Goal: Task Accomplishment & Management: Manage account settings

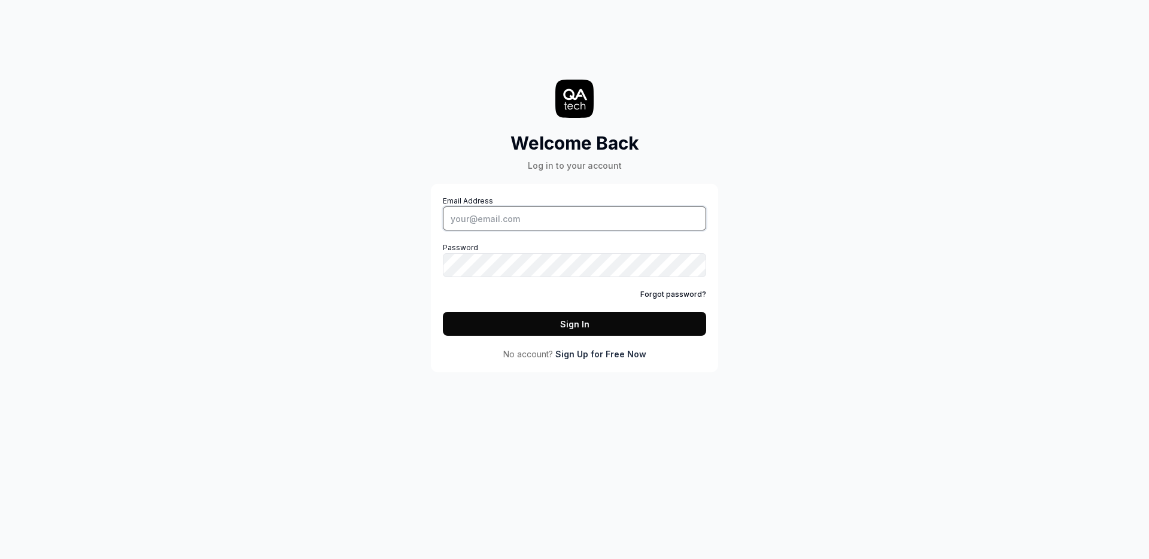
click at [497, 216] on input "Email Address" at bounding box center [574, 219] width 263 height 24
type input "fredrik.mellander@qa.tech"
click at [443, 312] on button "Sign In" at bounding box center [574, 324] width 263 height 24
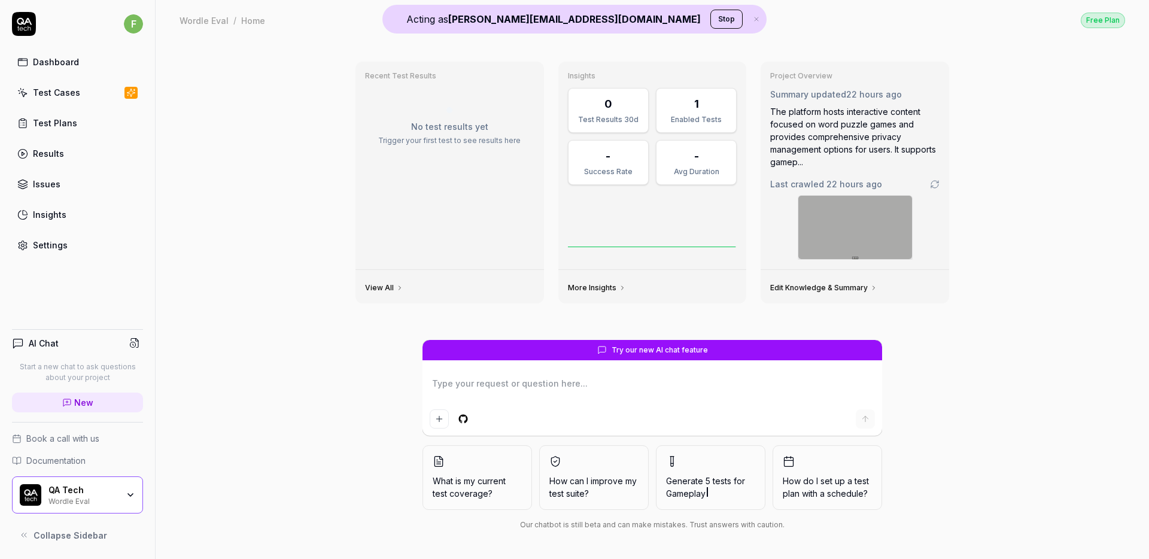
click at [290, 202] on div "Recent Test Results No test results yet Trigger your first test to see results …" at bounding box center [653, 299] width 994 height 519
type textarea "*"
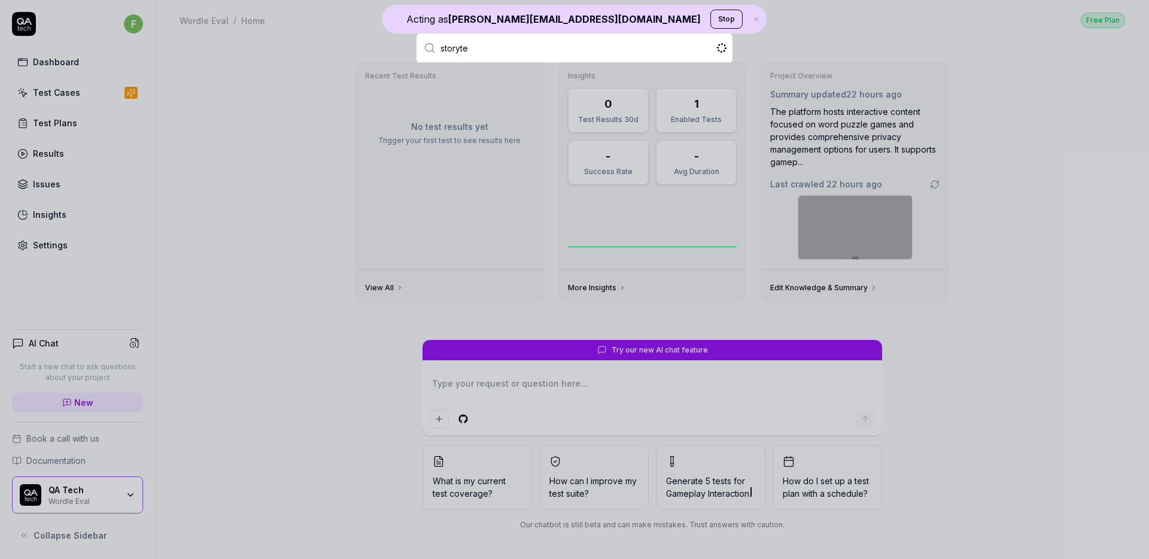
type input "storytel"
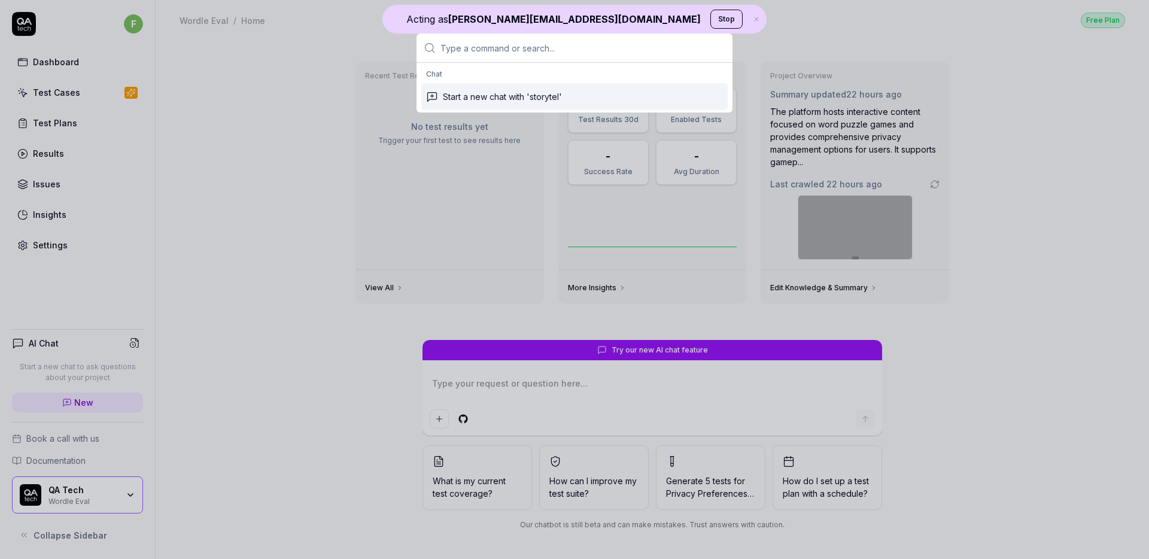
drag, startPoint x: 312, startPoint y: 87, endPoint x: 183, endPoint y: 98, distance: 129.7
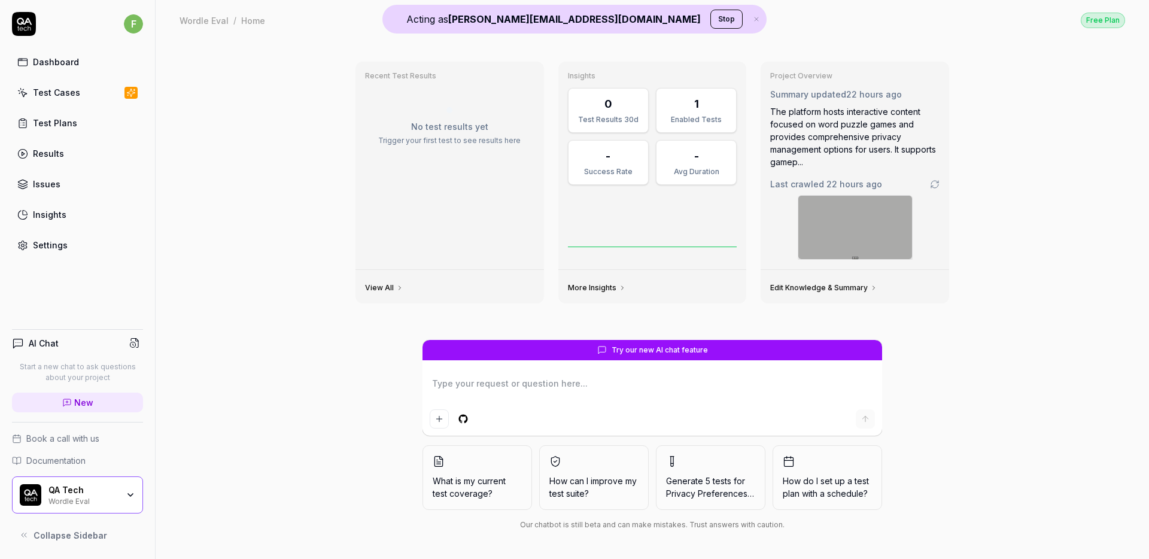
click at [80, 61] on link "Dashboard" at bounding box center [77, 61] width 131 height 23
click at [142, 25] on html "Acting as fredrik.mellander@qa.tech Stop f Dashboard Test Cases Test Plans Resu…" at bounding box center [574, 279] width 1149 height 559
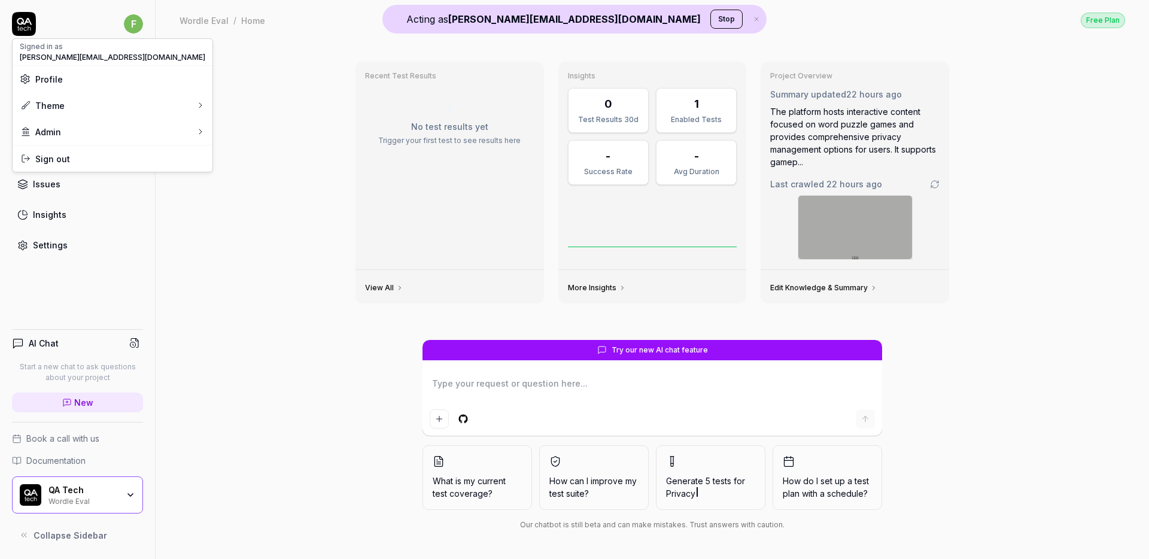
type textarea "*"
click at [266, 93] on html "Acting as fredrik.mellander@qa.tech Stop f Dashboard Test Cases Test Plans Resu…" at bounding box center [574, 279] width 1149 height 559
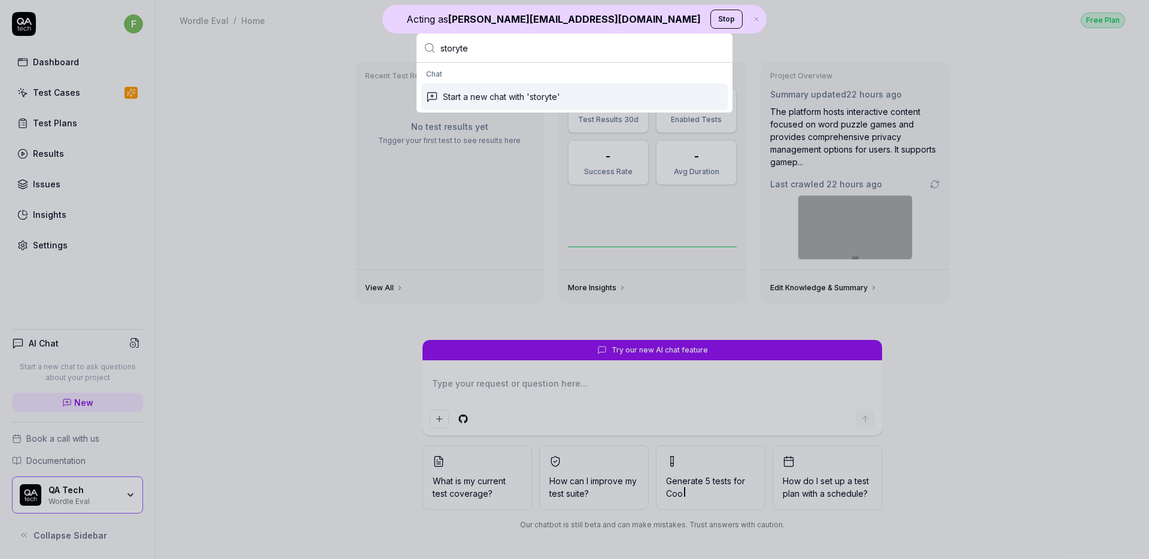
type input "storytel"
type textarea "*"
type input "storytel"
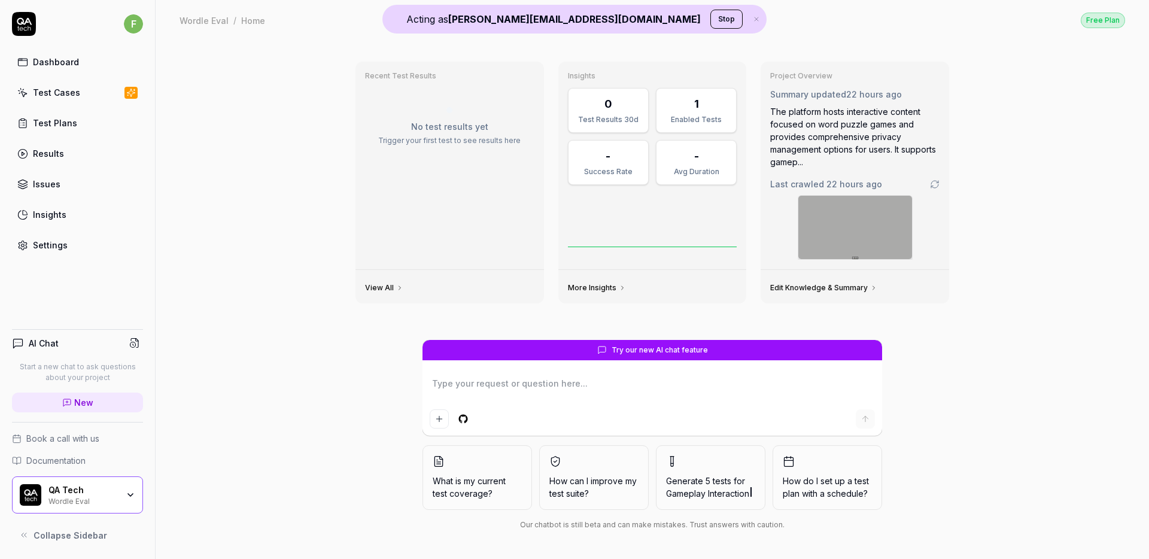
click at [77, 245] on link "Settings" at bounding box center [77, 244] width 131 height 23
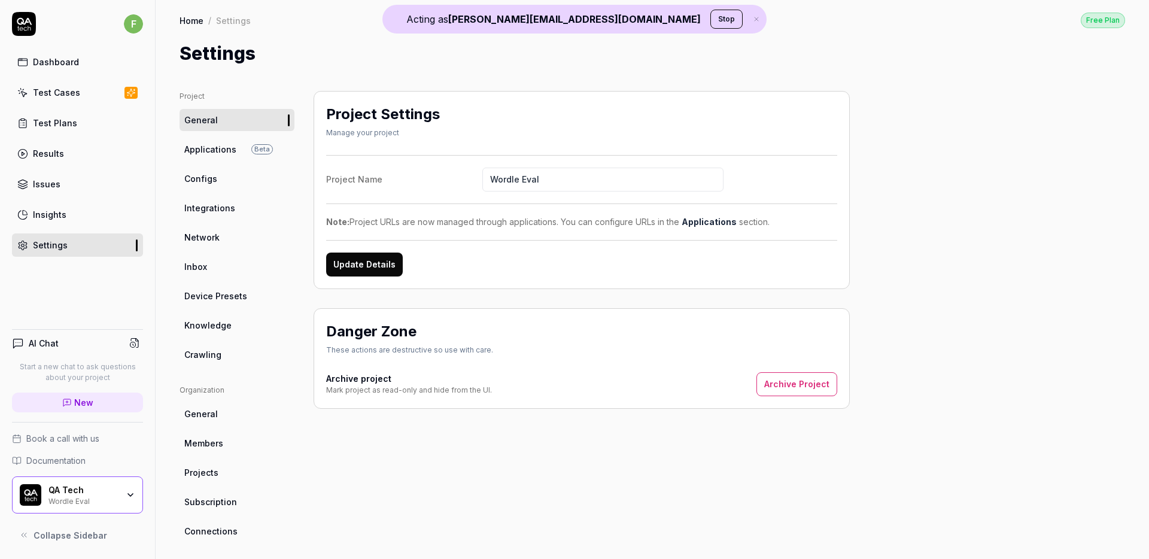
click at [51, 62] on div "Dashboard" at bounding box center [56, 62] width 46 height 13
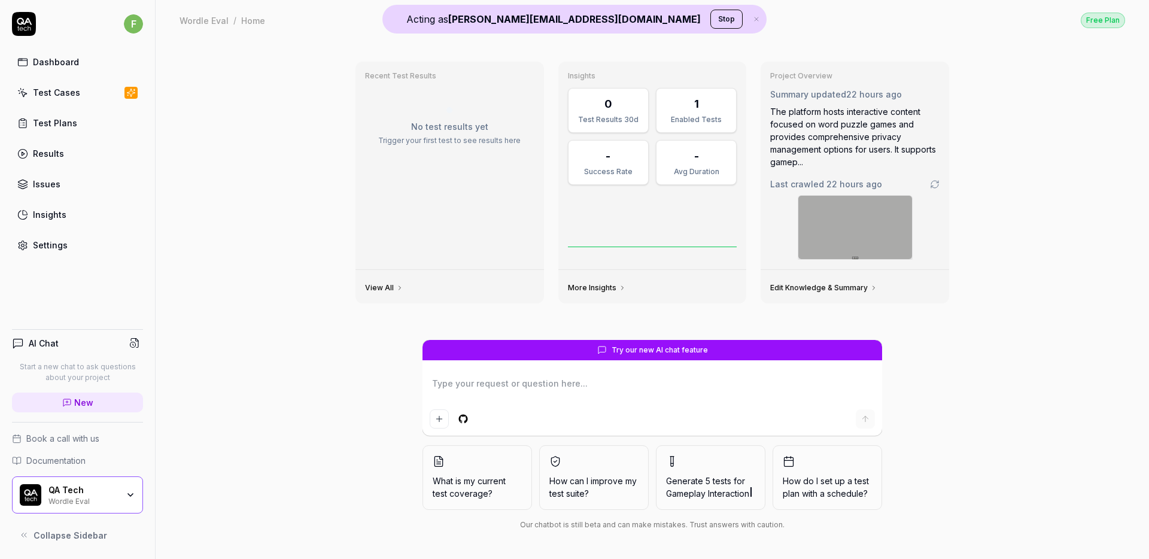
type textarea "*"
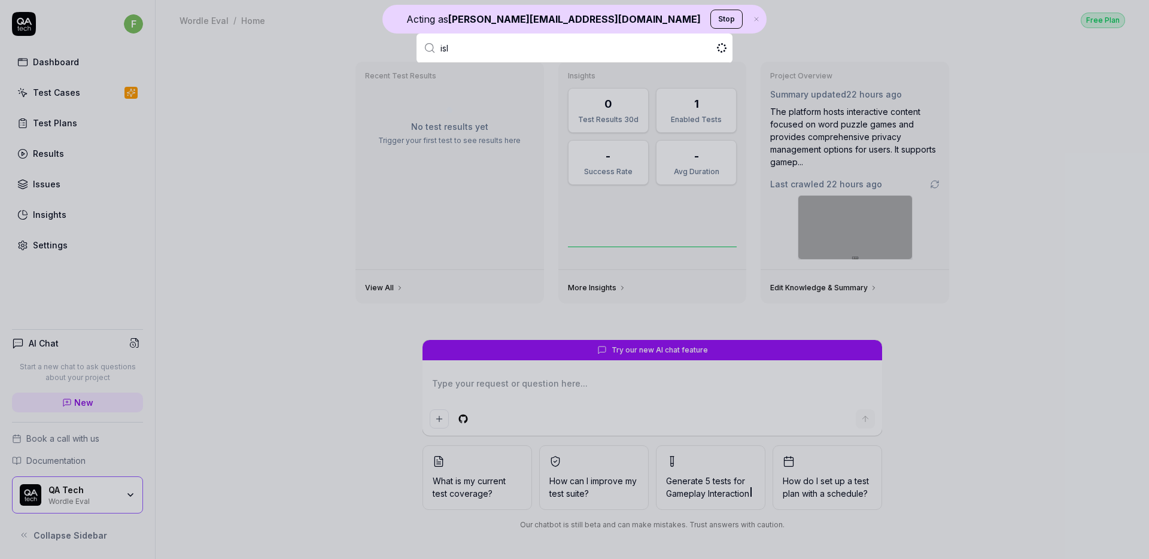
type input "isla"
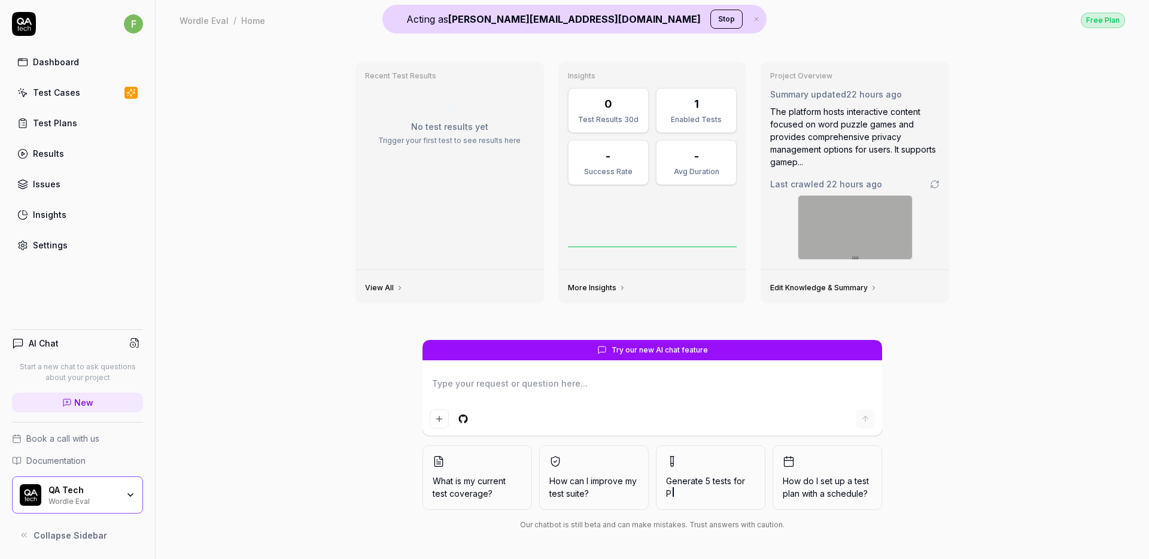
type textarea "*"
click at [132, 19] on html "Acting as fredrik.mellander@qa.tech Stop f Dashboard Test Cases Test Plans Resu…" at bounding box center [574, 279] width 1149 height 559
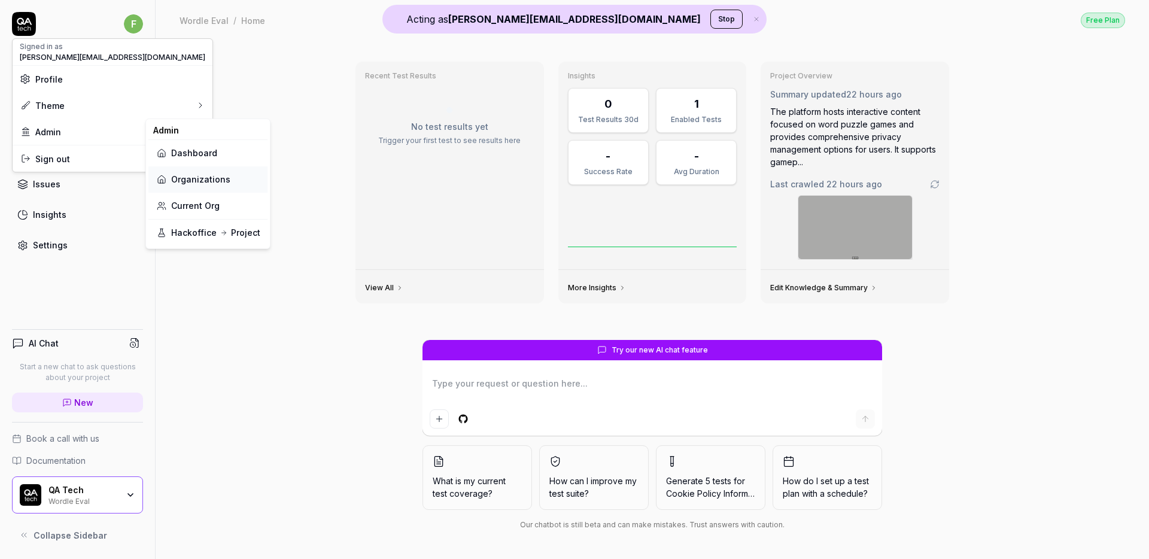
click at [209, 174] on link "Organizations" at bounding box center [208, 179] width 105 height 26
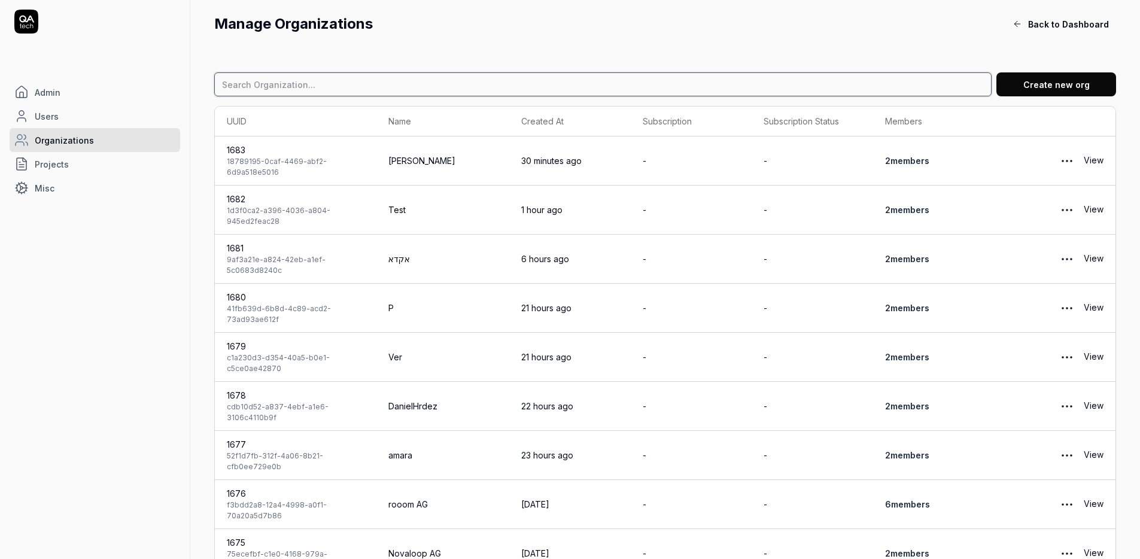
click at [322, 74] on input at bounding box center [603, 84] width 778 height 24
type input "u"
type input "isla"
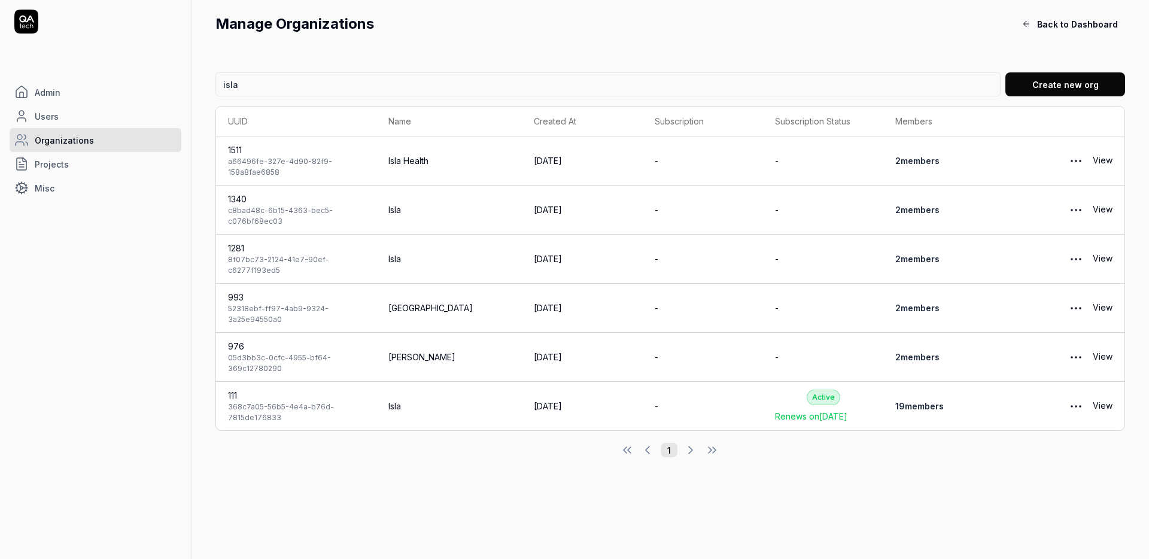
click at [1100, 158] on link "View" at bounding box center [1103, 161] width 20 height 24
click at [280, 90] on input "isla" at bounding box center [607, 84] width 785 height 24
type input "storytel"
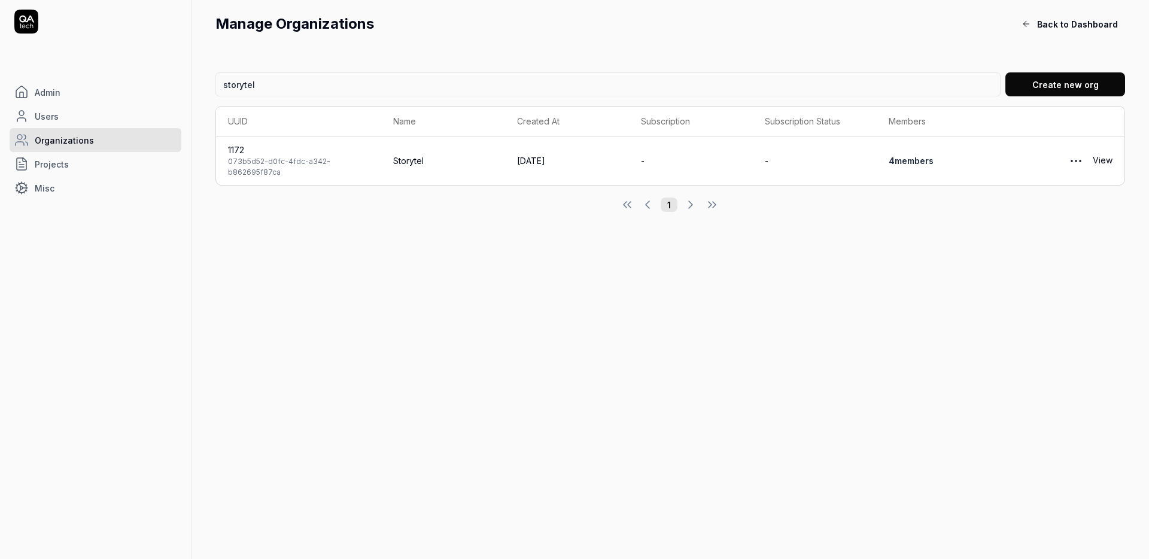
click at [1101, 163] on link "View" at bounding box center [1103, 161] width 20 height 24
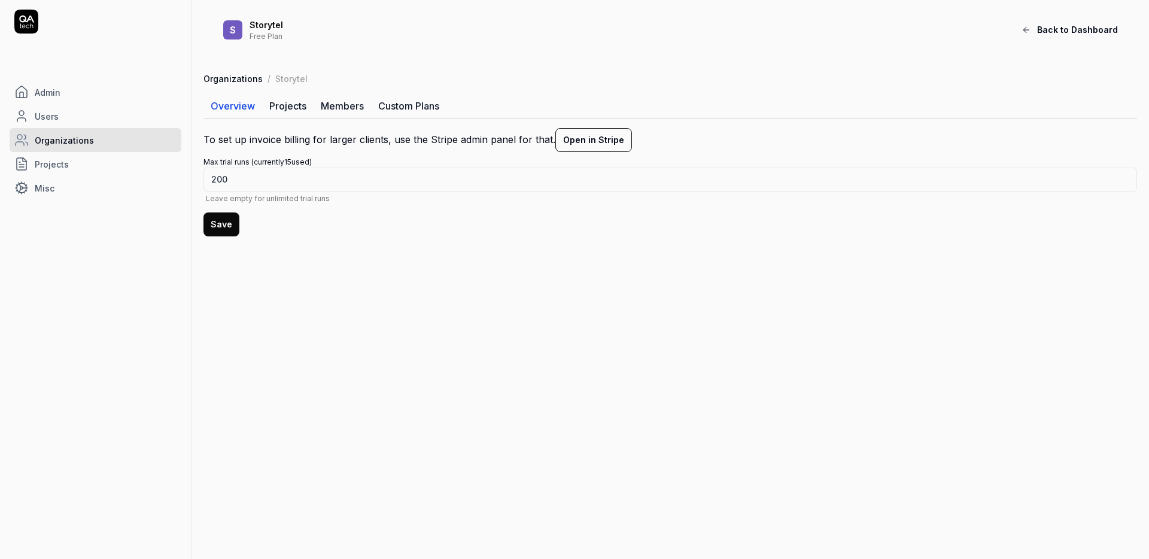
click at [346, 110] on link "Members" at bounding box center [342, 106] width 57 height 24
click at [327, 106] on link "Members" at bounding box center [342, 106] width 57 height 24
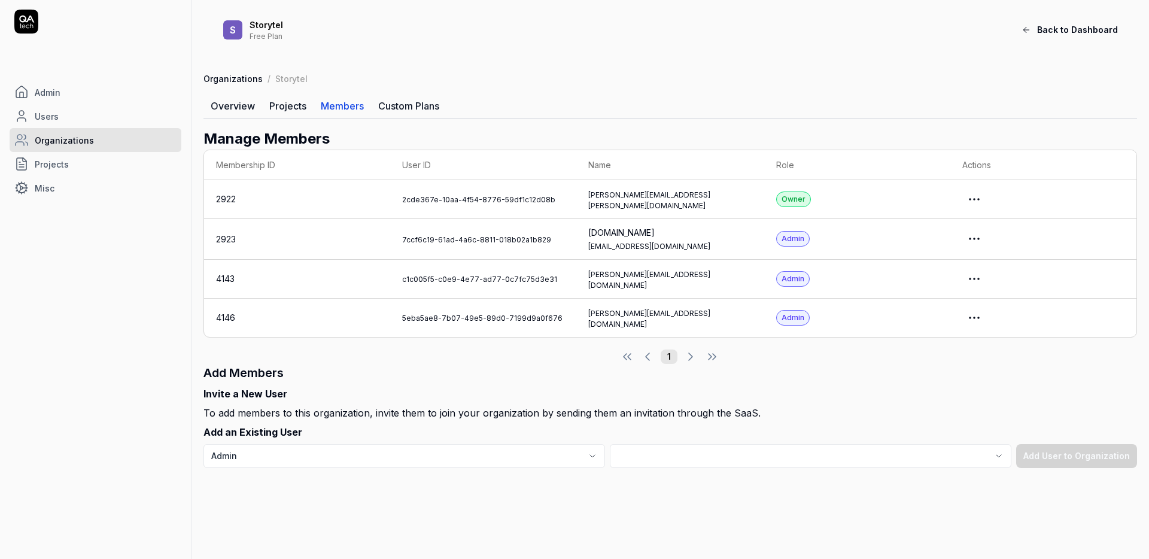
click at [245, 111] on link "Overview" at bounding box center [233, 106] width 59 height 24
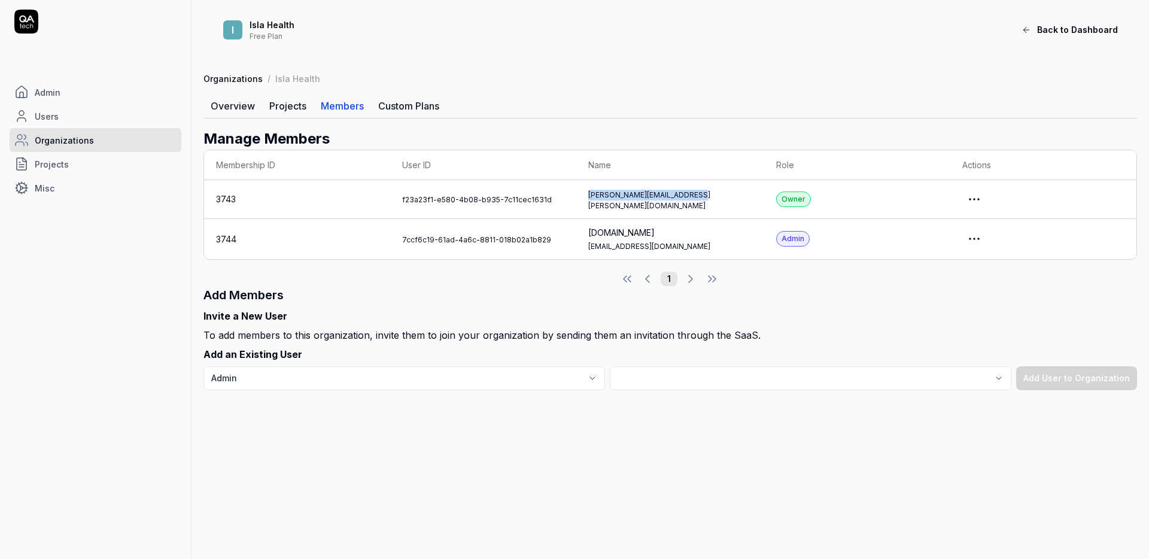
drag, startPoint x: 664, startPoint y: 205, endPoint x: 564, endPoint y: 205, distance: 100.6
click at [576, 205] on td "natasha.hibberd@isla.health" at bounding box center [669, 199] width 187 height 39
copy div "natasha.hibberd@isla.health"
drag, startPoint x: 630, startPoint y: 208, endPoint x: 620, endPoint y: 201, distance: 12.9
click at [627, 208] on td "natasha.hibberd@isla.health" at bounding box center [669, 199] width 187 height 39
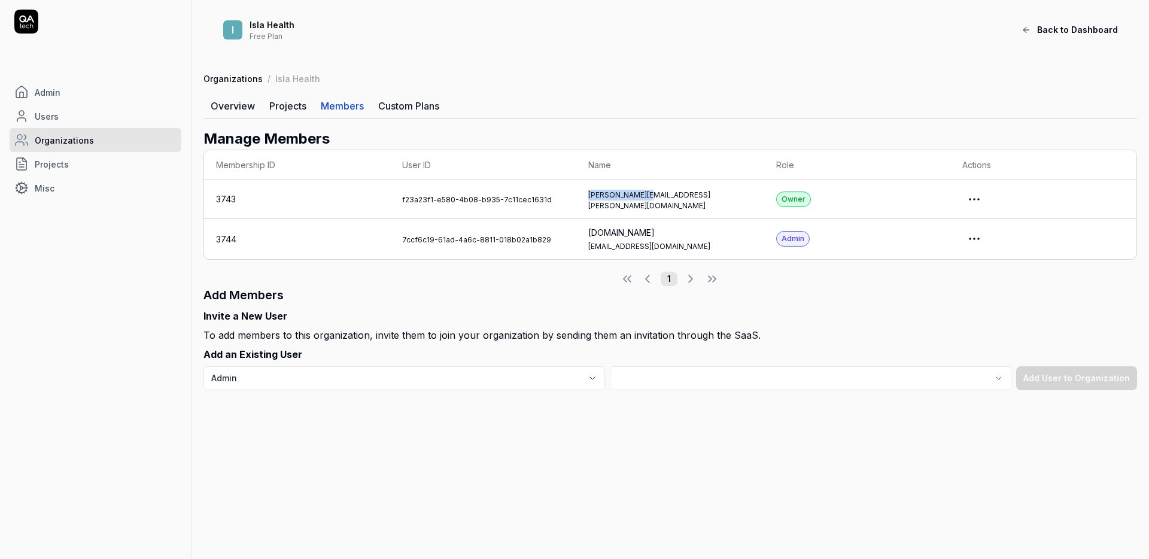
drag, startPoint x: 621, startPoint y: 201, endPoint x: 569, endPoint y: 201, distance: 52.1
click at [576, 205] on td "natasha.hibberd@isla.health" at bounding box center [669, 199] width 187 height 39
copy div "natasha.hibberd"
click at [90, 100] on link "Admin" at bounding box center [96, 92] width 172 height 24
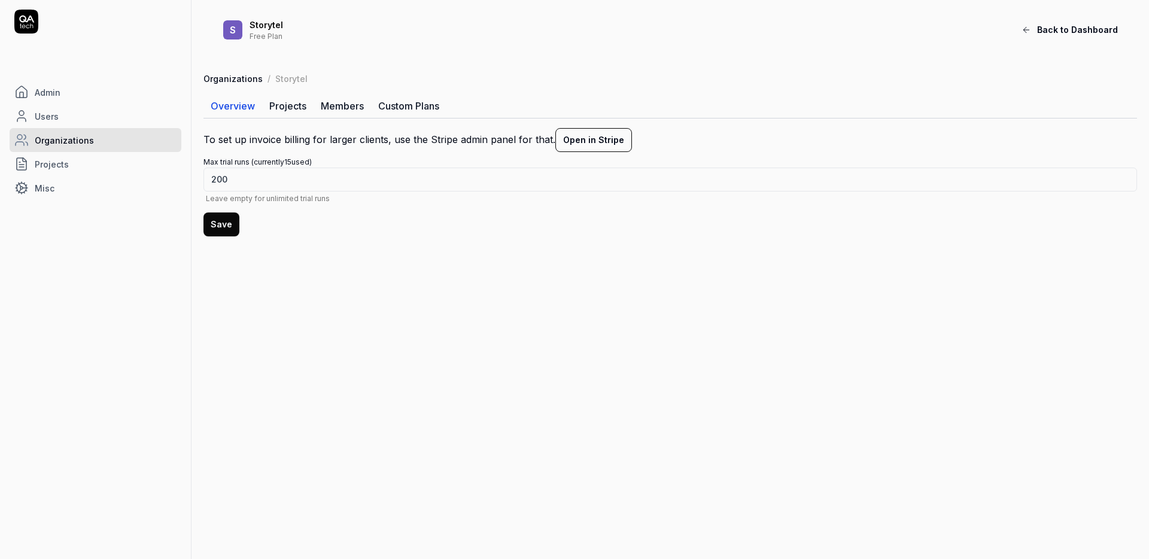
click at [57, 137] on span "Organizations" at bounding box center [64, 140] width 59 height 13
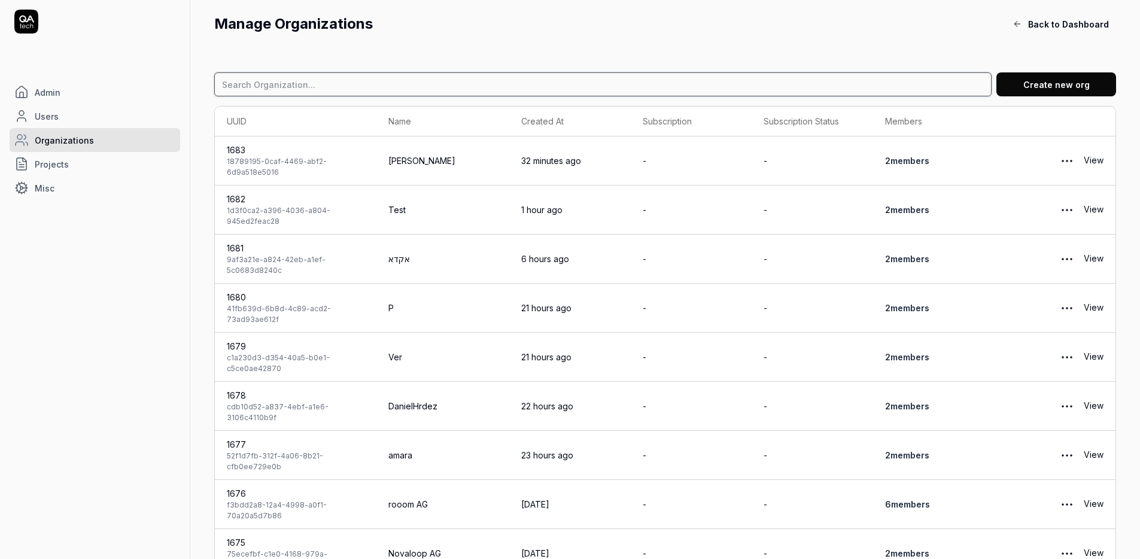
click at [354, 90] on input at bounding box center [603, 84] width 778 height 24
type input "isla"
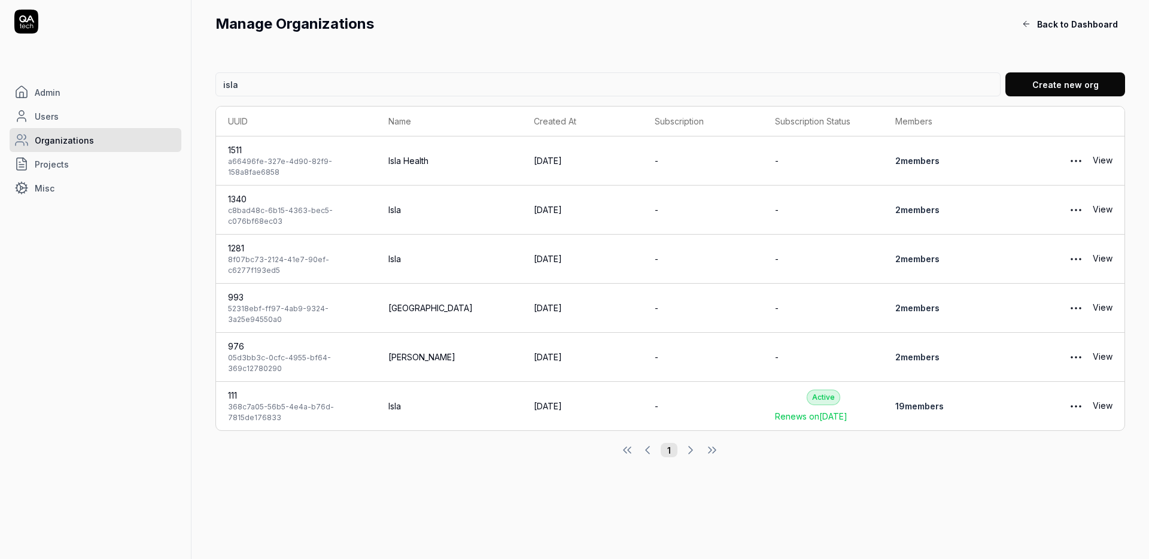
click at [1109, 209] on link "View" at bounding box center [1103, 210] width 20 height 24
click at [1107, 408] on link "View" at bounding box center [1103, 406] width 20 height 24
click at [35, 95] on span "Admin" at bounding box center [48, 92] width 26 height 13
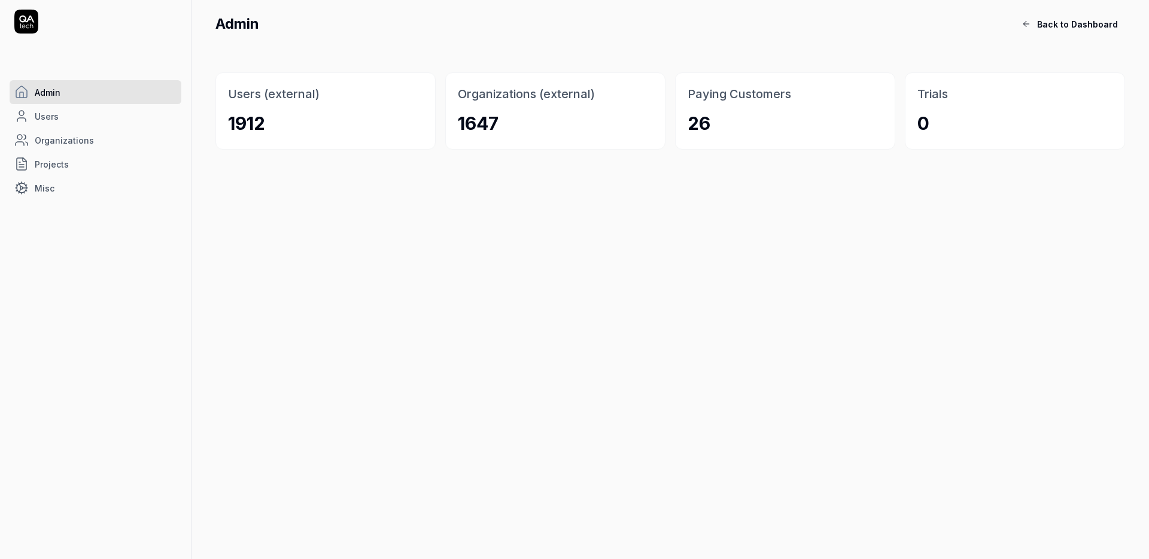
click at [29, 17] on icon at bounding box center [26, 19] width 15 height 7
click at [108, 130] on link "Organizations" at bounding box center [96, 140] width 172 height 24
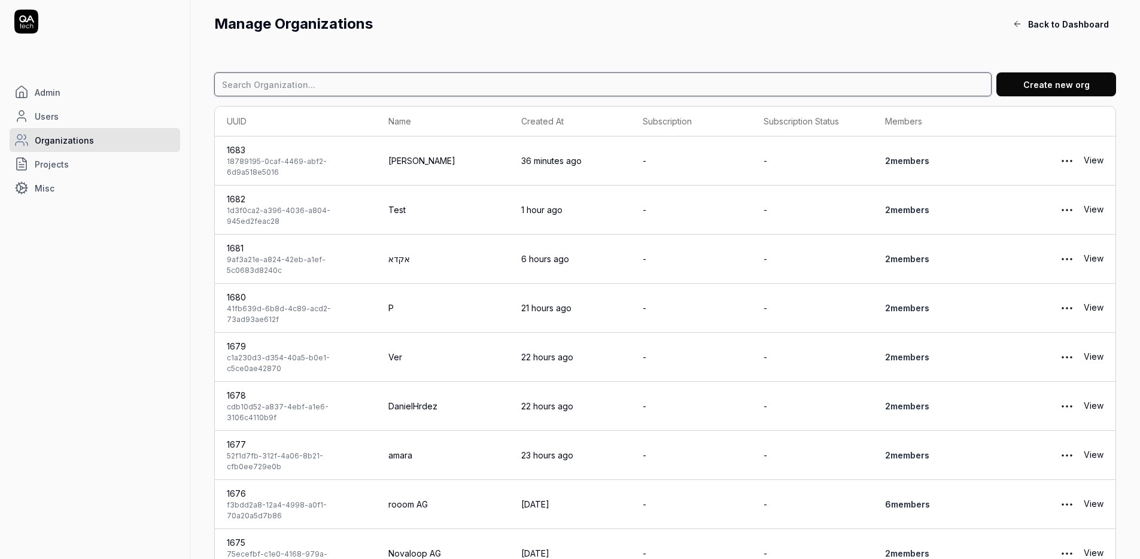
click at [354, 89] on input at bounding box center [603, 84] width 778 height 24
type input "u"
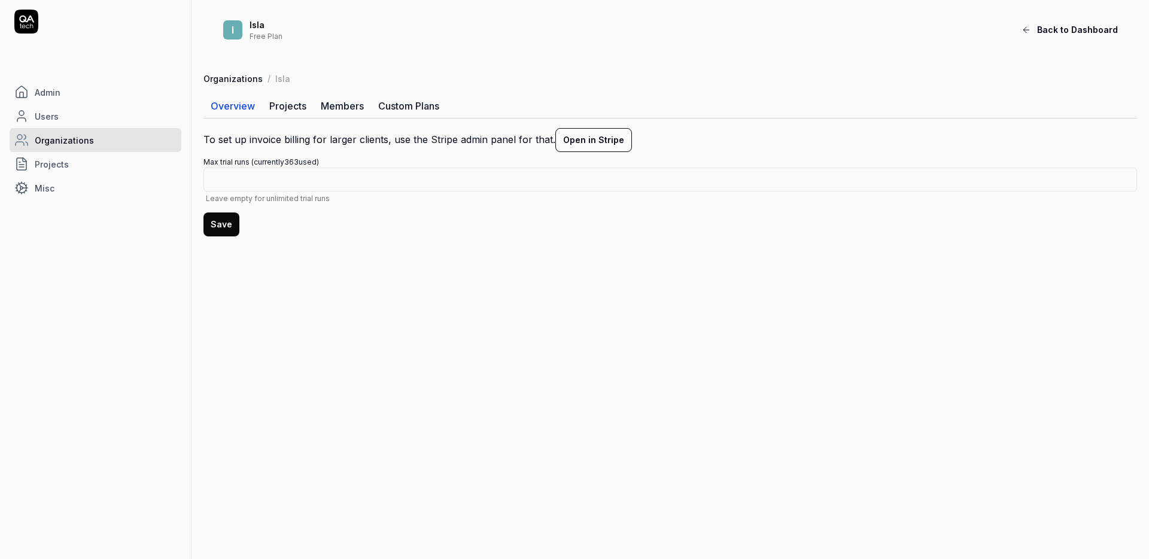
click at [338, 107] on link "Members" at bounding box center [342, 106] width 57 height 24
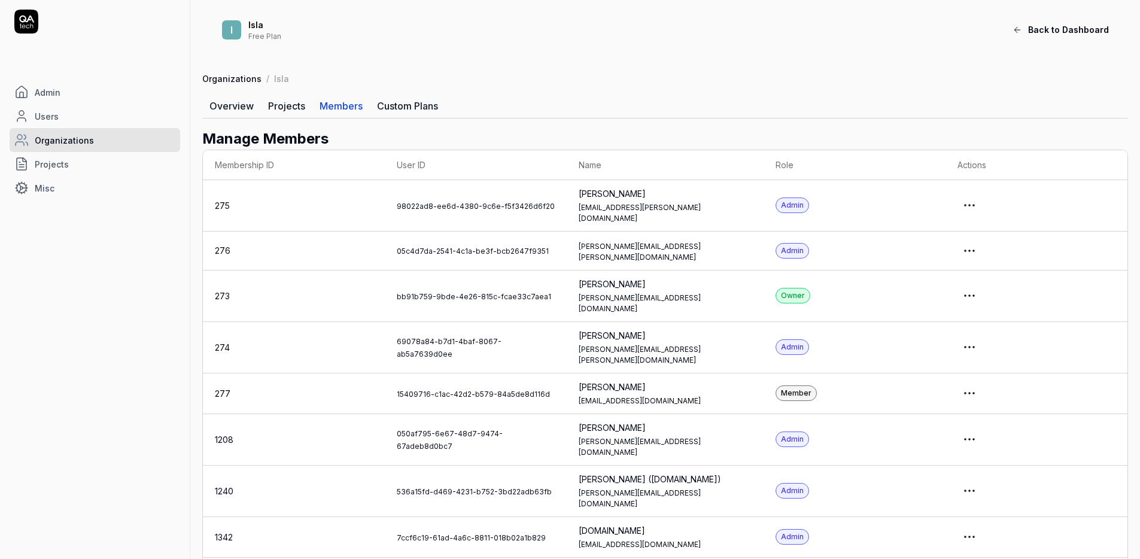
drag, startPoint x: 627, startPoint y: 275, endPoint x: 544, endPoint y: 277, distance: 83.2
click at [567, 277] on td "James Jurkiewicz james@isla.health" at bounding box center [665, 296] width 197 height 51
copy div "James Jurkiewicz"
click at [87, 147] on link "Organizations" at bounding box center [95, 140] width 171 height 24
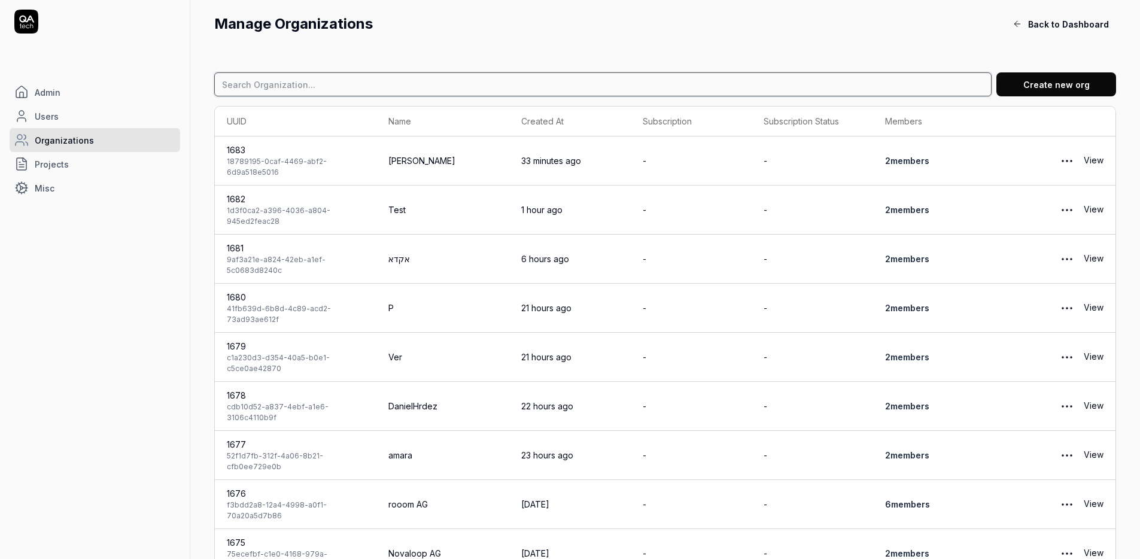
click at [375, 89] on input at bounding box center [603, 84] width 778 height 24
type input "Virtusize"
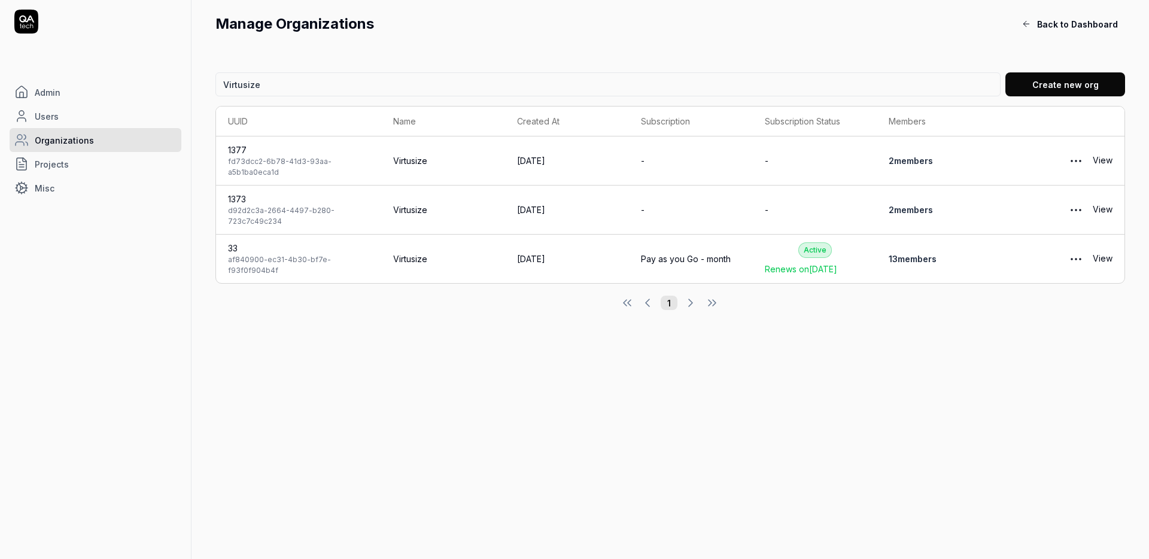
click at [1108, 257] on link "View" at bounding box center [1103, 259] width 20 height 24
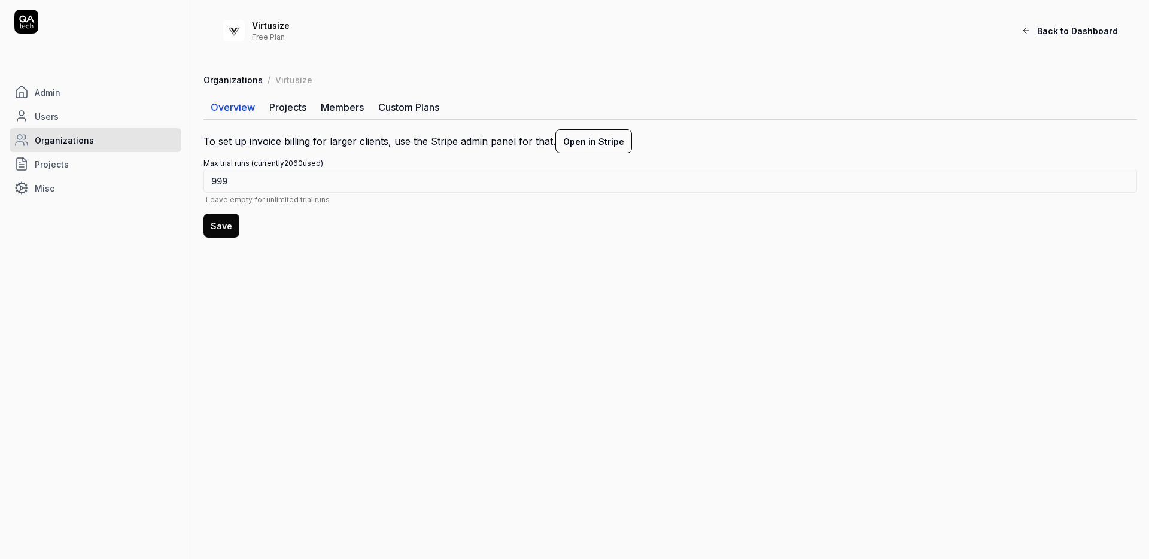
click at [336, 108] on link "Members" at bounding box center [342, 107] width 57 height 24
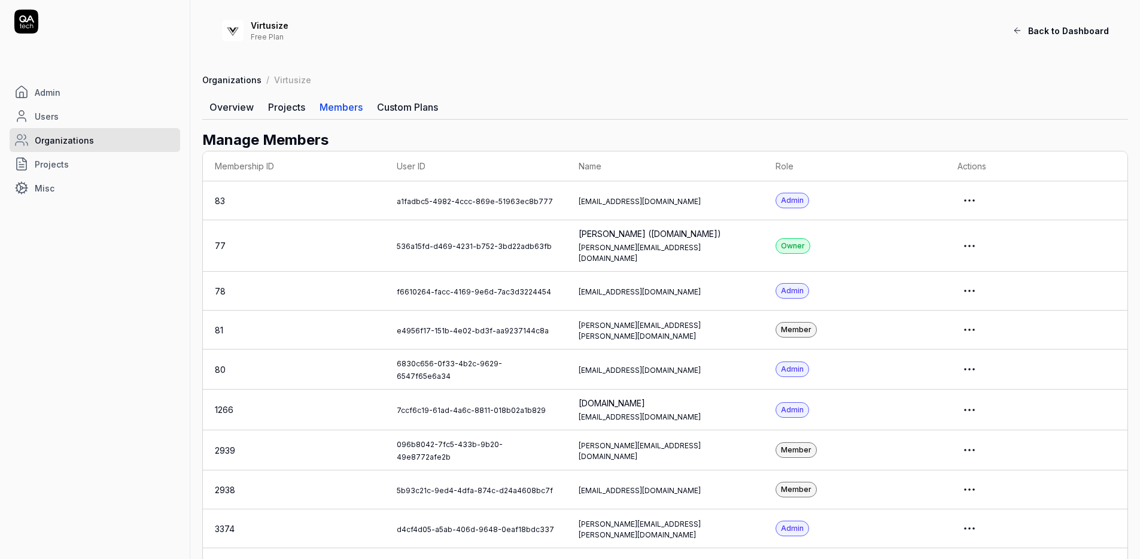
click at [397, 110] on link "Custom Plans" at bounding box center [407, 107] width 75 height 24
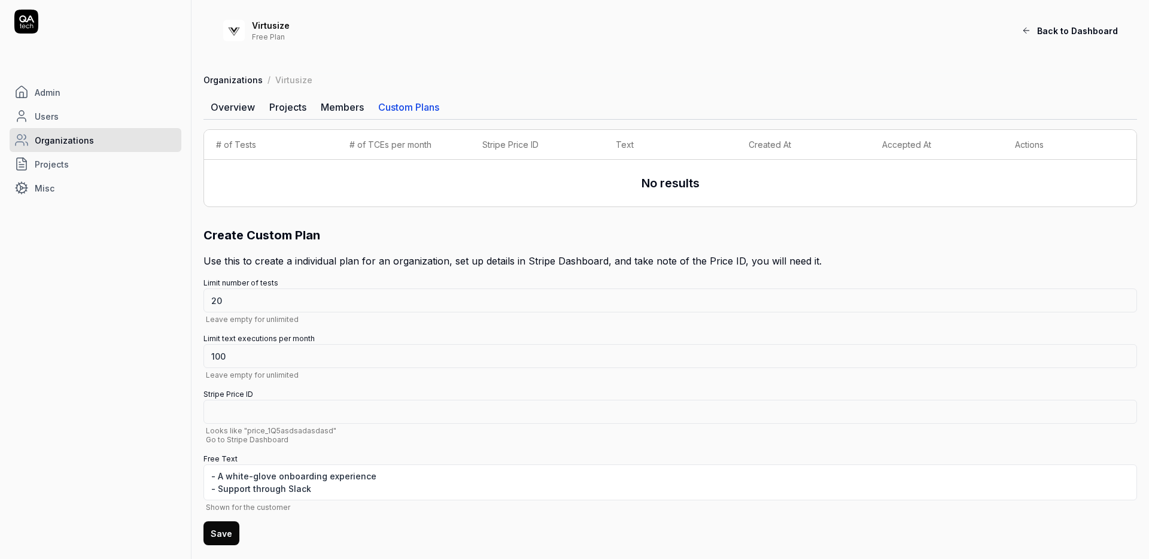
click at [343, 111] on link "Members" at bounding box center [342, 107] width 57 height 24
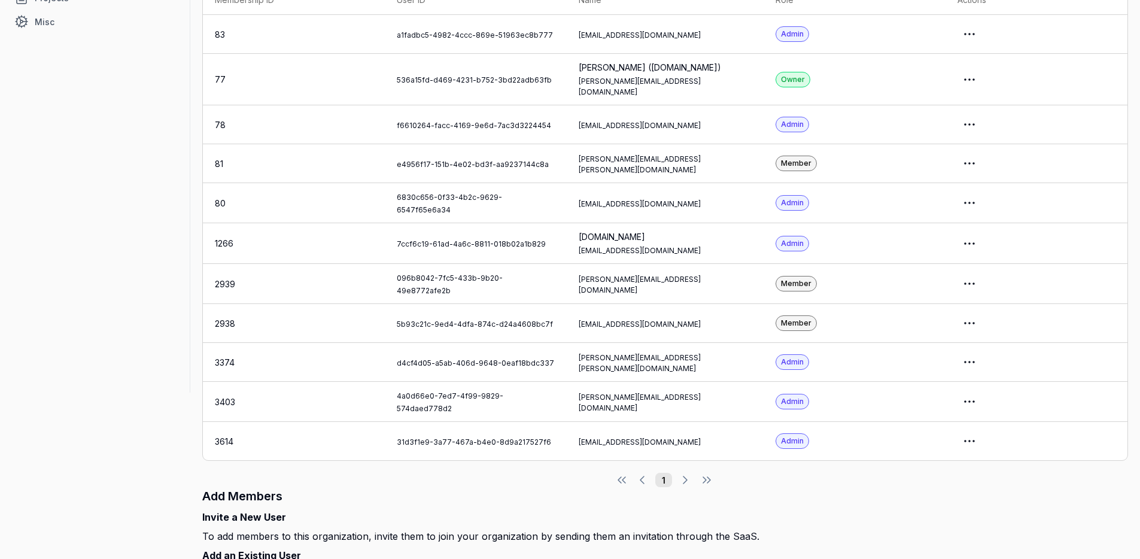
scroll to position [183, 0]
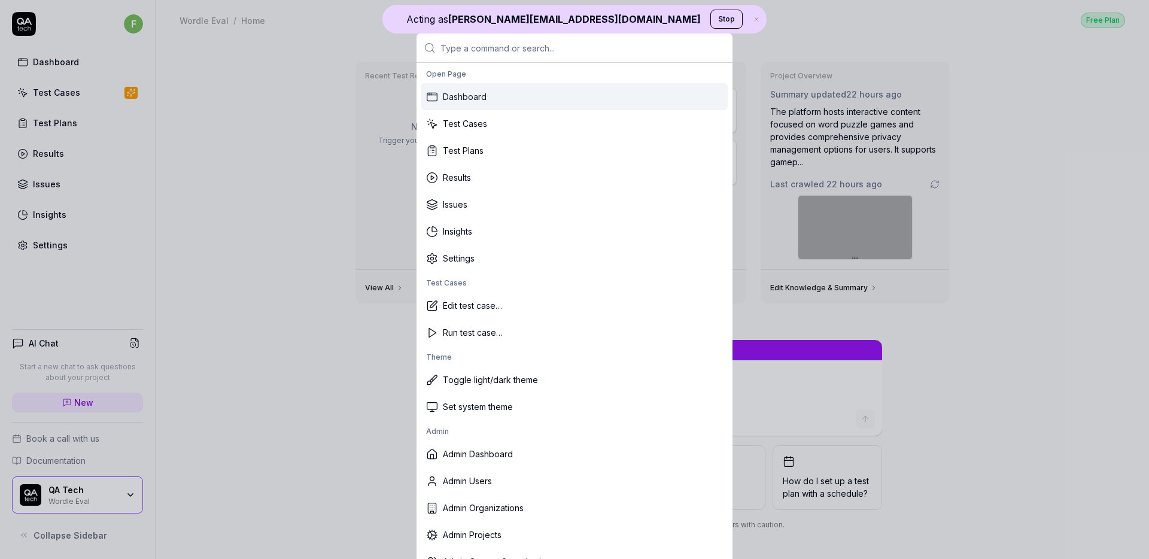
type textarea "*"
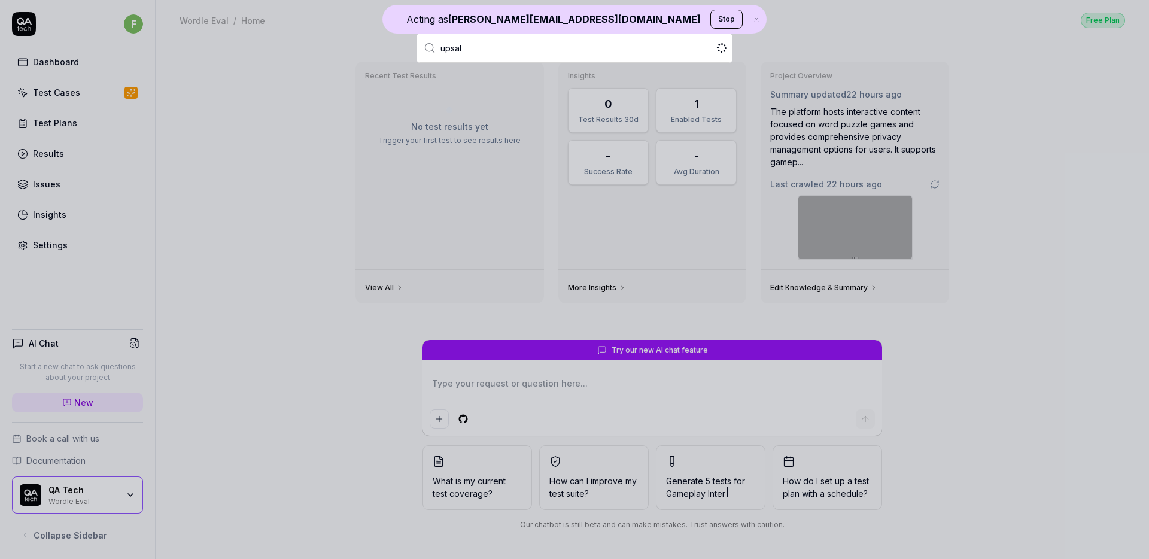
type input "upsale"
type textarea "*"
type input "upsales"
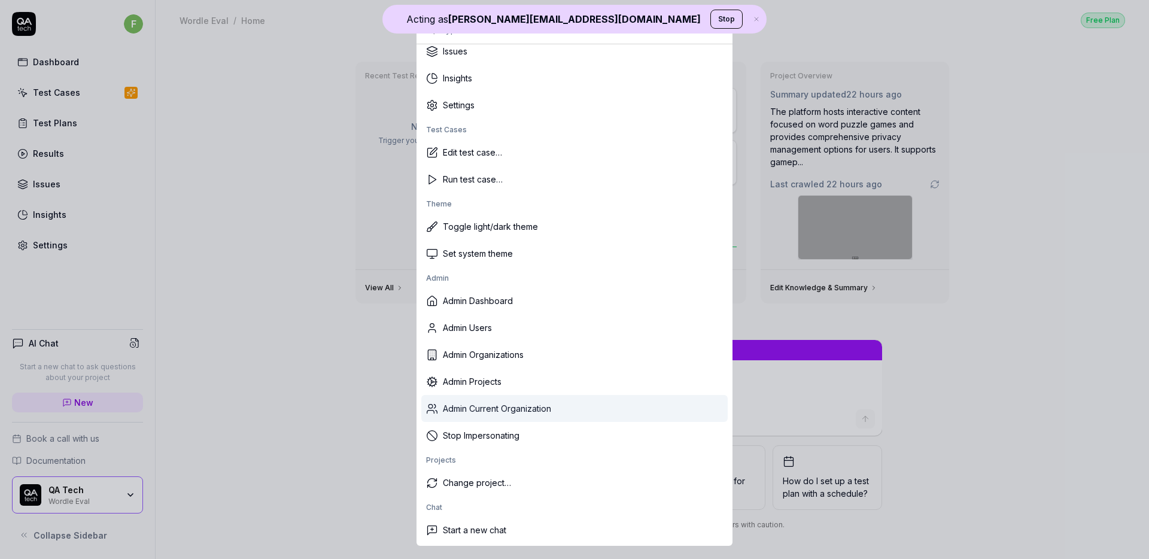
scroll to position [20, 0]
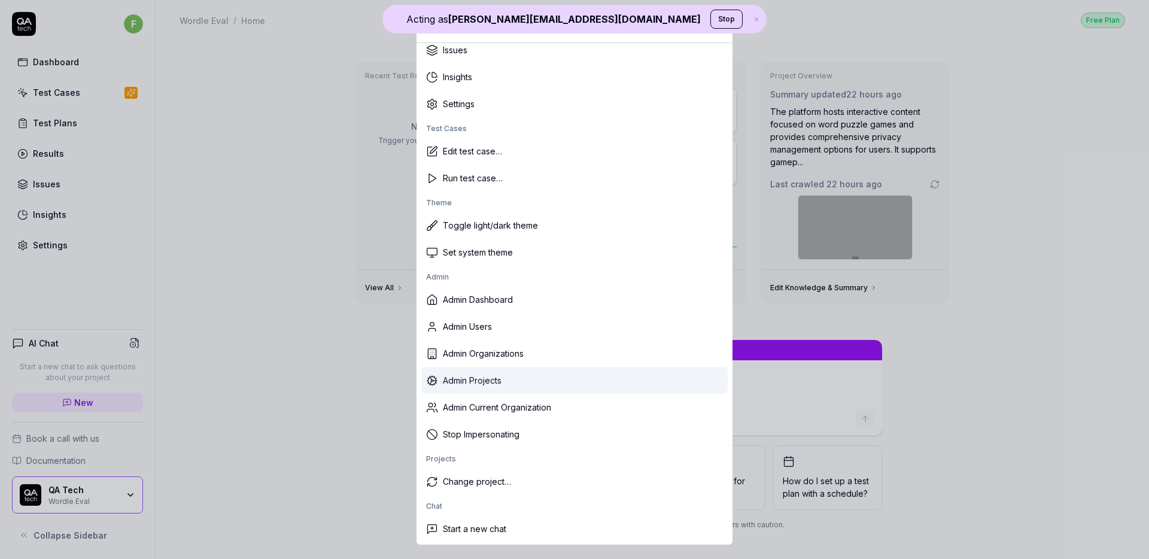
type textarea "*"
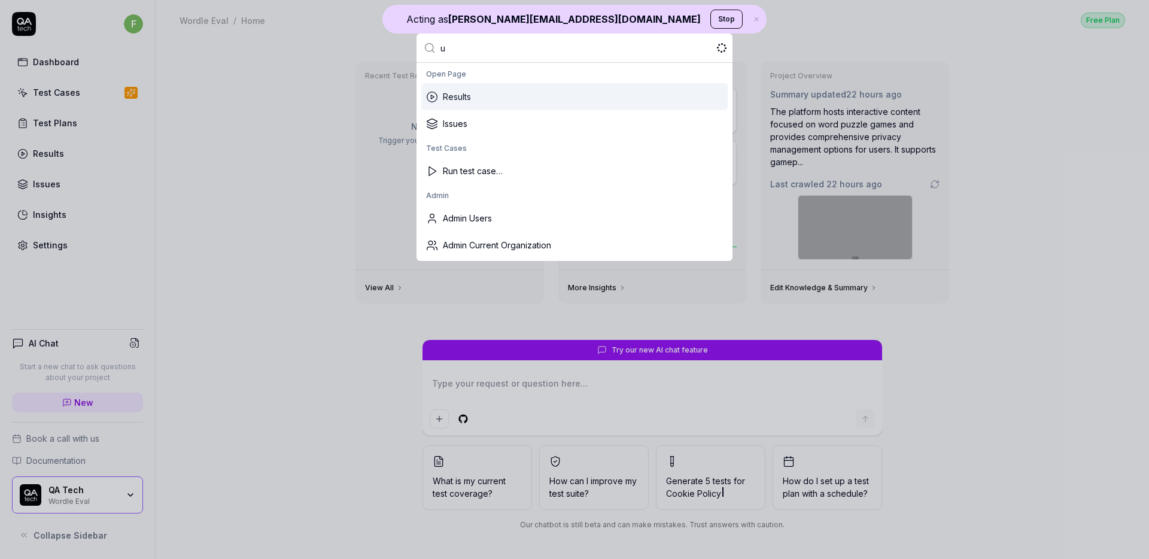
scroll to position [0, 0]
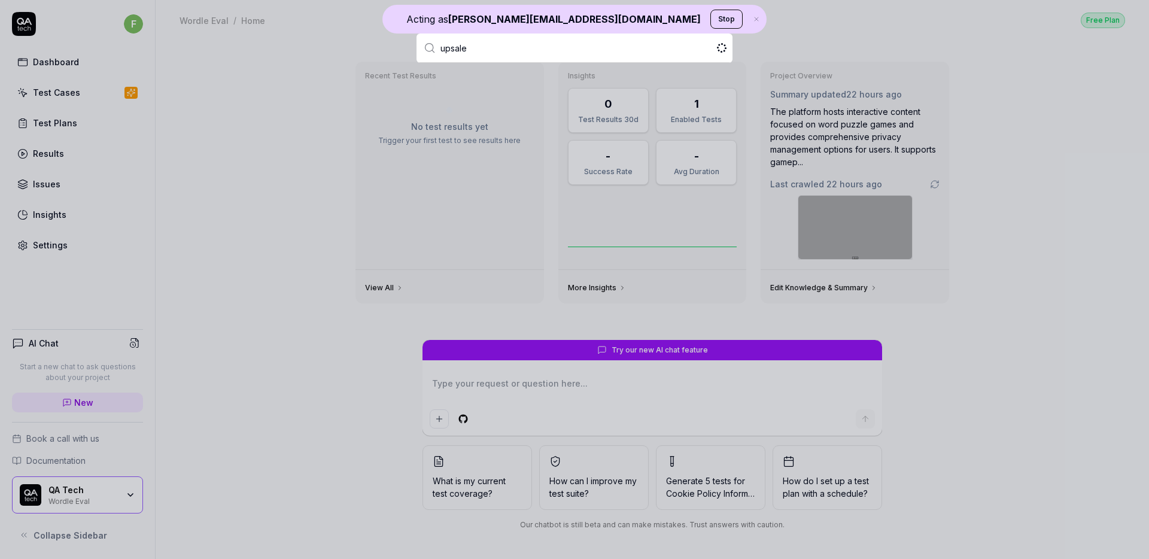
type input "upsales"
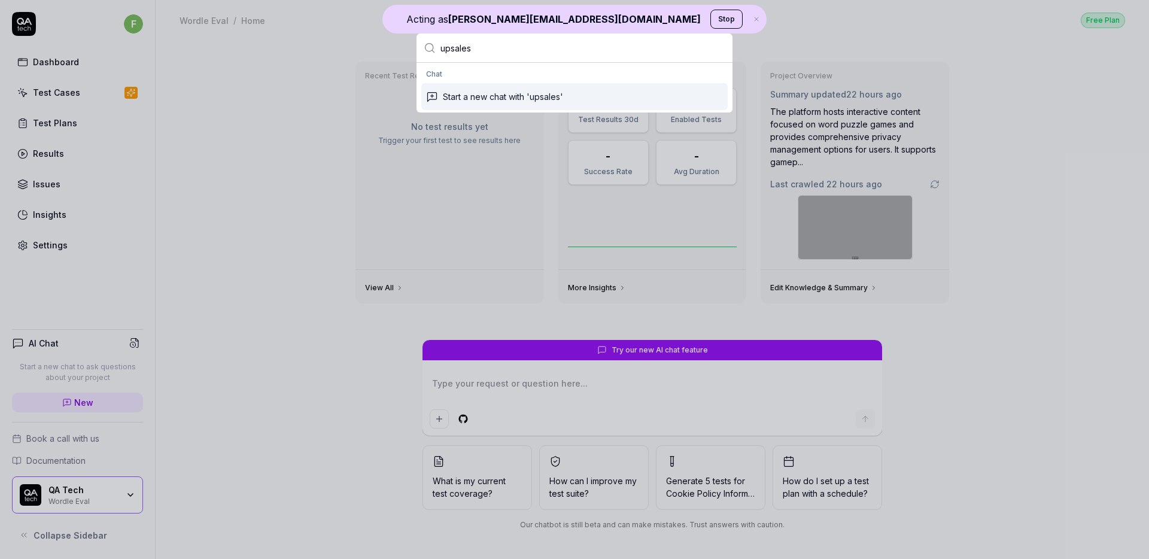
click at [476, 48] on input "upsales" at bounding box center [583, 48] width 285 height 29
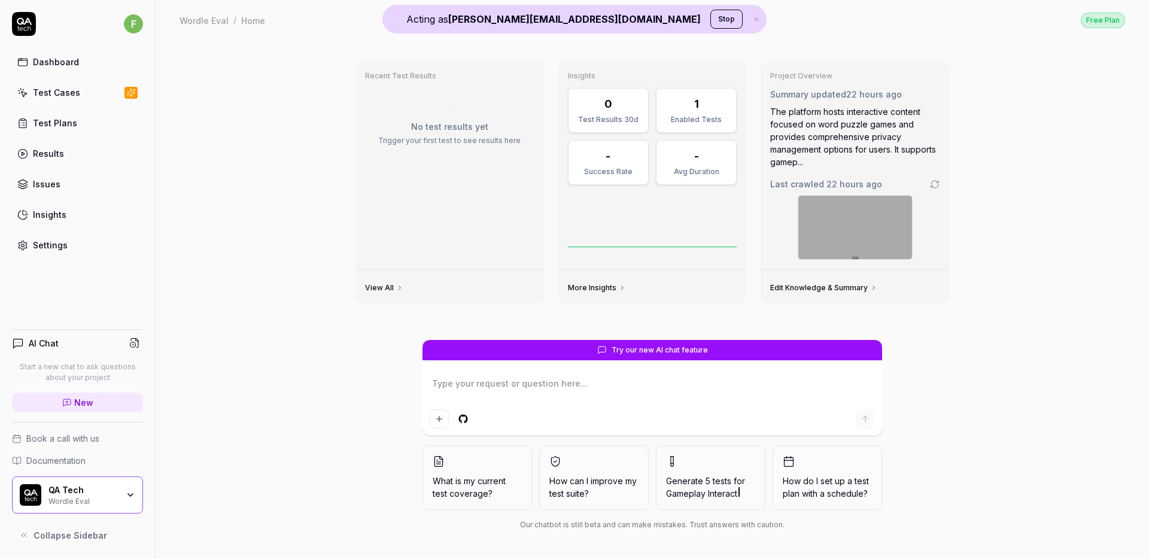
click at [710, 19] on button "Stop" at bounding box center [726, 19] width 32 height 19
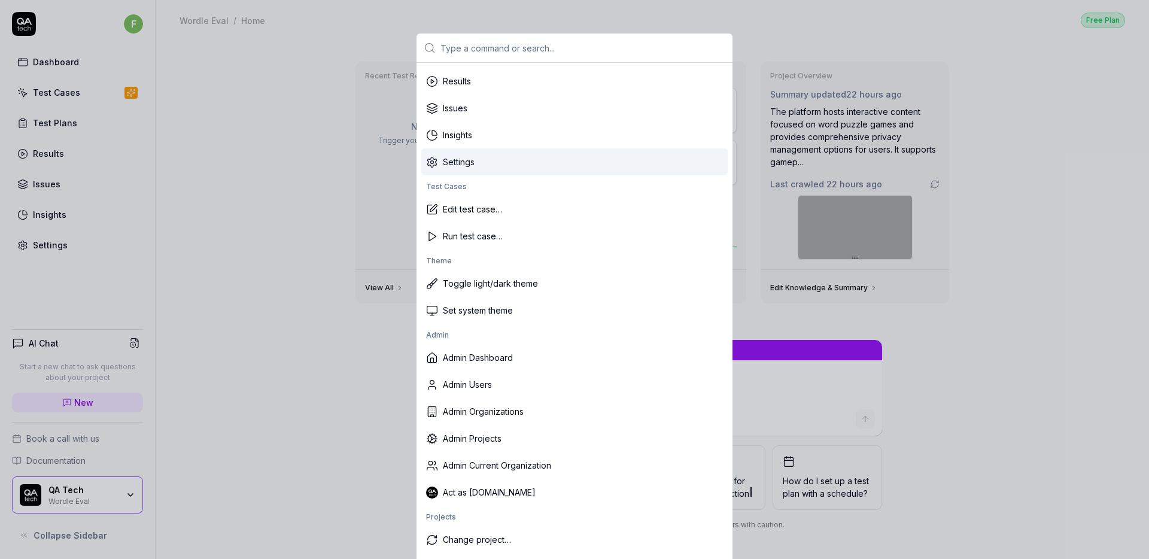
scroll to position [112, 0]
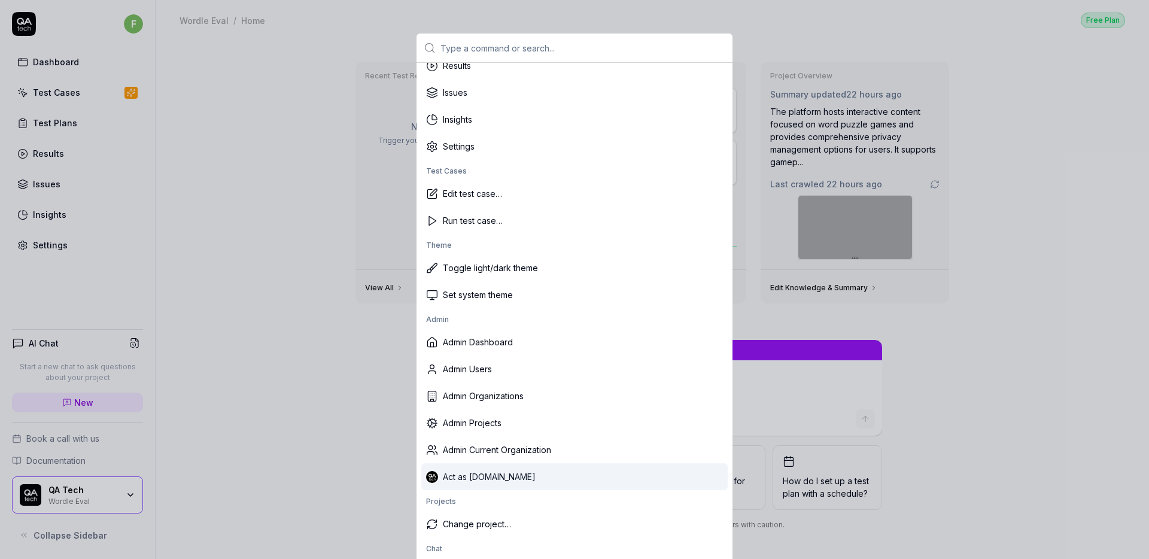
click at [494, 478] on div "Act as QA.tech" at bounding box center [574, 476] width 306 height 27
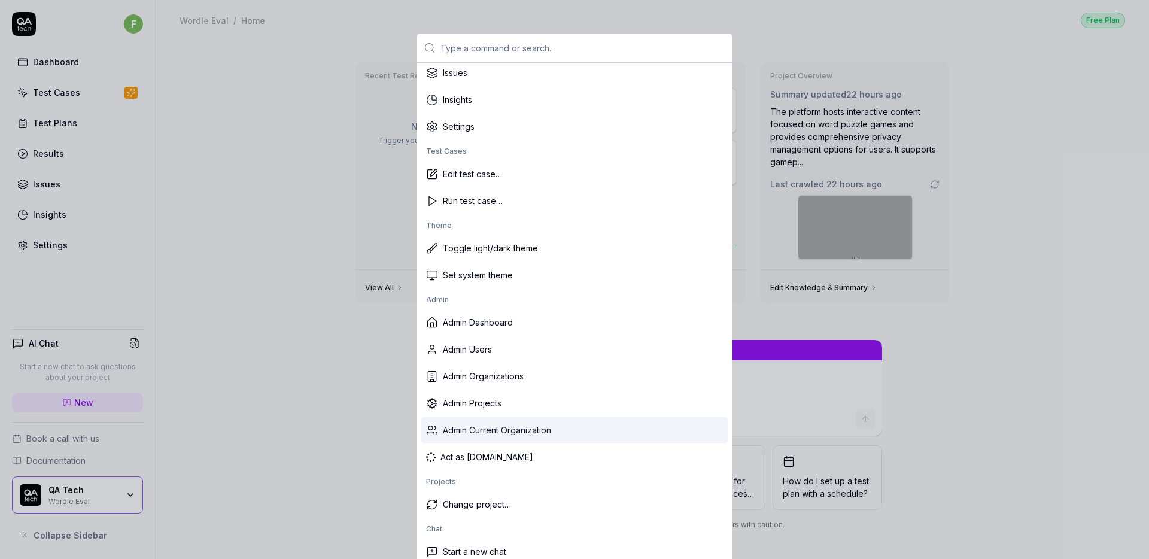
scroll to position [135, 0]
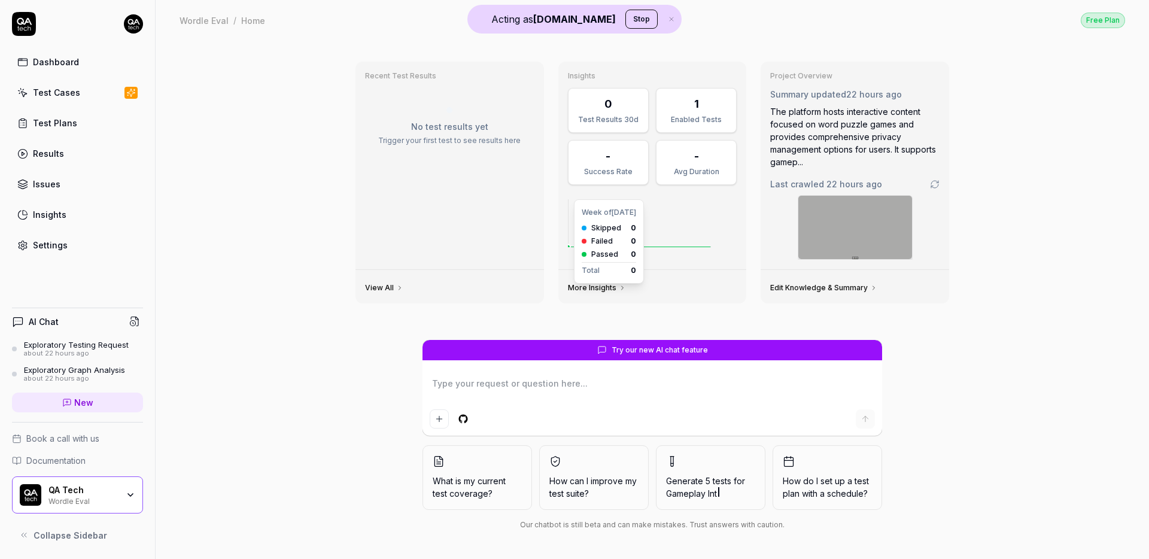
type textarea "*"
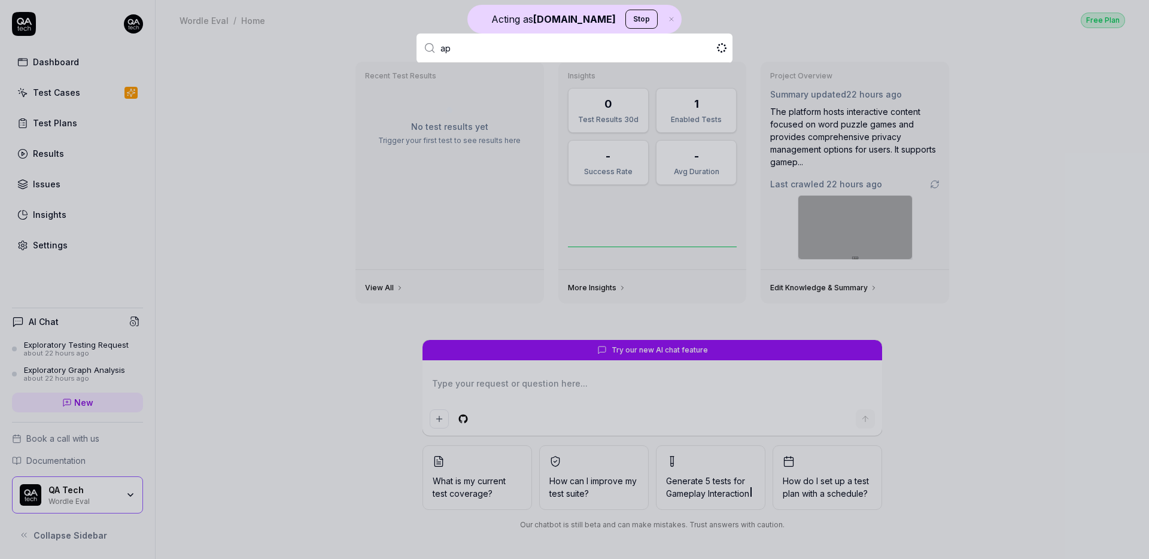
type input "a"
type input "upsales"
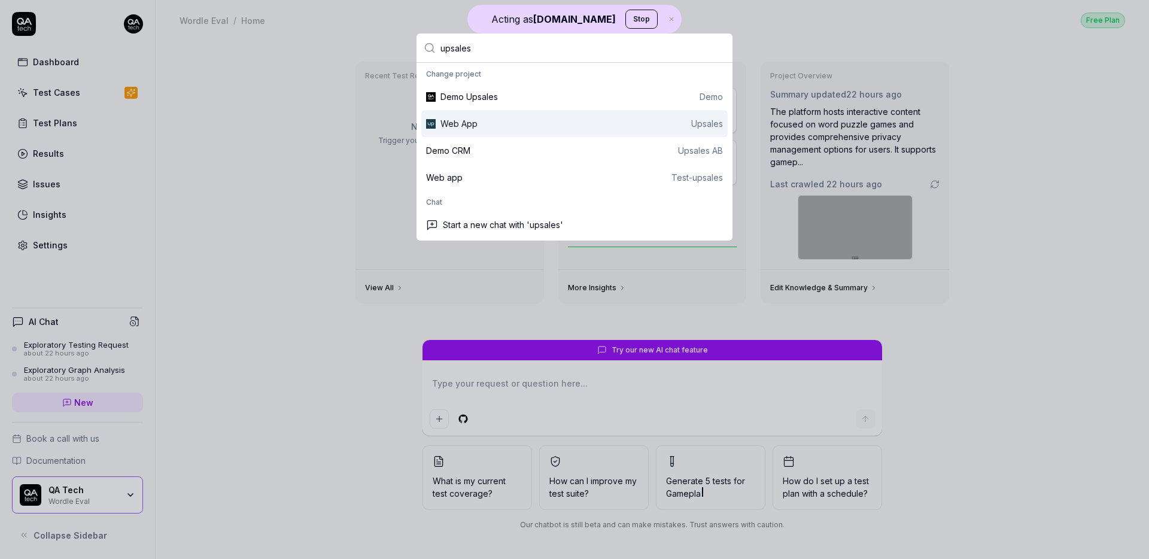
type textarea "*"
type input "upsales"
click at [515, 122] on div "Web App Upsales" at bounding box center [582, 123] width 283 height 13
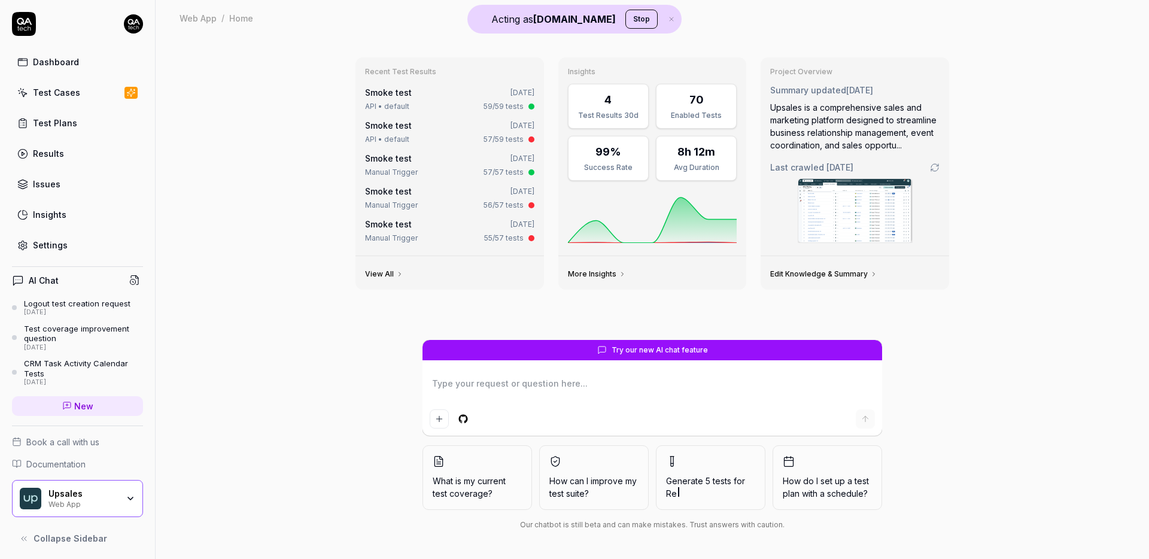
type textarea "*"
click at [54, 184] on div "Issues" at bounding box center [47, 184] width 28 height 13
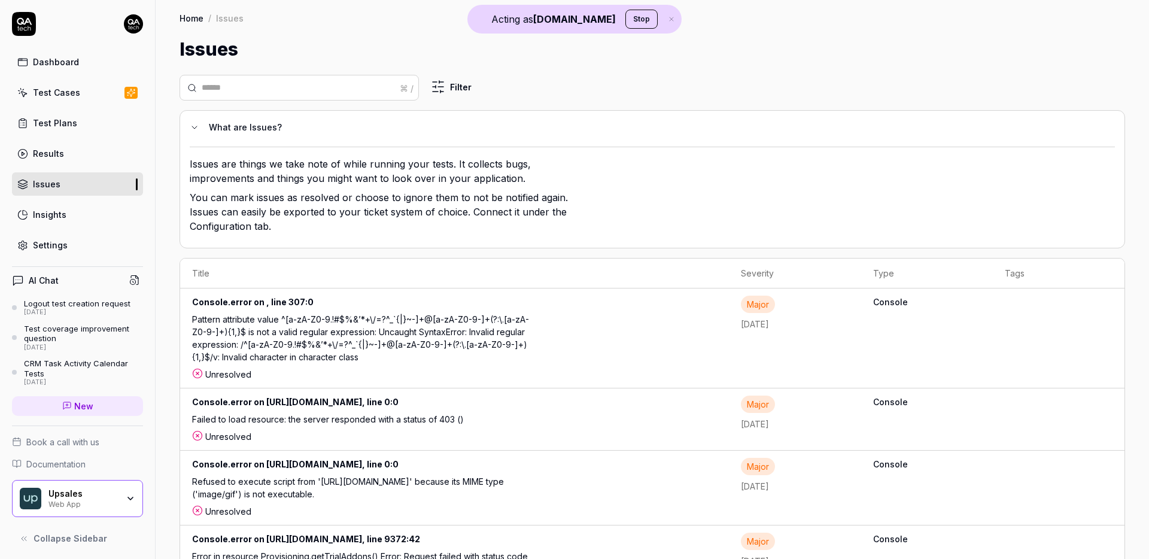
click at [517, 307] on div "Console.error on , line 307:0" at bounding box center [386, 304] width 389 height 17
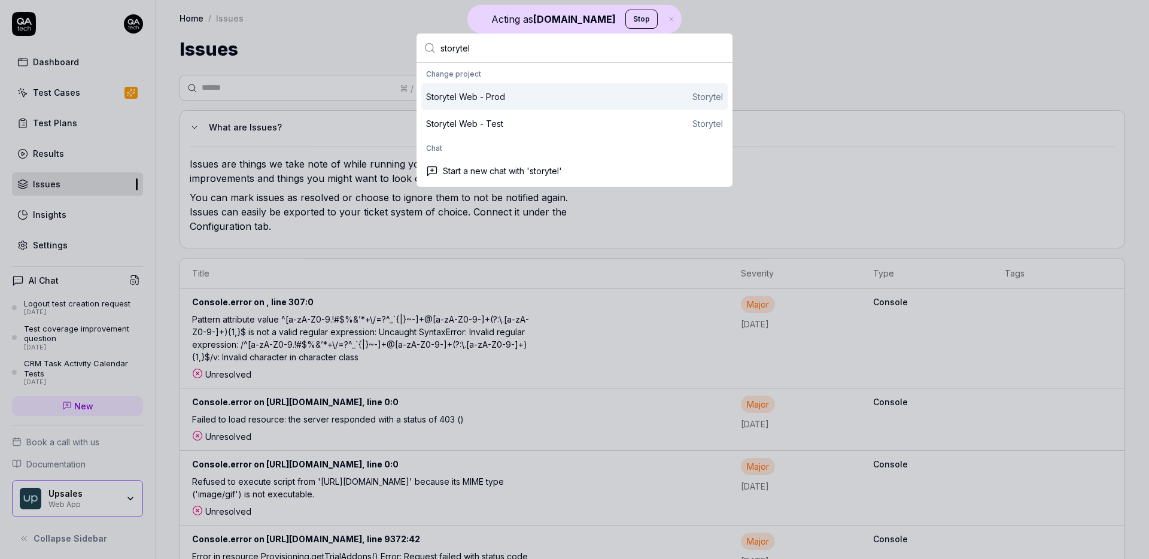
type input "storytel"
click at [541, 101] on div "Storytel Web - Prod Storytel" at bounding box center [574, 96] width 297 height 13
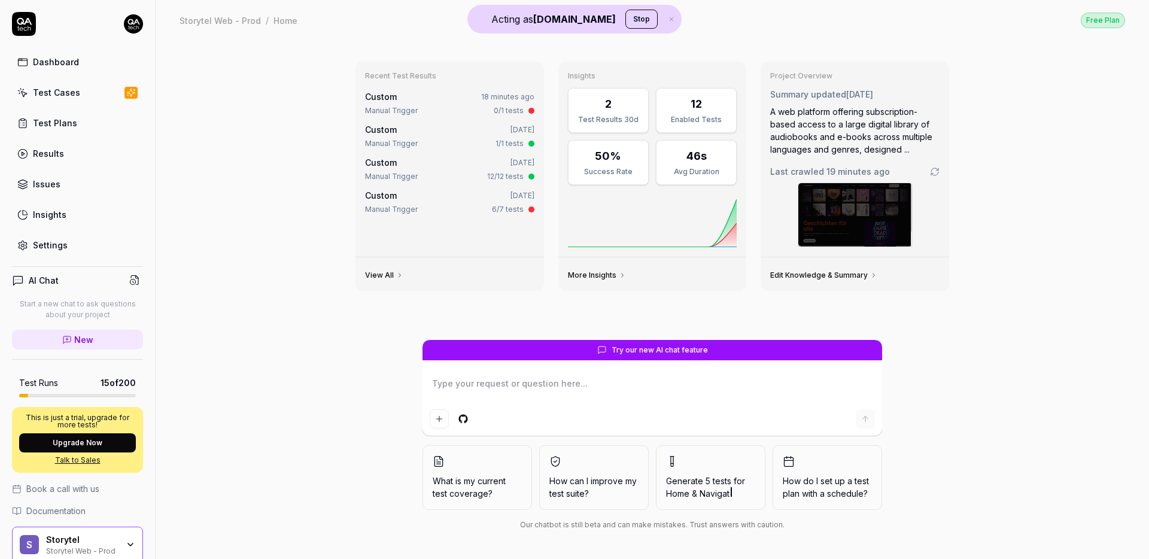
type textarea "*"
click at [88, 98] on link "Test Cases" at bounding box center [77, 92] width 131 height 23
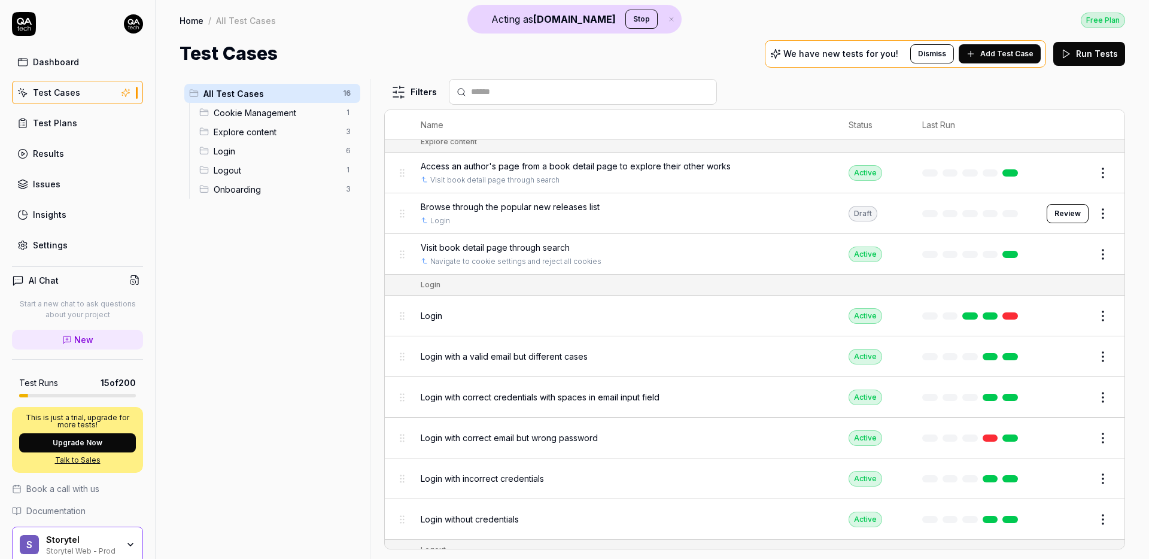
scroll to position [165, 0]
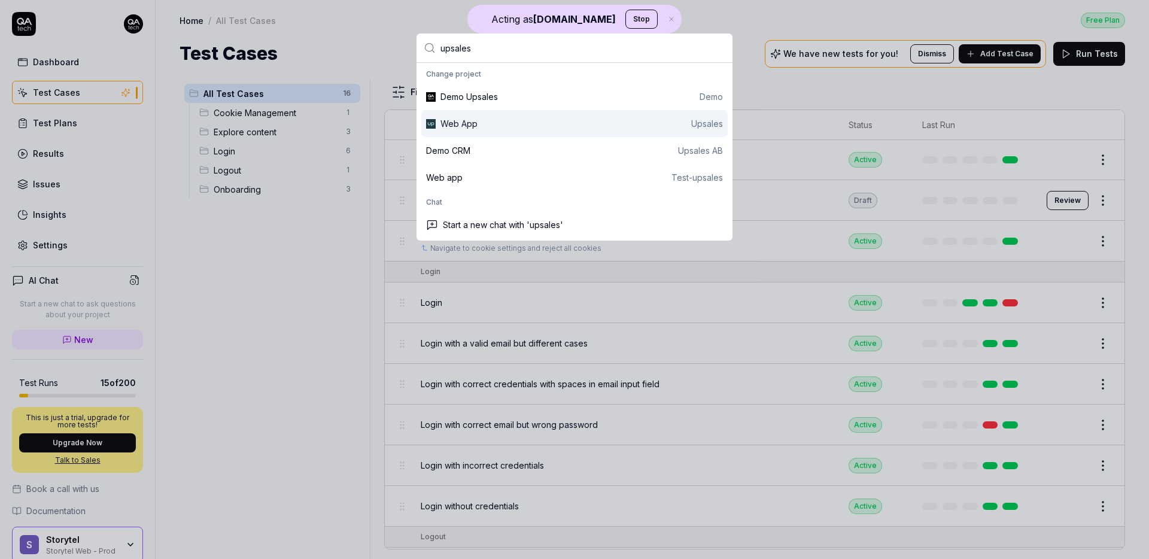
type input "upsales"
click at [591, 123] on div "Web App Upsales" at bounding box center [582, 123] width 283 height 13
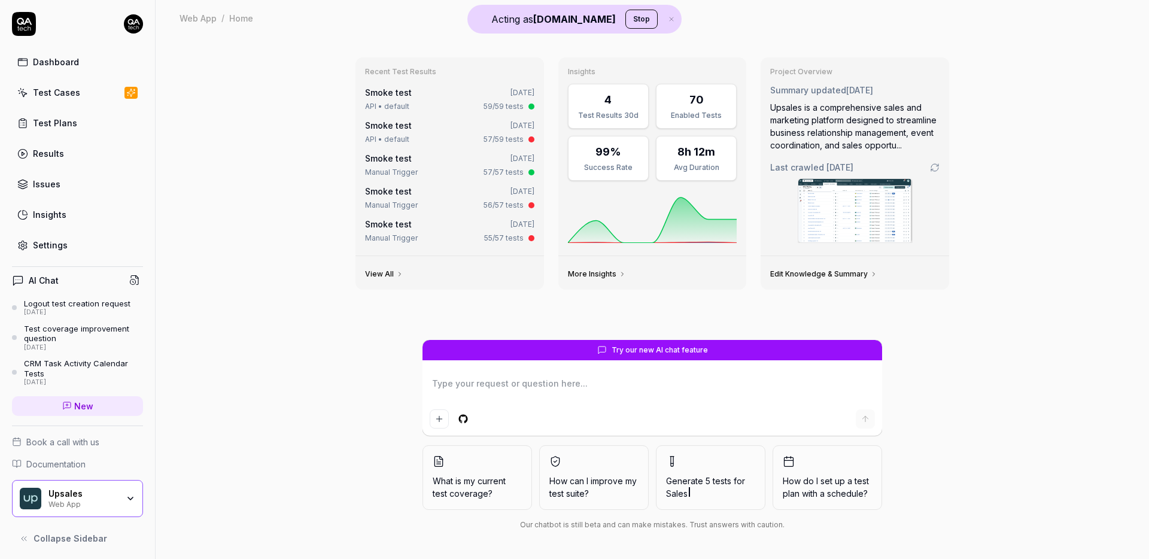
type textarea "*"
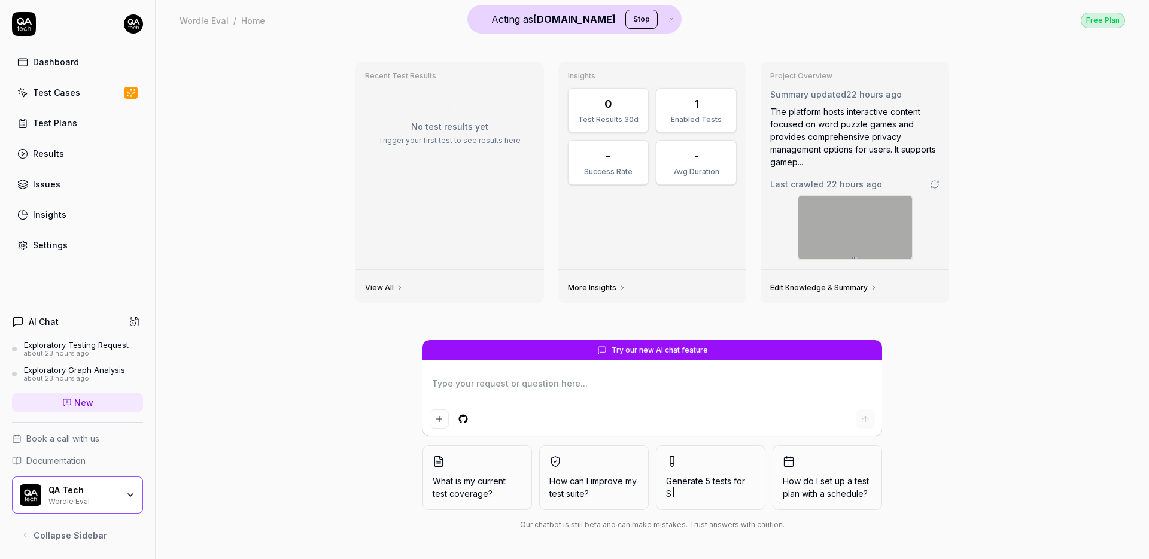
type textarea "*"
click at [47, 100] on link "Test Cases" at bounding box center [77, 92] width 131 height 23
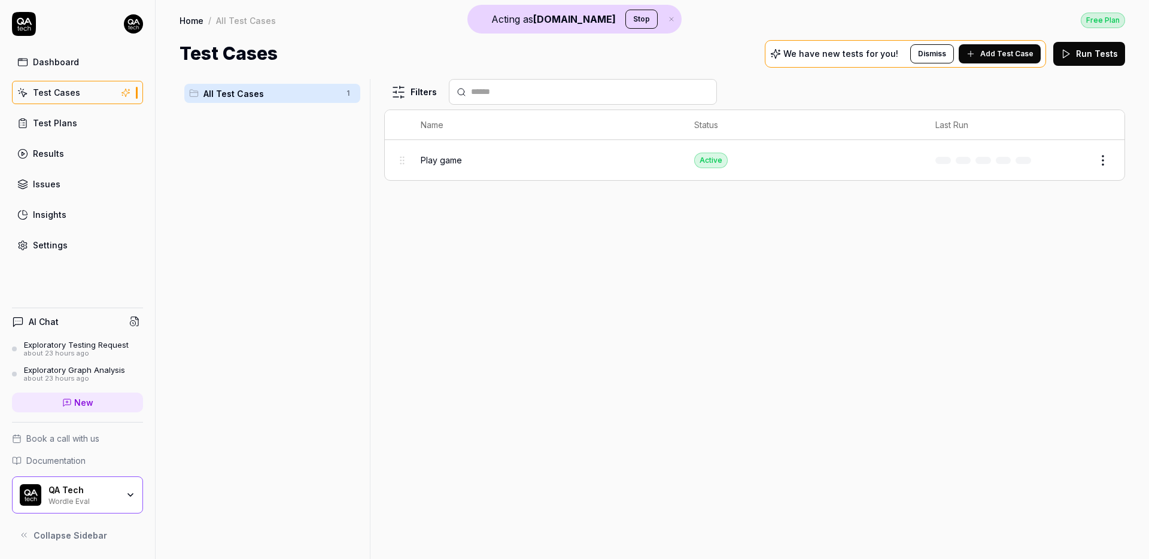
click at [481, 162] on div "Play game" at bounding box center [546, 160] width 250 height 13
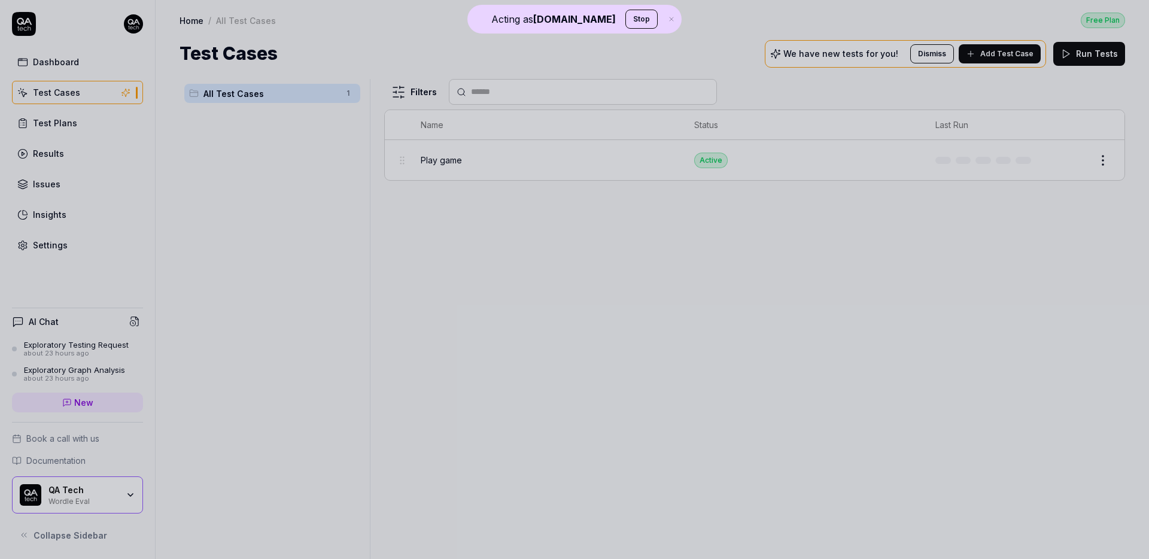
click at [215, 111] on div at bounding box center [574, 279] width 1149 height 559
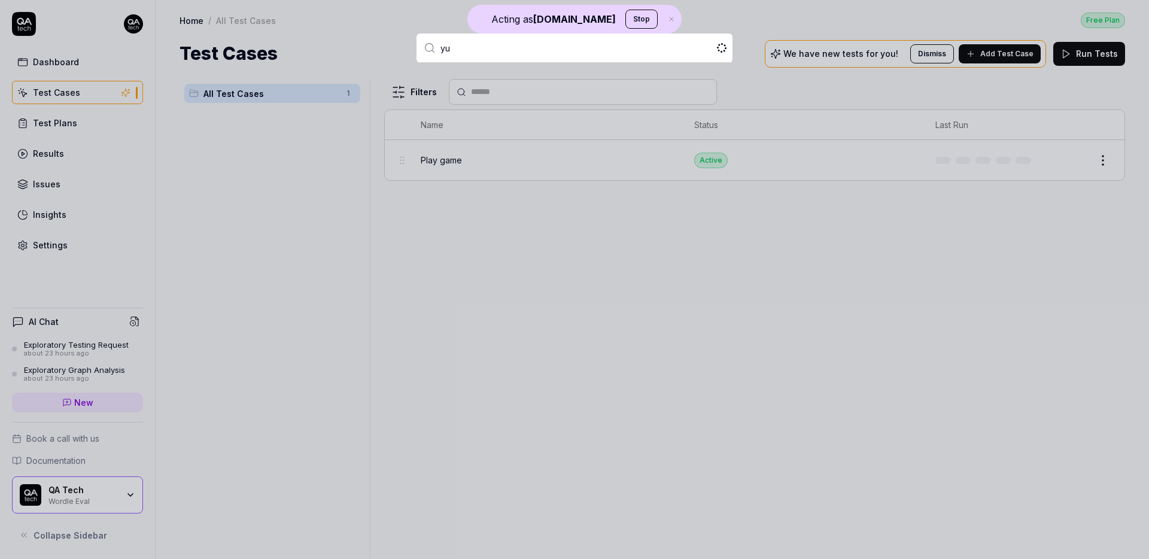
type input "y"
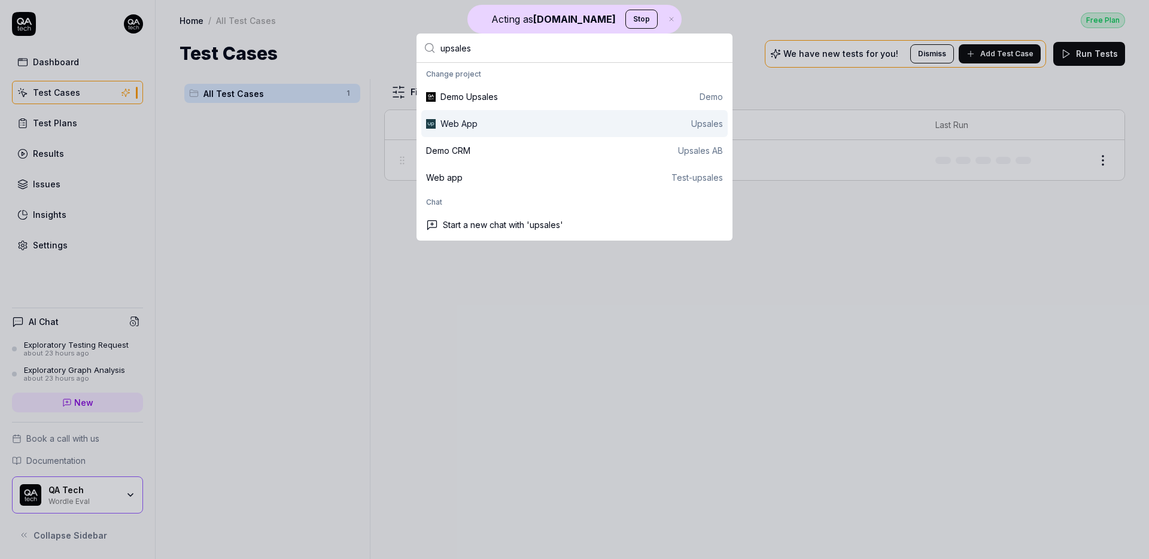
type input "upsales"
click at [475, 121] on div "Web App Upsales" at bounding box center [582, 123] width 283 height 13
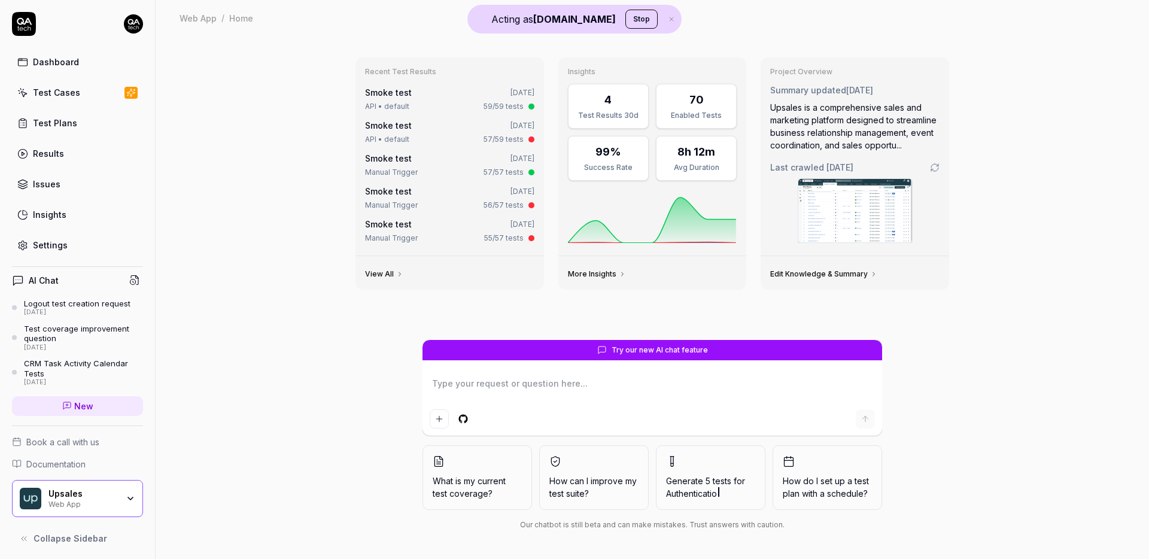
click at [88, 121] on link "Test Plans" at bounding box center [77, 122] width 131 height 23
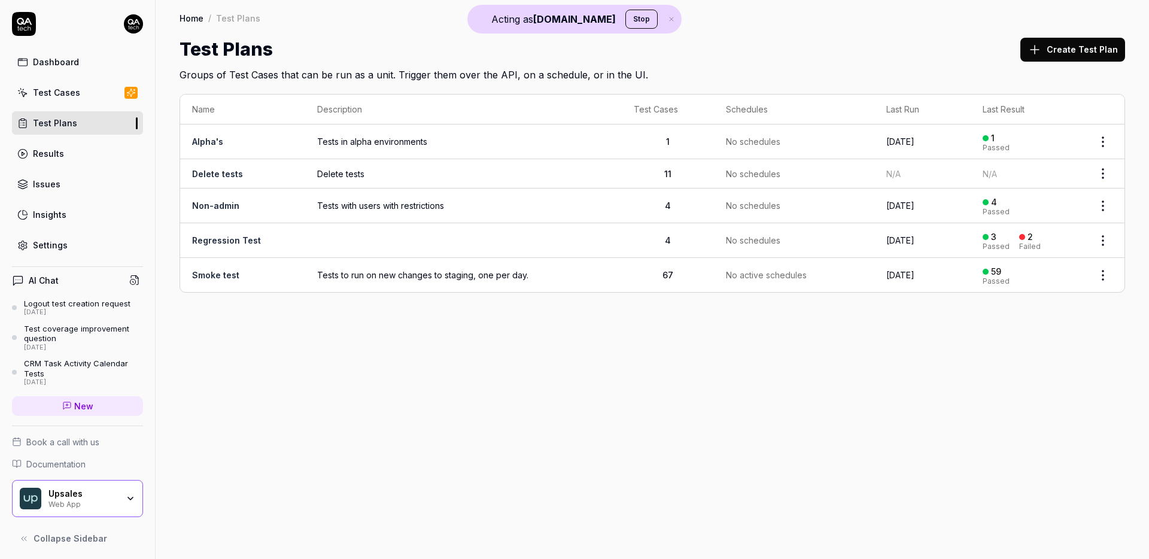
click at [80, 98] on link "Test Cases" at bounding box center [77, 92] width 131 height 23
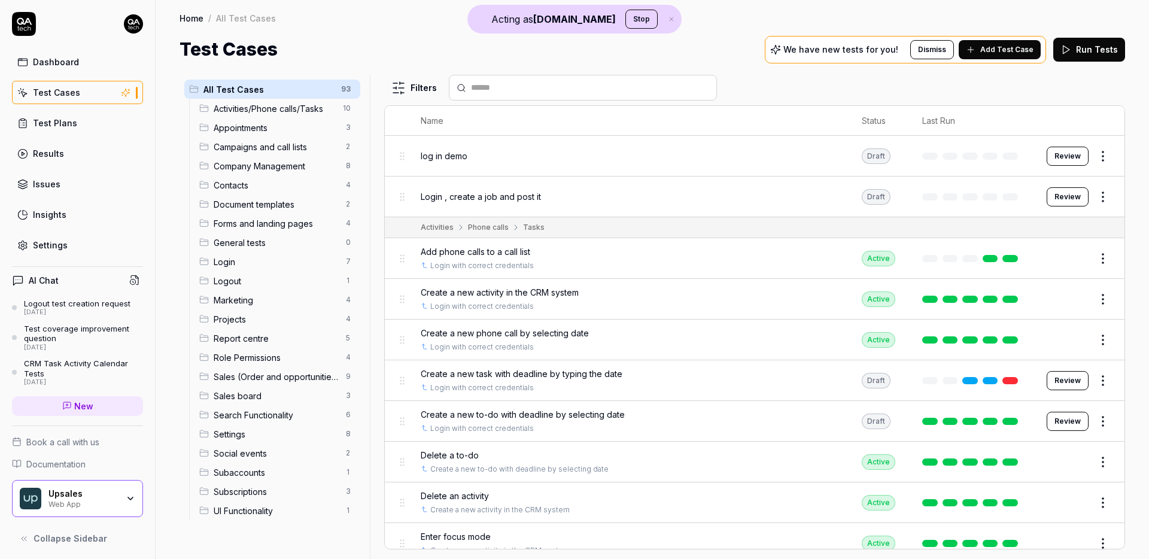
click at [56, 63] on div "Dashboard" at bounding box center [56, 62] width 46 height 13
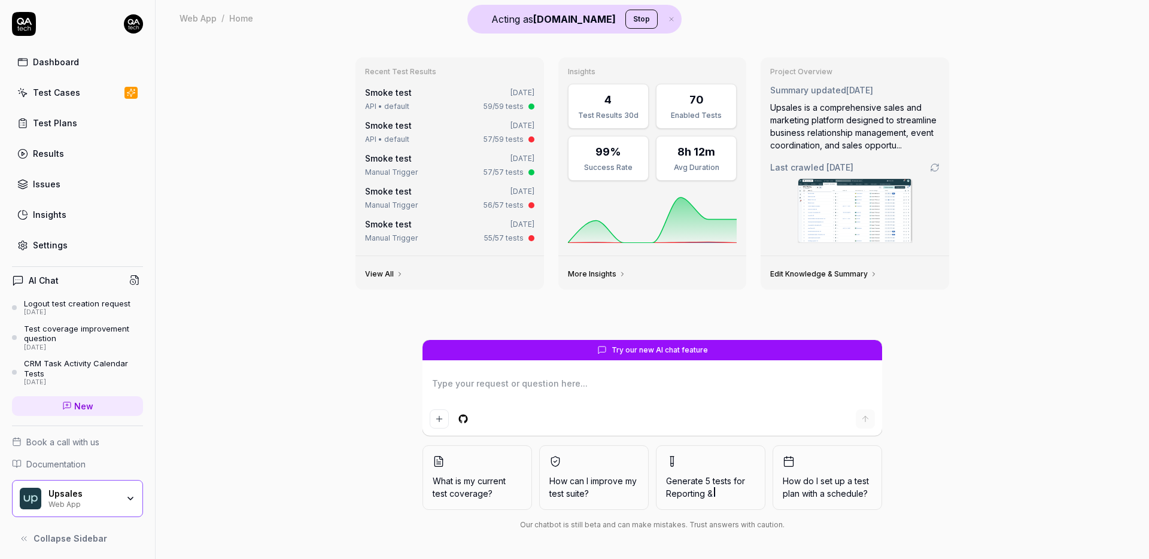
click at [52, 64] on div "Dashboard" at bounding box center [56, 62] width 46 height 13
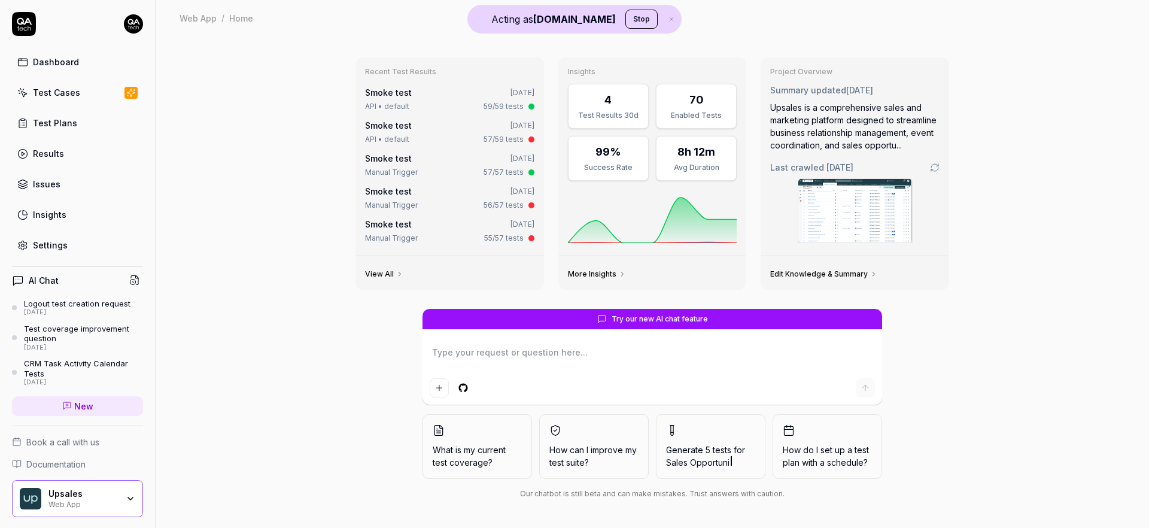
type textarea "*"
click at [51, 93] on div "Test Cases" at bounding box center [56, 92] width 47 height 13
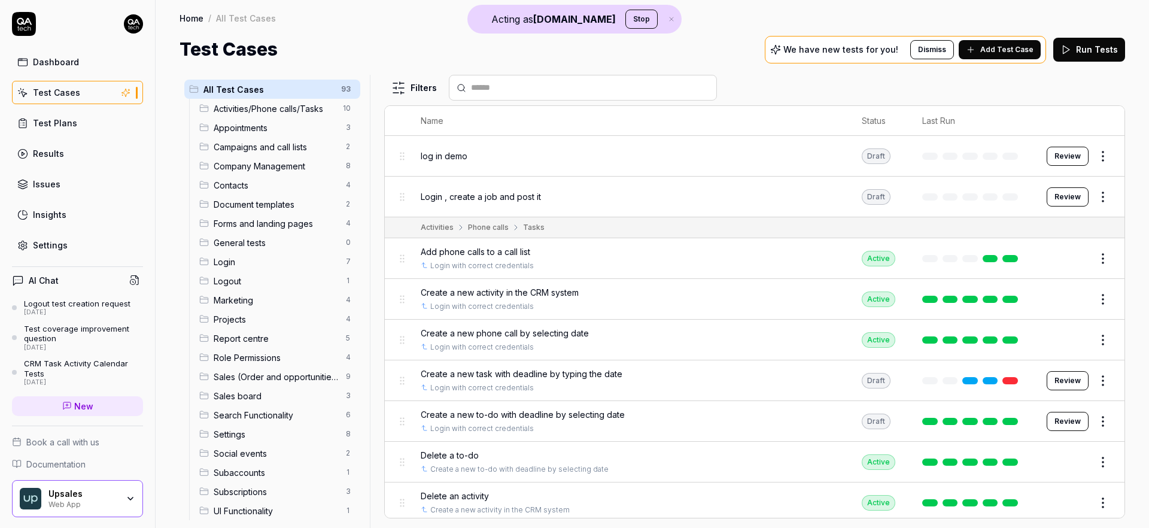
click at [1006, 48] on span "Add Test Case" at bounding box center [1006, 49] width 53 height 11
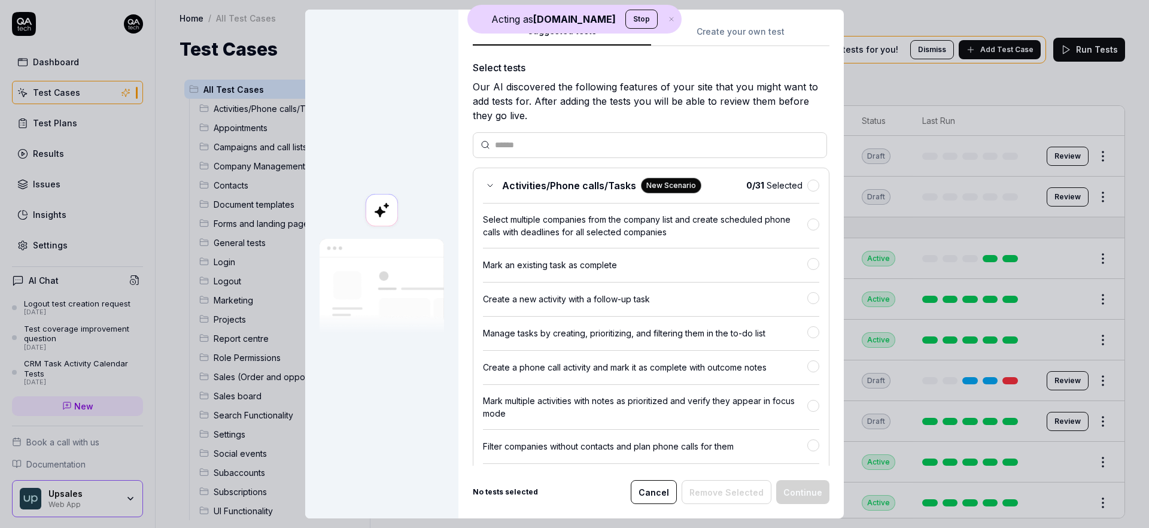
click at [733, 33] on button "Create your own test" at bounding box center [740, 36] width 178 height 22
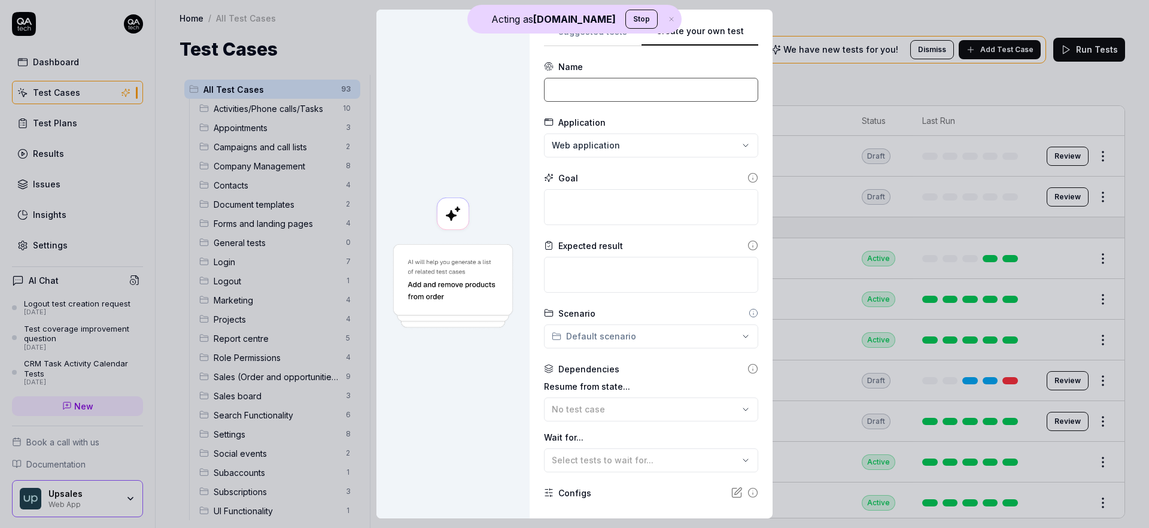
click at [609, 98] on input at bounding box center [651, 90] width 214 height 24
type input "T"
type input "Sign up and purchase something"
click at [640, 213] on textarea at bounding box center [651, 207] width 214 height 36
type textarea "*"
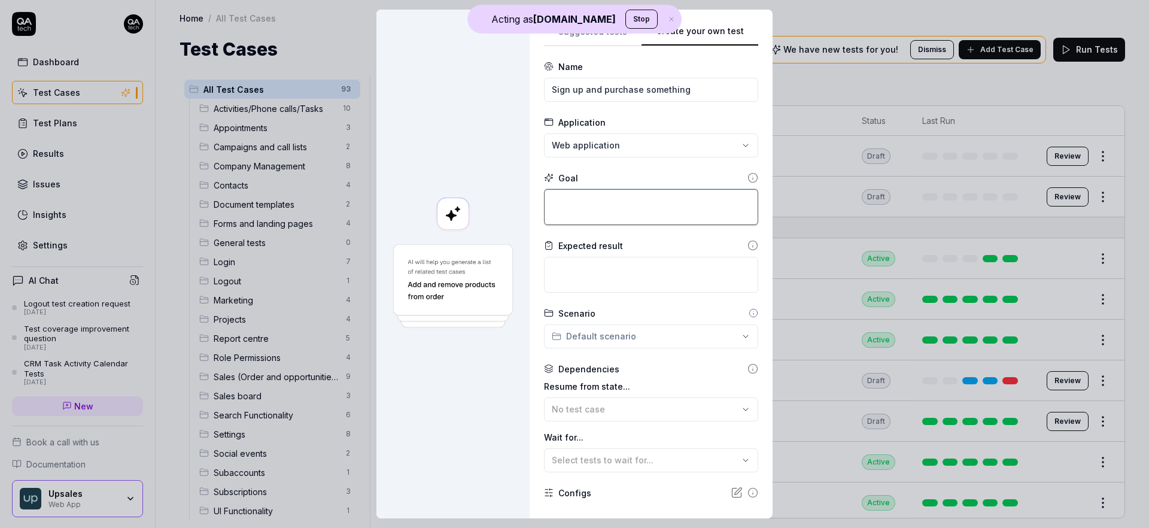
type textarea "M"
type textarea "*"
type textarea "Ma"
type textarea "*"
type textarea "Mak"
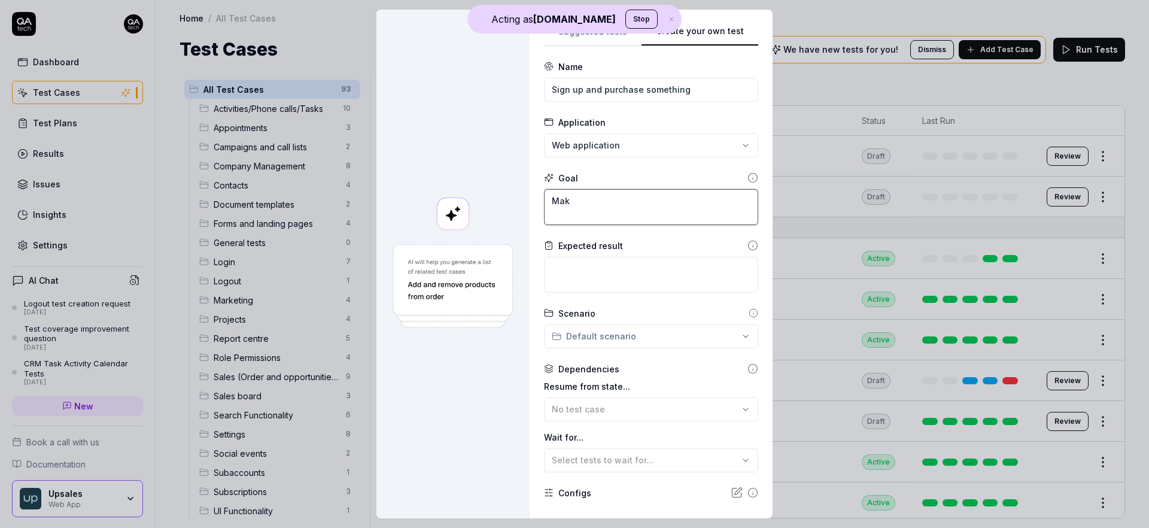
type textarea "*"
type textarea "Make"
type textarea "*"
type textarea "Make"
type textarea "*"
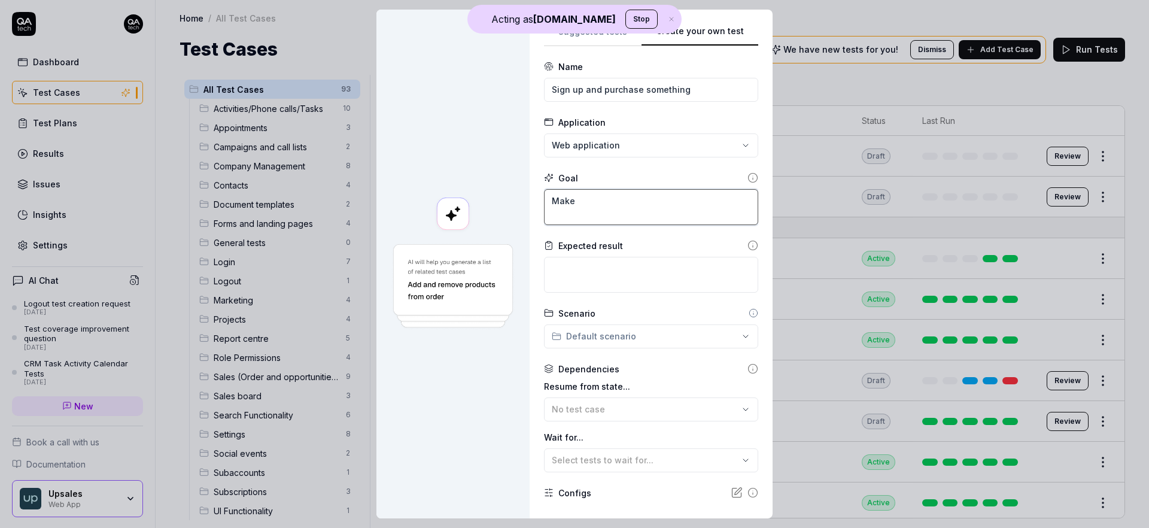
type textarea "Make a"
type textarea "*"
type textarea "Make a"
type textarea "*"
type textarea "Make a p"
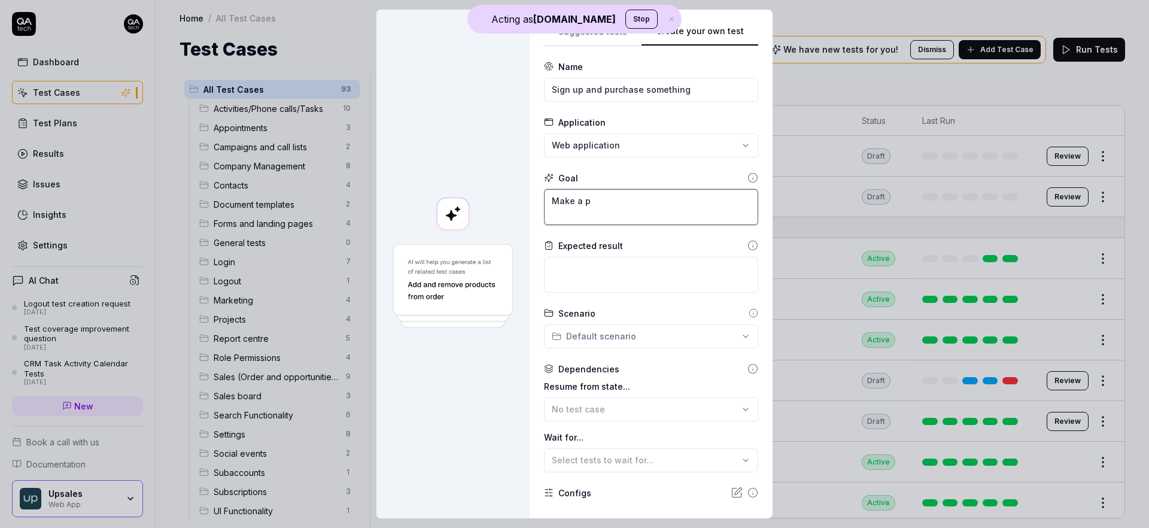
type textarea "*"
type textarea "Make a pu"
type textarea "*"
type textarea "Make a pur"
type textarea "*"
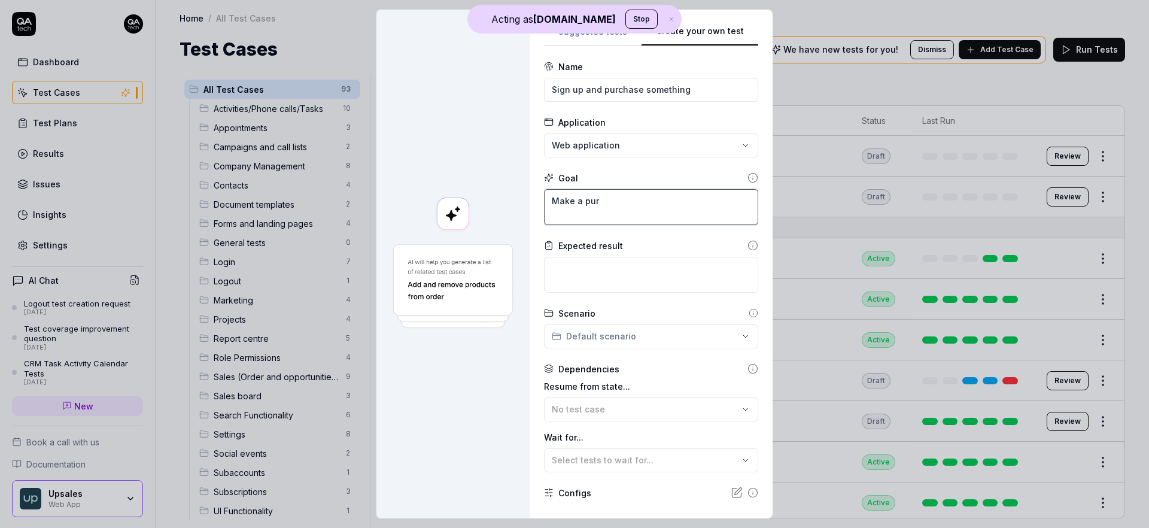
type textarea "Make a purc"
type textarea "*"
type textarea "Make a purcha"
type textarea "*"
type textarea "Make a purchas"
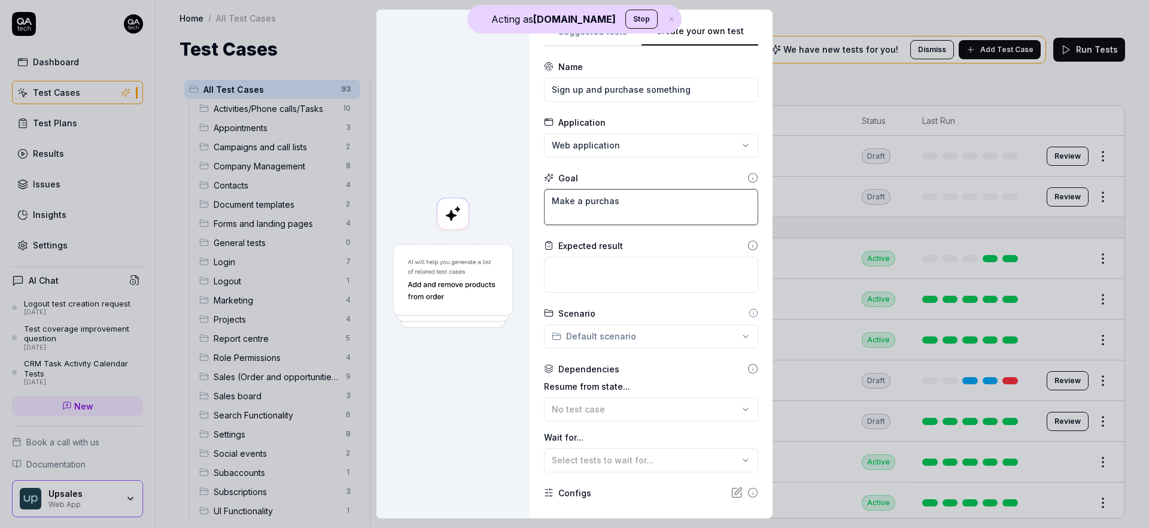
type textarea "*"
type textarea "Make a purchase"
click at [623, 266] on textarea at bounding box center [651, 275] width 214 height 36
type textarea "*"
type textarea "A"
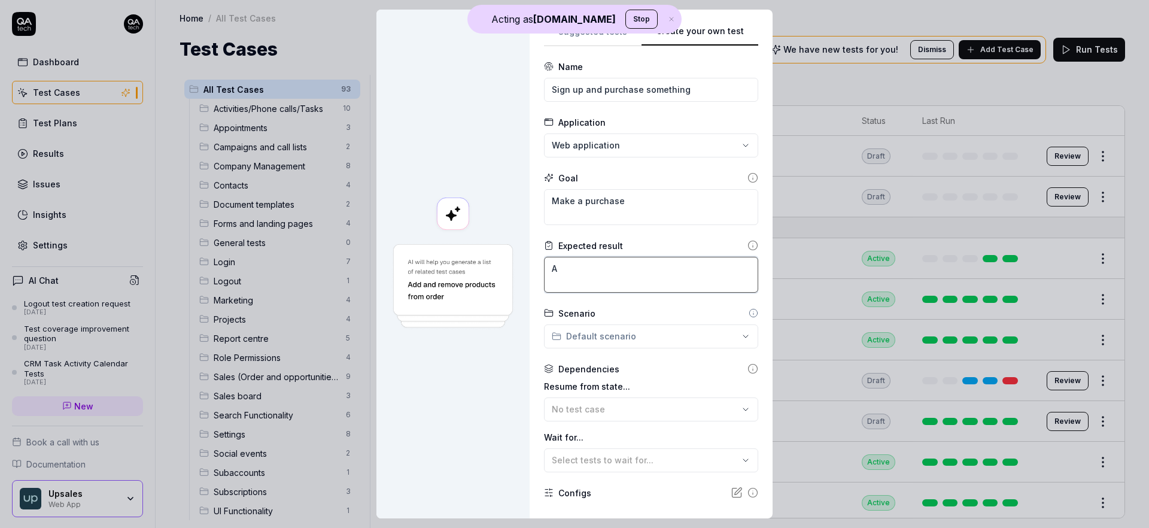
type textarea "*"
type textarea "A"
type textarea "*"
type textarea "A p"
type textarea "*"
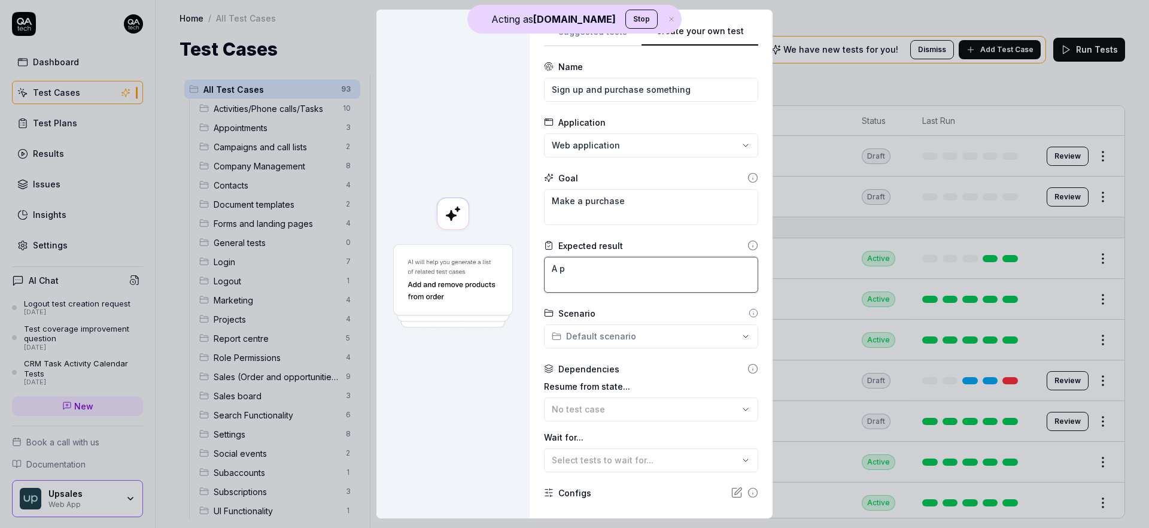
type textarea "A pu"
type textarea "*"
type textarea "A pur"
type textarea "*"
type textarea "A purc"
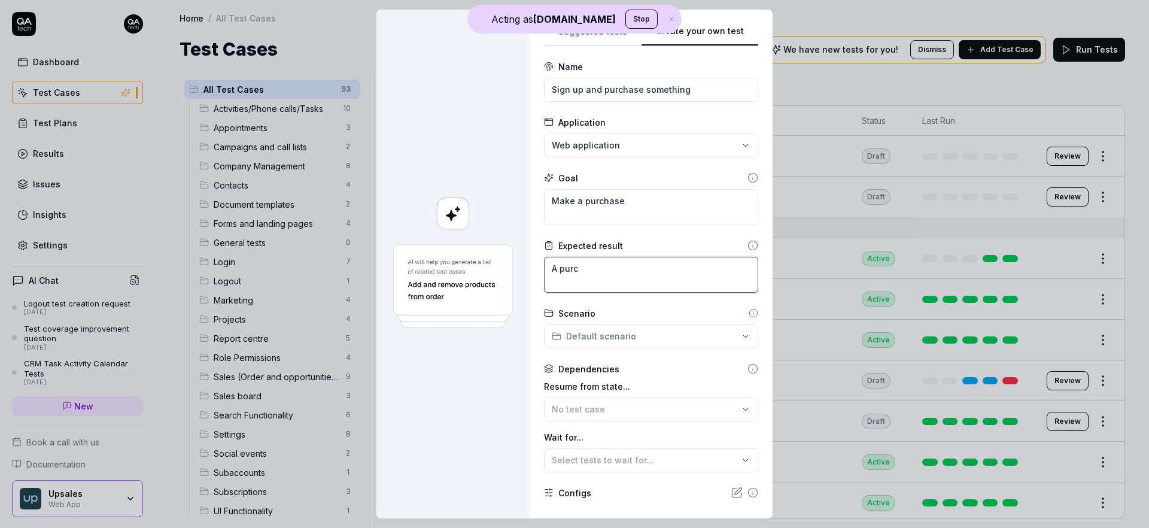
type textarea "*"
type textarea "A purch"
type textarea "*"
type textarea "A purcha"
type textarea "*"
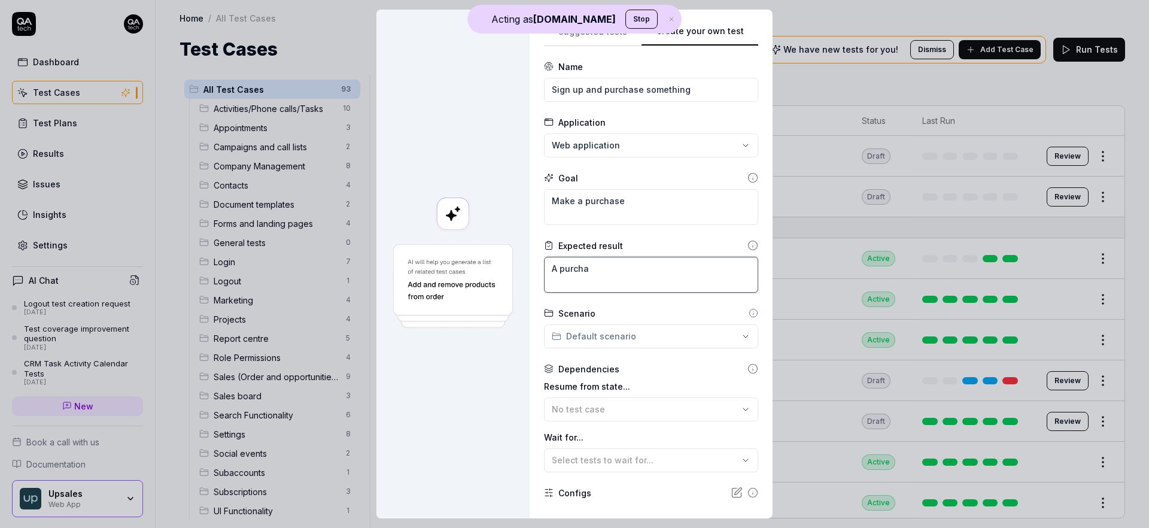
type textarea "A purchas"
type textarea "*"
type textarea "A purchase"
type textarea "*"
type textarea "A purchase"
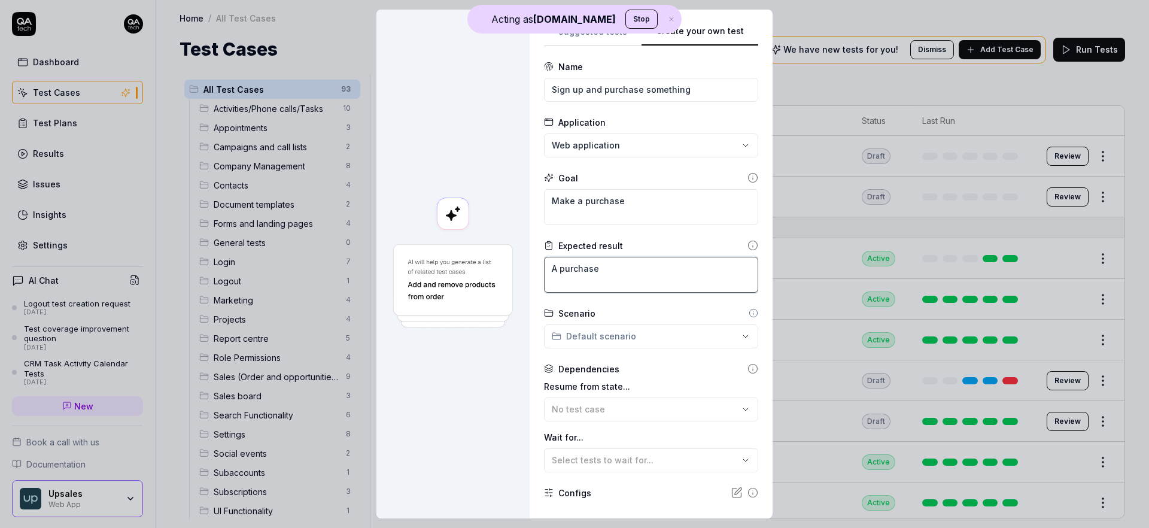
type textarea "*"
type textarea "A purchase h"
type textarea "*"
type textarea "A purchase"
type textarea "*"
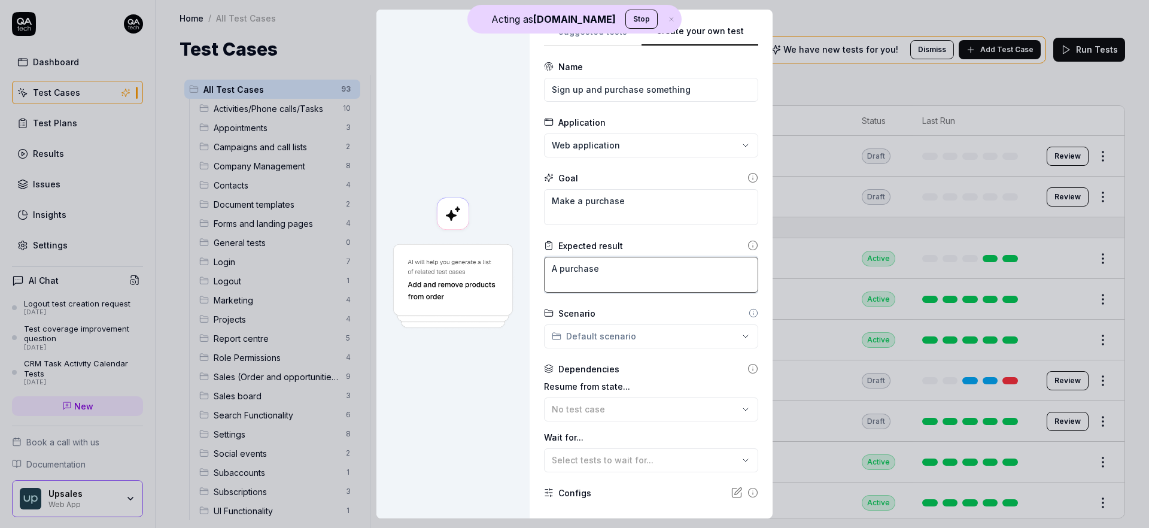
type textarea "A purchase i"
type textarea "*"
type textarea "A purchase is"
type textarea "*"
type textarea "A purchase is"
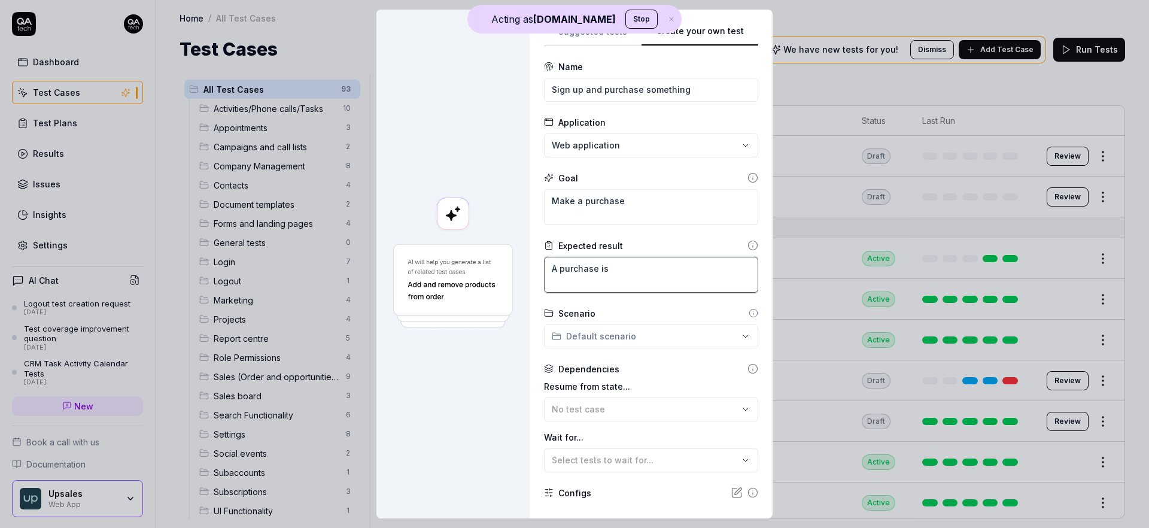
type textarea "*"
type textarea "A purchase is c"
type textarea "*"
type textarea "A purchase is cr"
type textarea "*"
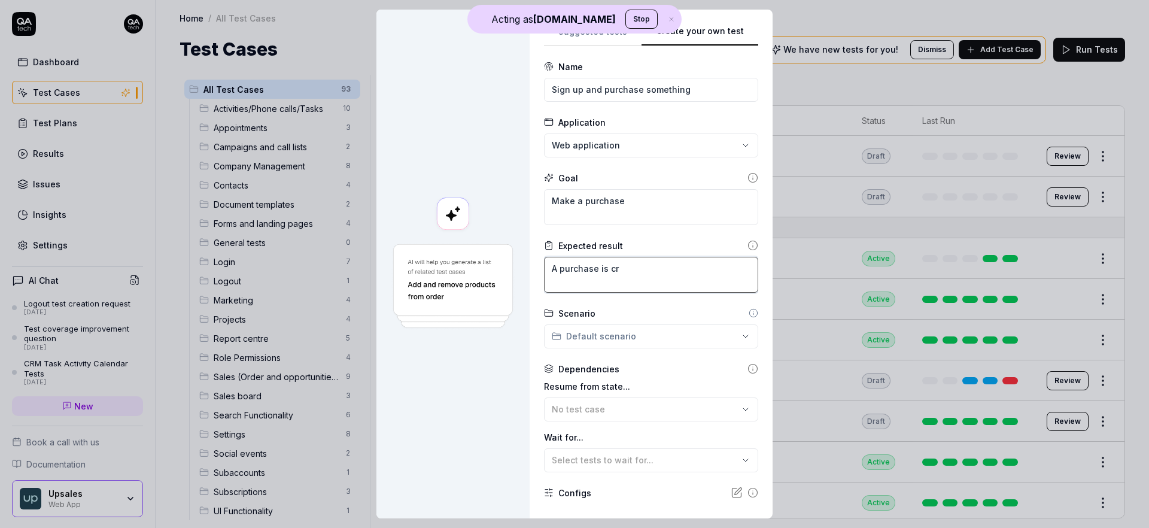
type textarea "A purchase is cre"
type textarea "*"
type textarea "A purchase is crea"
type textarea "*"
type textarea "A purchase is creat"
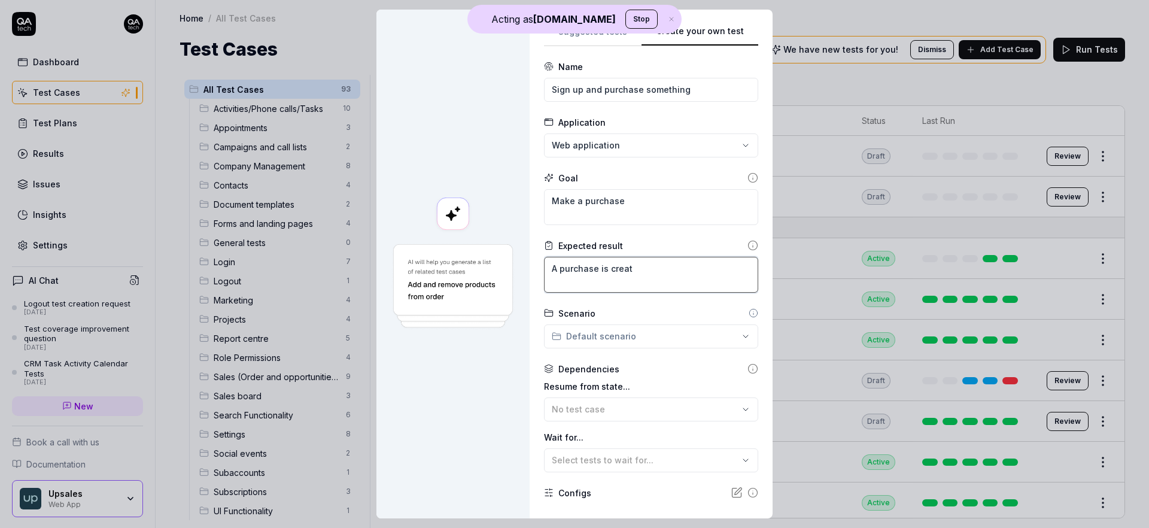
type textarea "*"
type textarea "A purchase is create"
type textarea "*"
type textarea "A purchase is created"
type textarea "*"
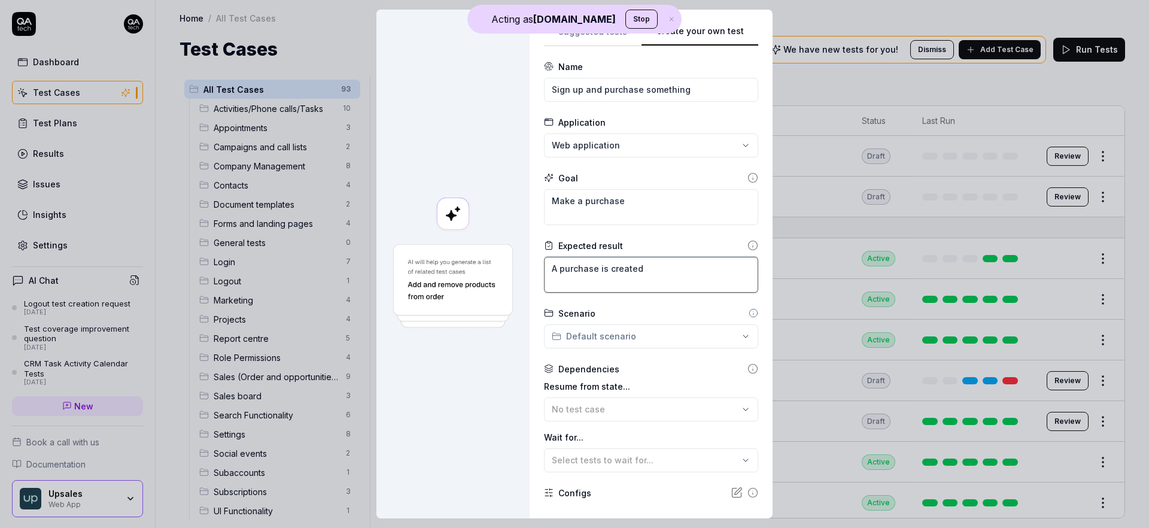
type textarea "A purchase is created"
type textarea "*"
type textarea "A purchase is created i"
type textarea "*"
type textarea "A purchase is created in"
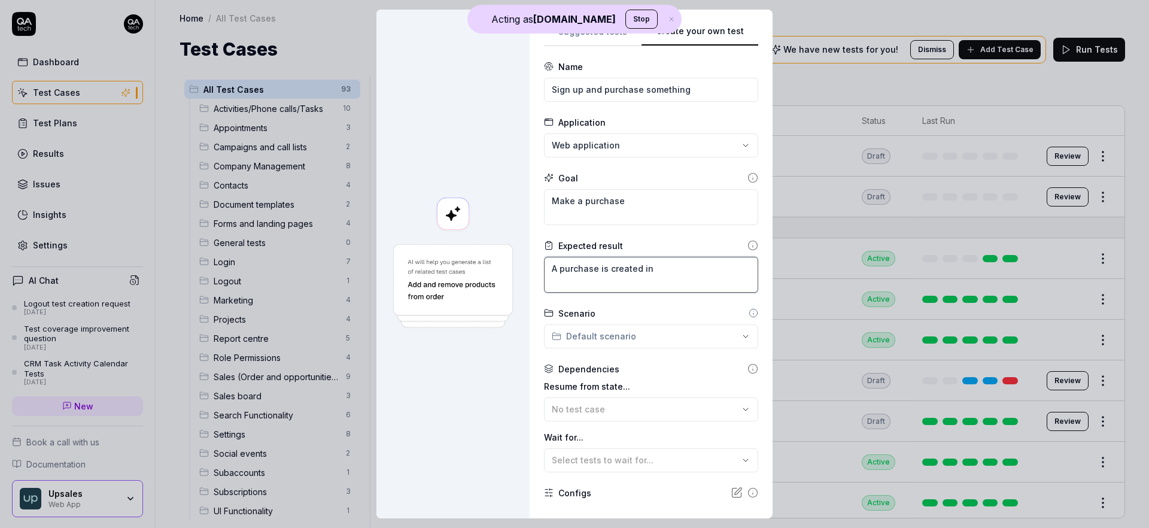
type textarea "*"
type textarea "A purchase is created in"
type textarea "*"
type textarea "A purchase is created in t"
type textarea "*"
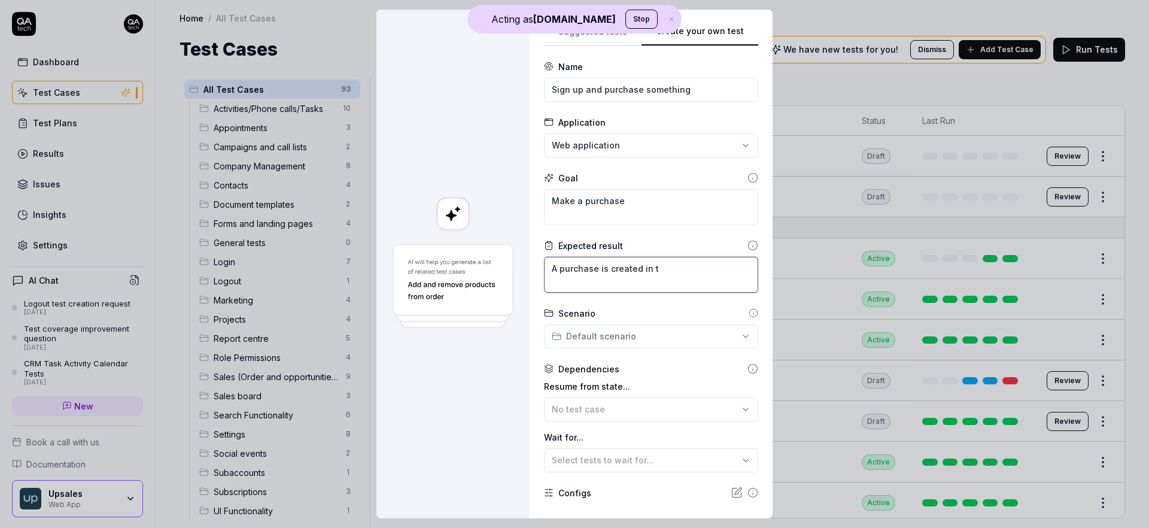
type textarea "A purchase is created in th"
type textarea "*"
type textarea "A purchase is created in the"
type textarea "*"
type textarea "A purchase is created in the"
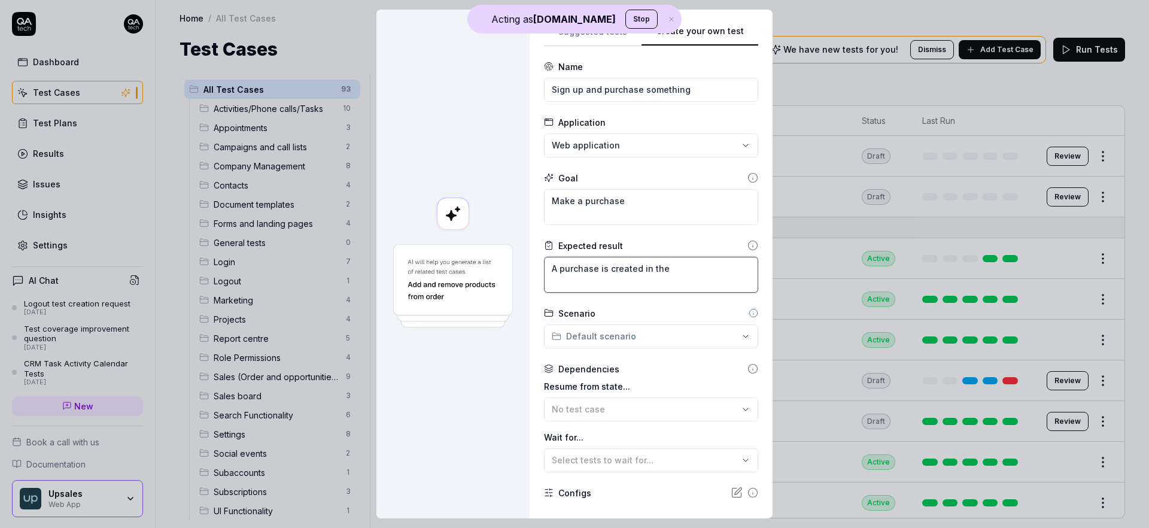
type textarea "*"
type textarea "A purchase is created in the a"
type textarea "*"
type textarea "A purchase is created in the ad"
type textarea "*"
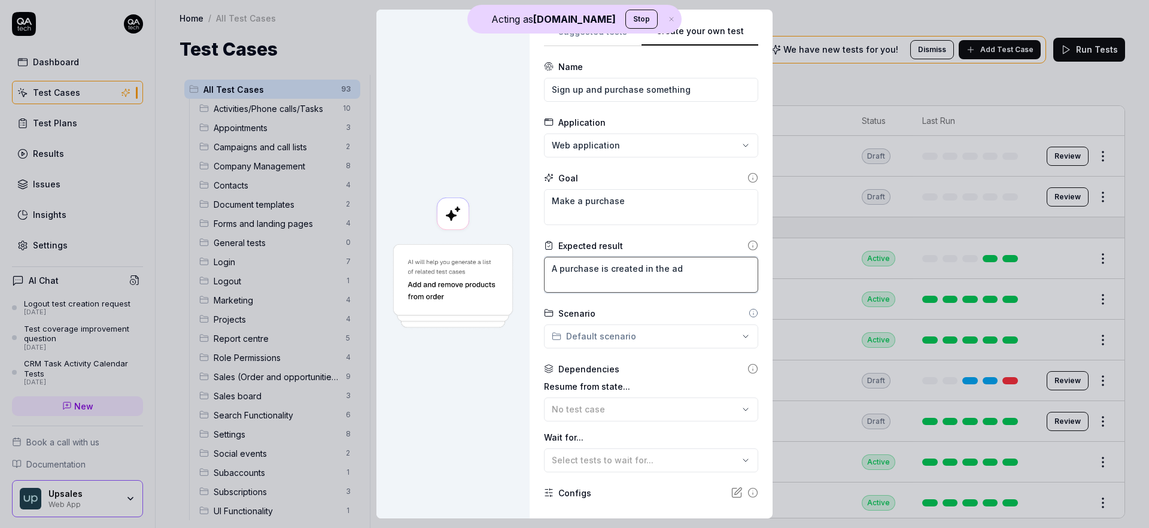
type textarea "A purchase is created in the adm"
type textarea "*"
type textarea "A purchase is created in the admi"
type textarea "*"
type textarea "A purchase is created in the admin"
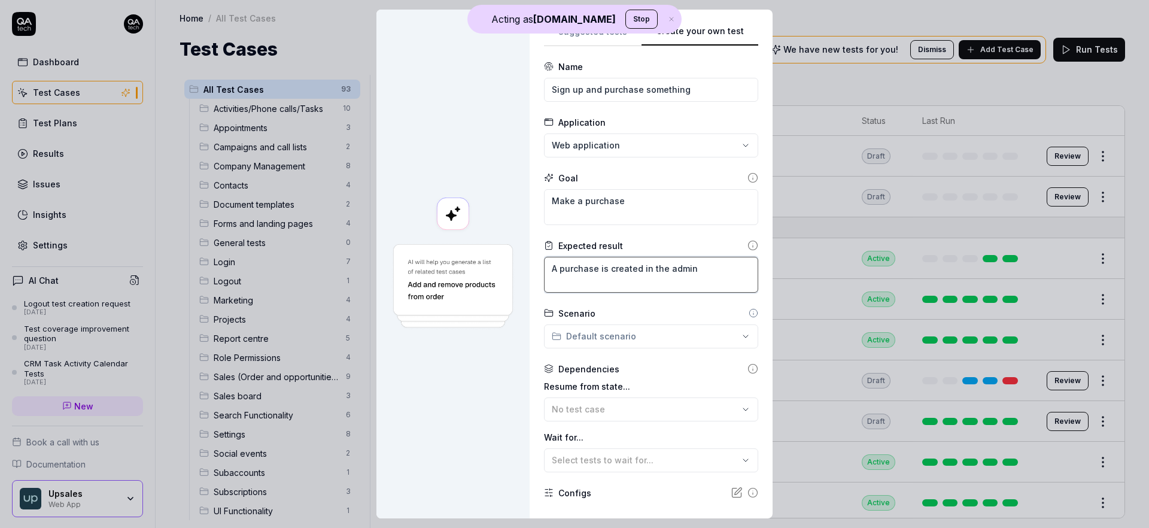
type textarea "*"
type textarea "A purchase is created in the admin"
type textarea "*"
type textarea "A purchase is created in the admin v"
type textarea "*"
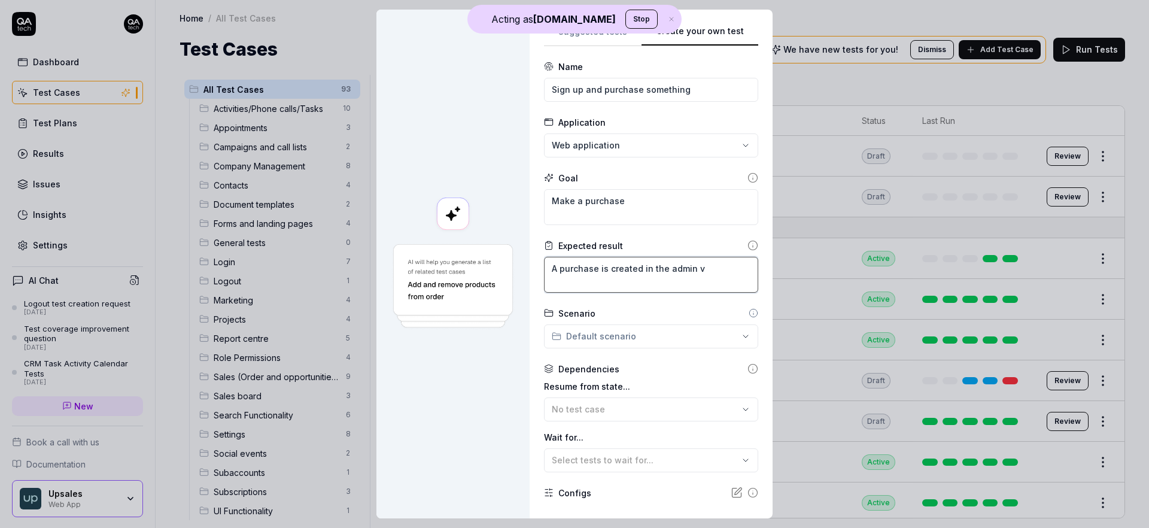
type textarea "A purchase is created in the admin vi"
type textarea "*"
type textarea "A purchase is created in the admin vie"
type textarea "*"
type textarea "A purchase is created in the admin view"
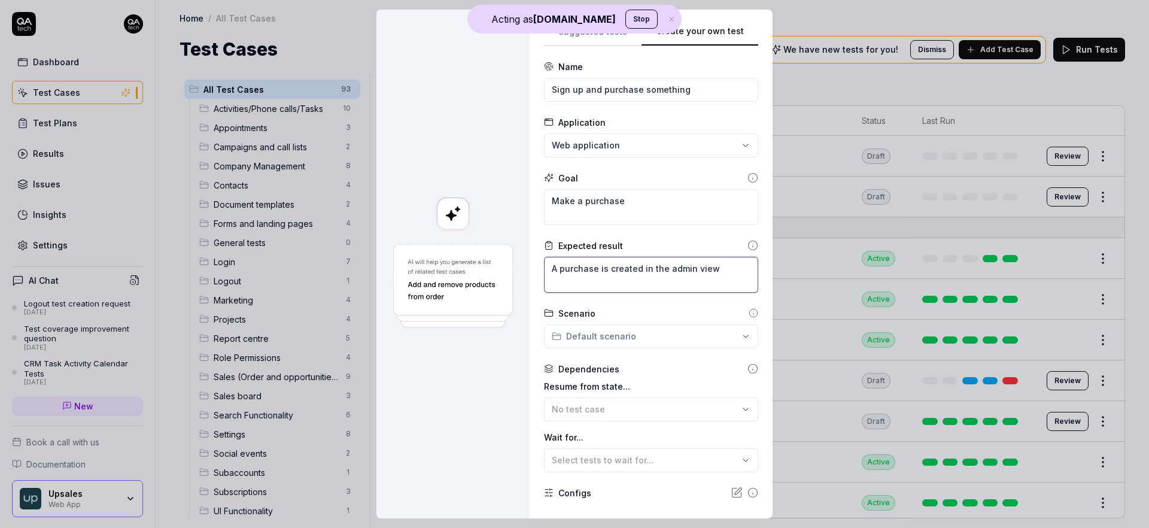
type textarea "*"
type textarea "A purchase is created in the admin view"
type textarea "*"
type textarea "A purchase is created in the admin view a"
type textarea "*"
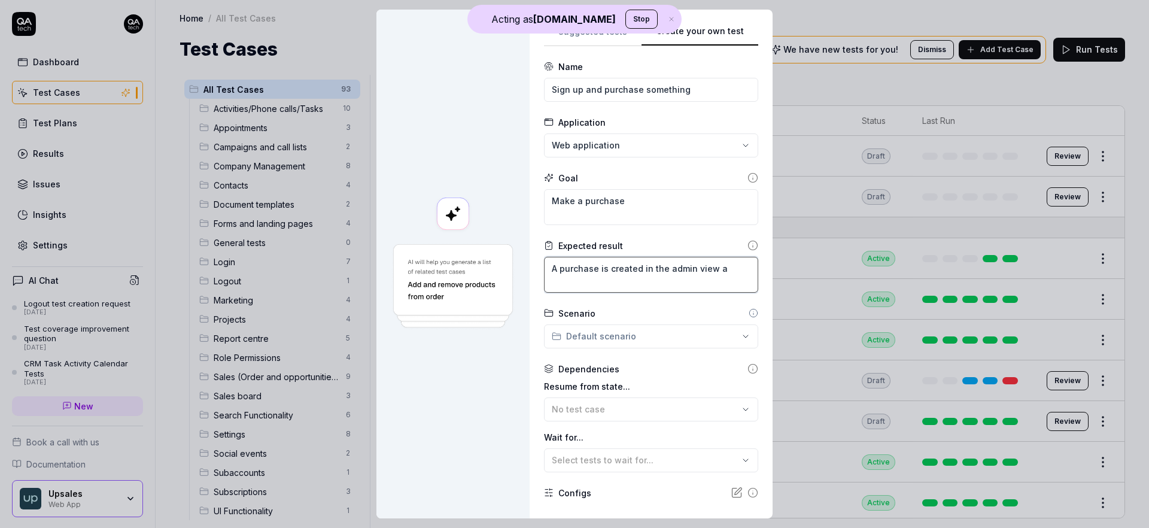
type textarea "A purchase is created in the admin view an"
type textarea "*"
type textarea "A purchase is created in the admin view and"
type textarea "*"
type textarea "A purchase is created in the admin view and"
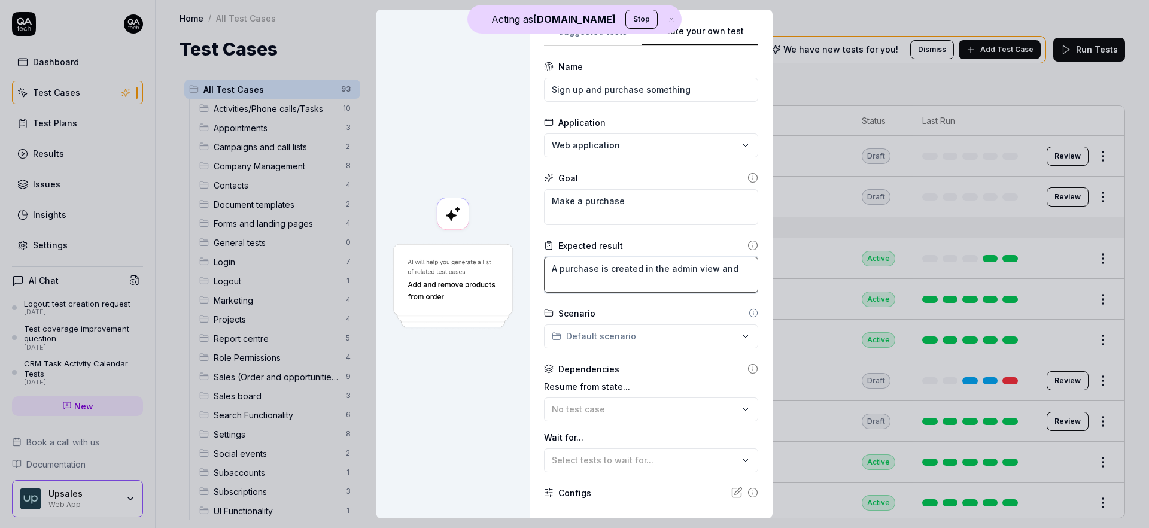
type textarea "*"
type textarea "A purchase is created in the admin view and t"
type textarea "*"
type textarea "A purchase is created in the admin view and th"
type textarea "*"
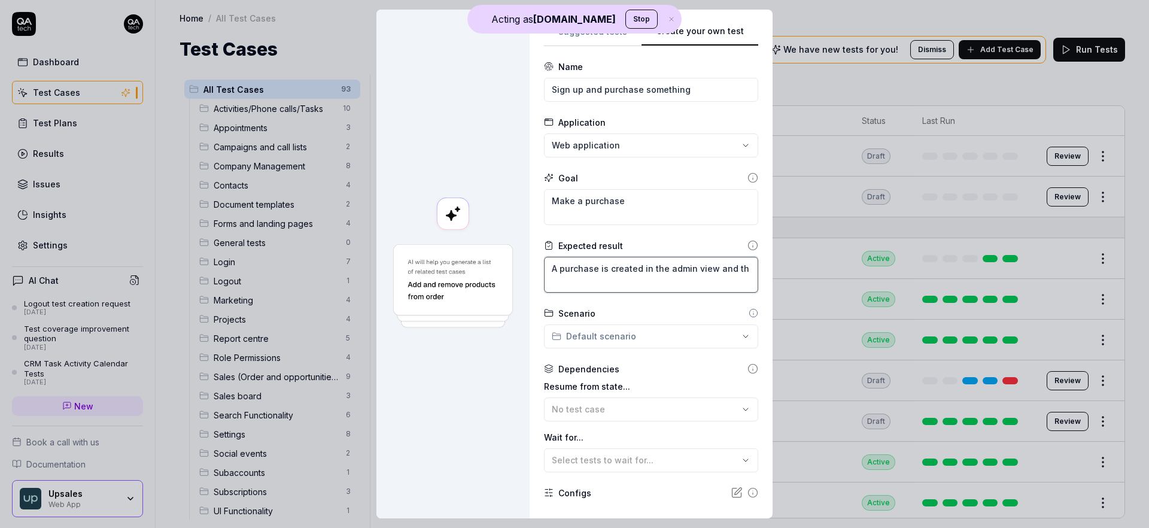
type textarea "A purchase is created in the admin view and the"
type textarea "*"
type textarea "A purchase is created in the admin view and the"
type textarea "*"
type textarea "A purchase is created in the admin view and the e"
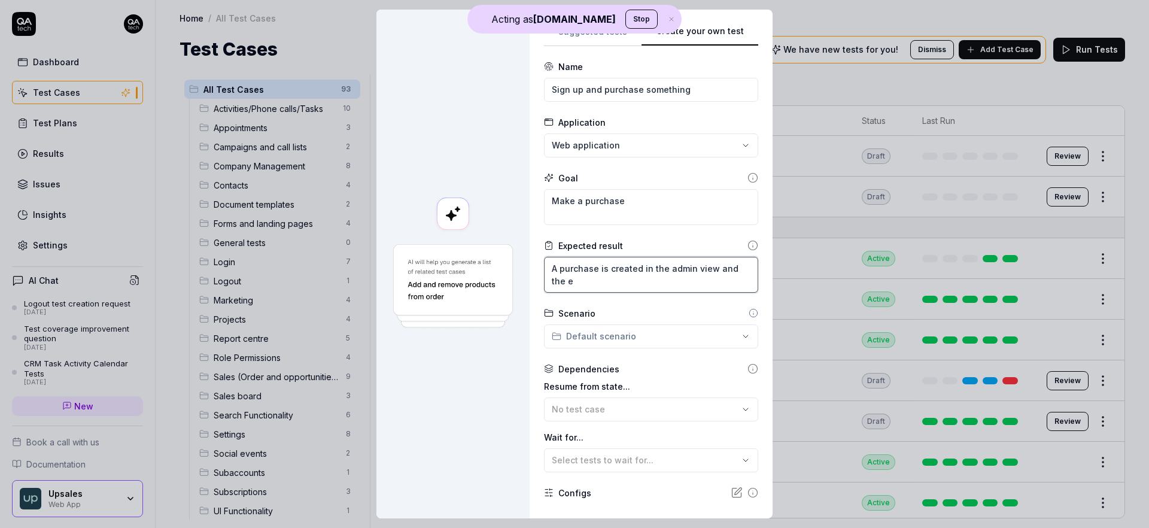
type textarea "*"
type textarea "A purchase is created in the admin view and the en"
type textarea "*"
type textarea "A purchase is created in the admin view and the end"
type textarea "*"
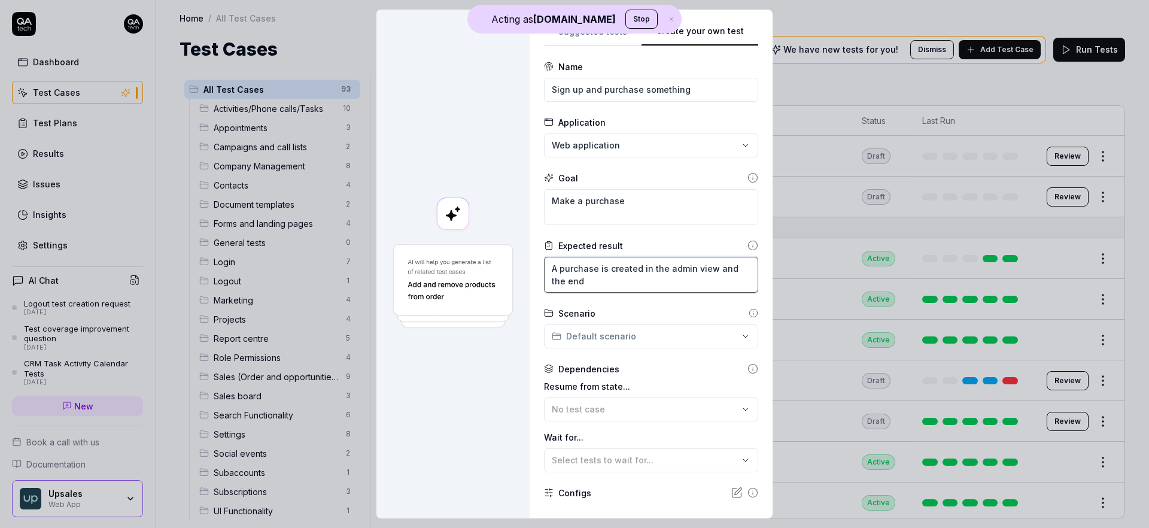
type textarea "A purchase is created in the admin view and the end"
type textarea "*"
type textarea "A purchase is created in the admin view and the end u"
type textarea "*"
type textarea "A purchase is created in the admin view and the end us"
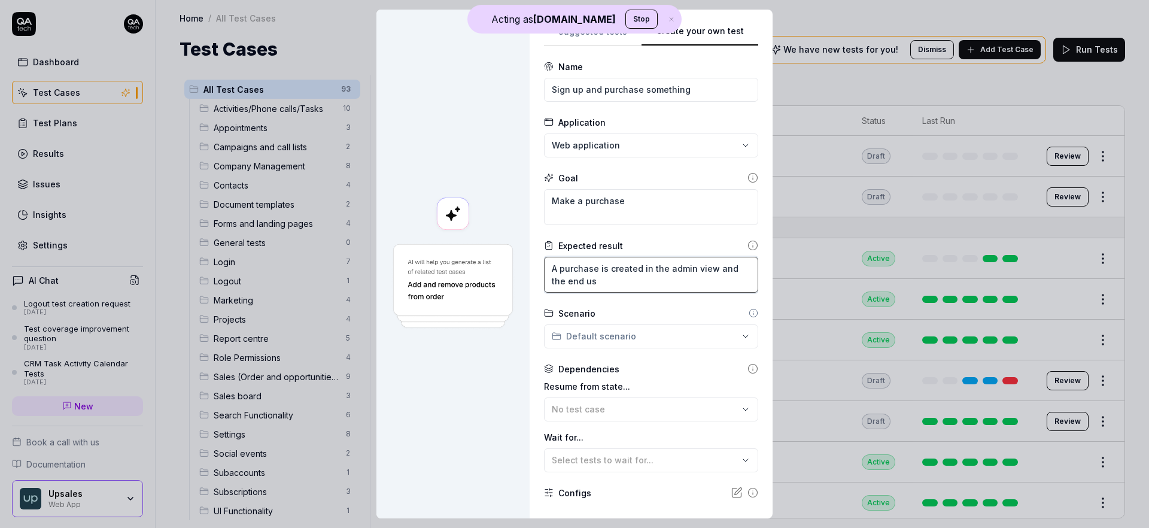
type textarea "*"
type textarea "A purchase is created in the admin view and the end use"
type textarea "*"
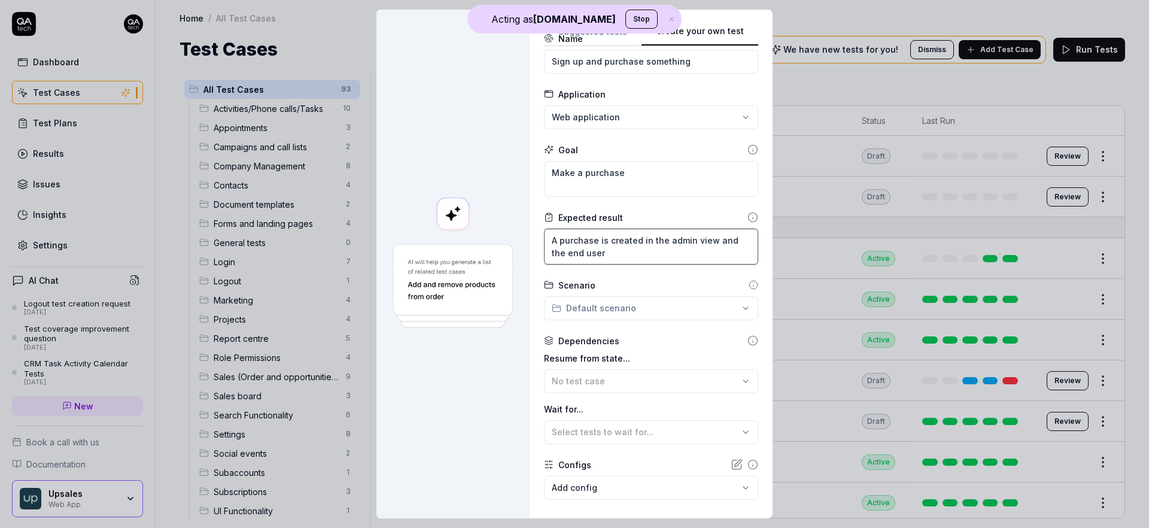
scroll to position [91, 0]
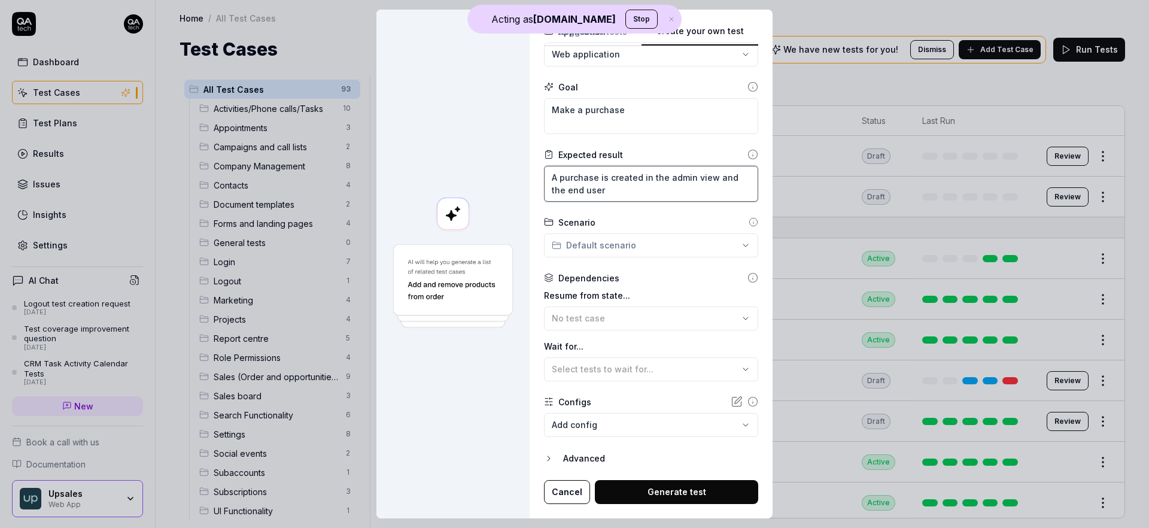
type textarea "A purchase is created in the admin view and the end user"
drag, startPoint x: 665, startPoint y: 493, endPoint x: 731, endPoint y: 266, distance: 235.8
click at [665, 492] on button "Generate test" at bounding box center [676, 492] width 163 height 24
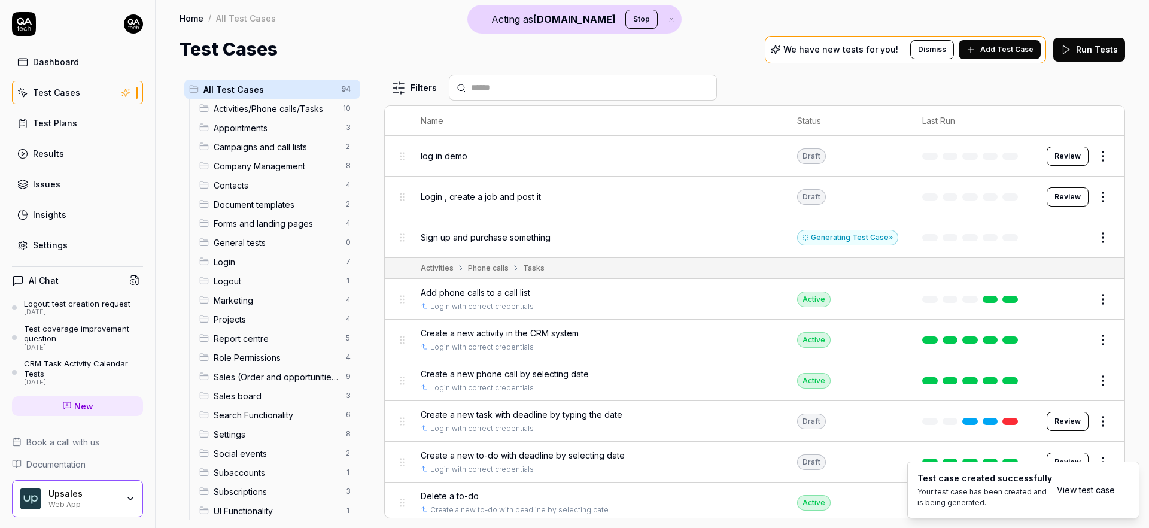
click at [1095, 236] on html "Acting as QA.tech Stop Dashboard Test Cases Test Plans Results Issues Insights …" at bounding box center [574, 264] width 1149 height 528
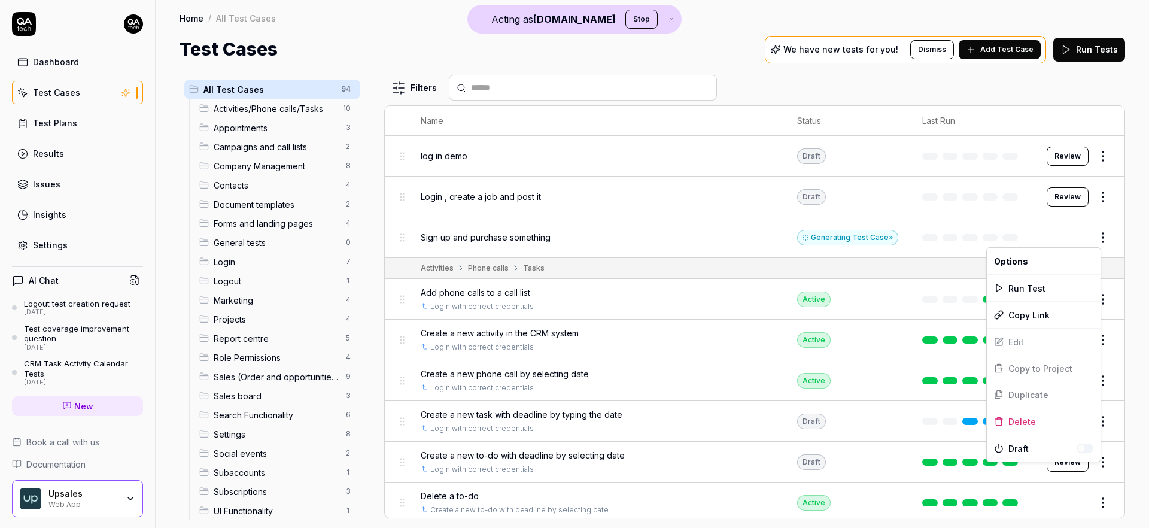
click at [1038, 229] on html "Acting as QA.tech Stop Dashboard Test Cases Test Plans Results Issues Insights …" at bounding box center [574, 264] width 1149 height 528
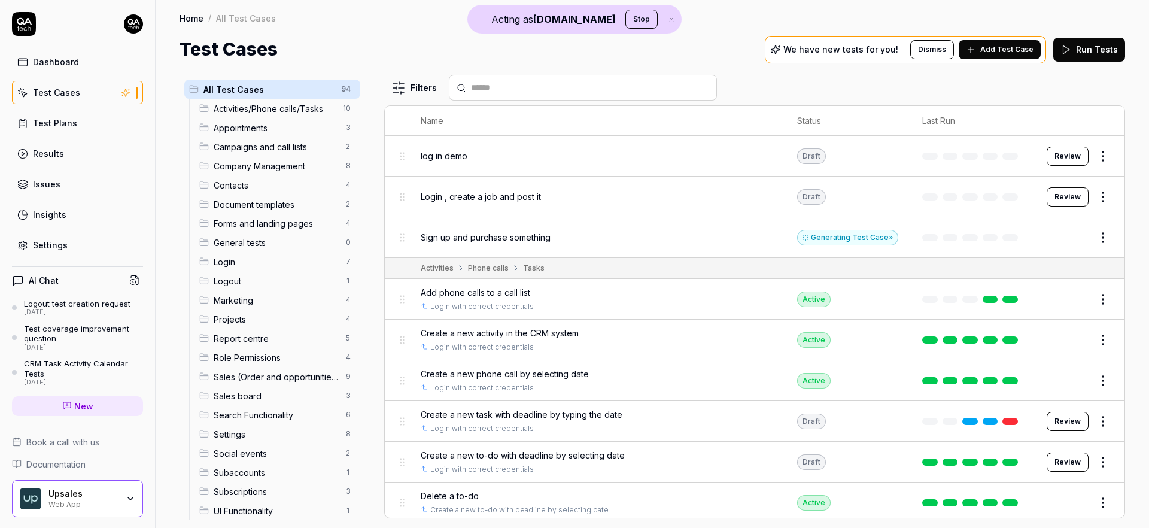
click at [1064, 237] on button "Edit" at bounding box center [1074, 237] width 29 height 19
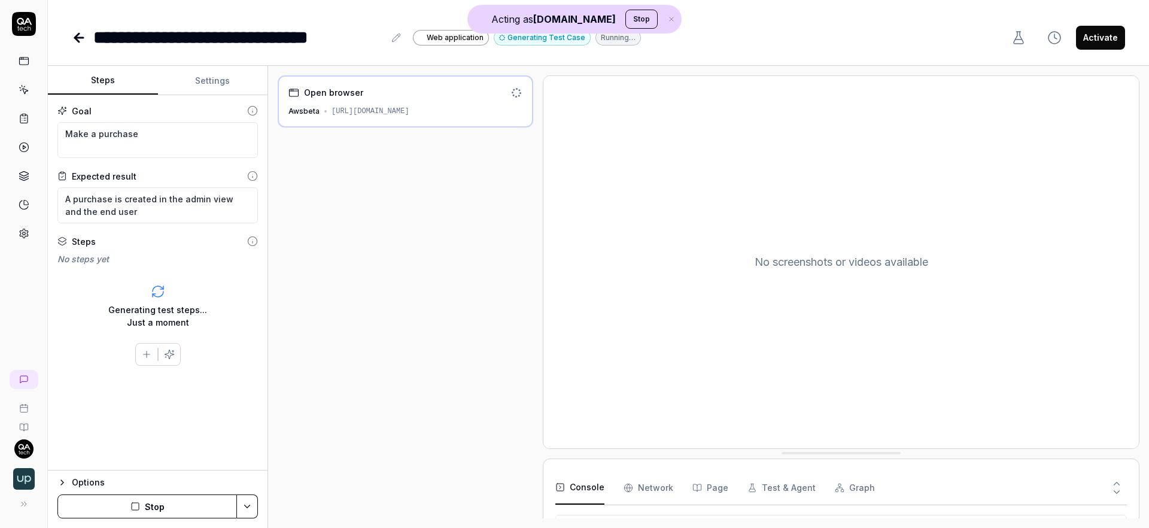
scroll to position [34, 0]
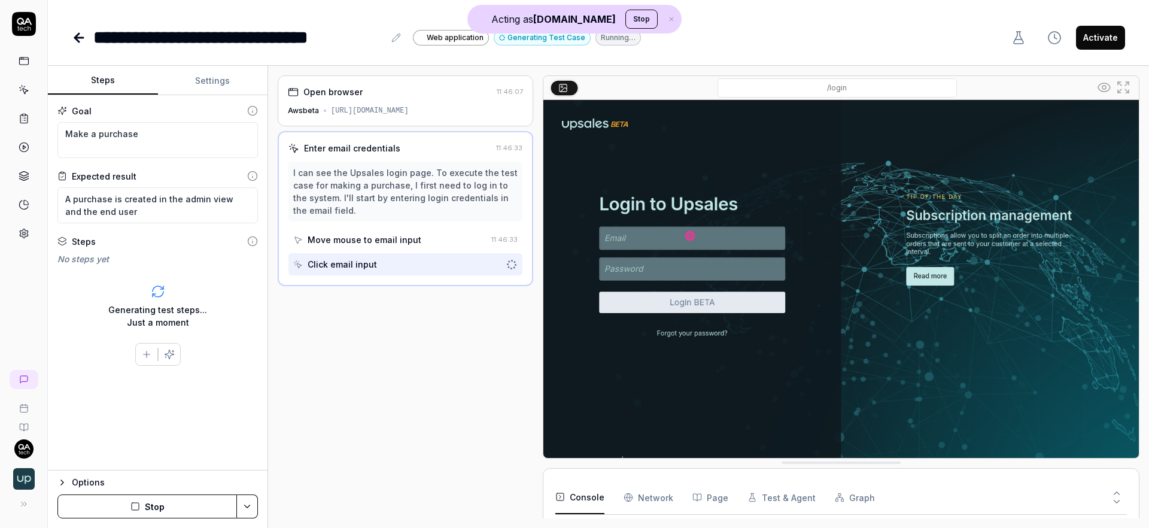
click at [379, 186] on div "I can see the Upsales login page. To execute the test case for making a purchas…" at bounding box center [405, 191] width 224 height 50
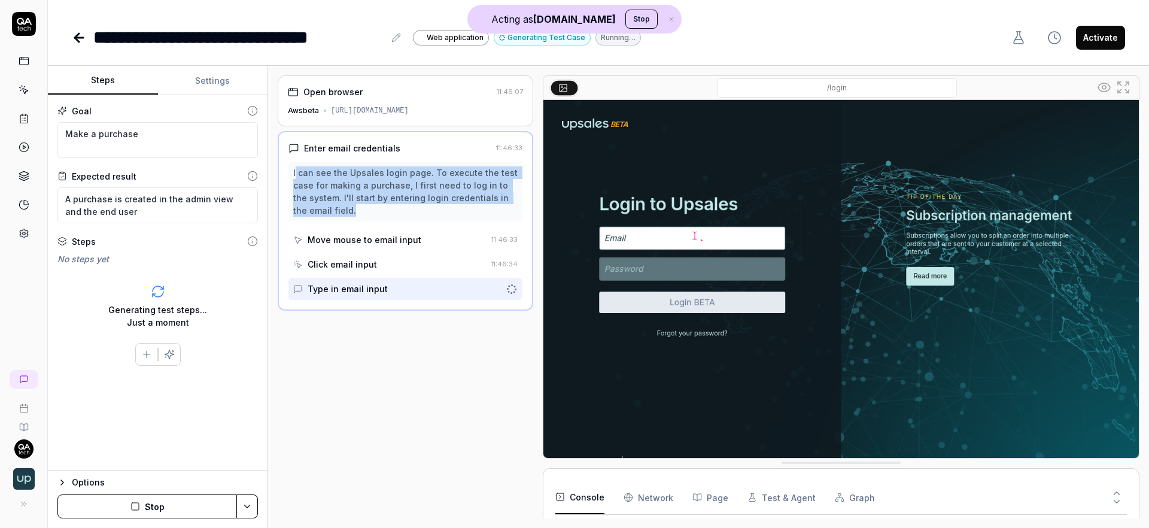
drag, startPoint x: 296, startPoint y: 168, endPoint x: 448, endPoint y: 206, distance: 156.1
click at [448, 206] on div "I can see the Upsales login page. To execute the test case for making a purchas…" at bounding box center [405, 191] width 224 height 50
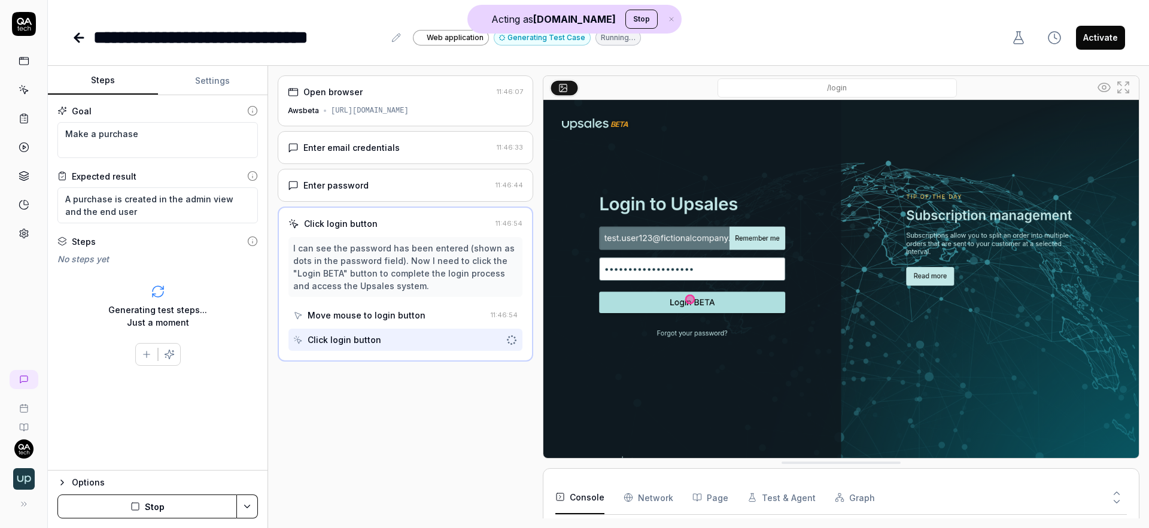
scroll to position [59, 0]
click at [25, 86] on icon at bounding box center [24, 89] width 11 height 11
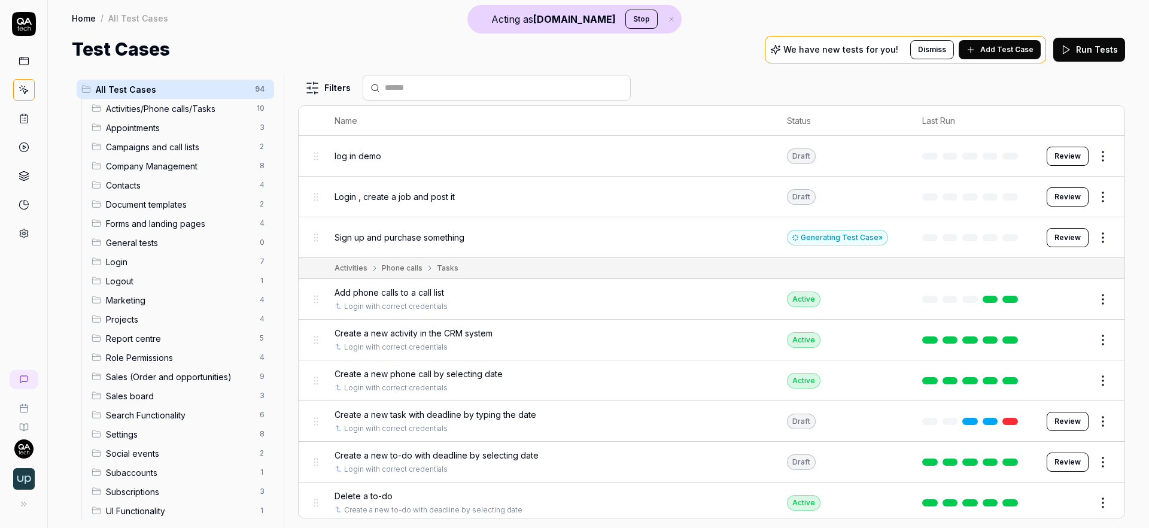
click at [1098, 151] on html "Acting as QA.tech Stop Home / All Test Cases Home / All Test Cases Test Cases W…" at bounding box center [574, 264] width 1149 height 528
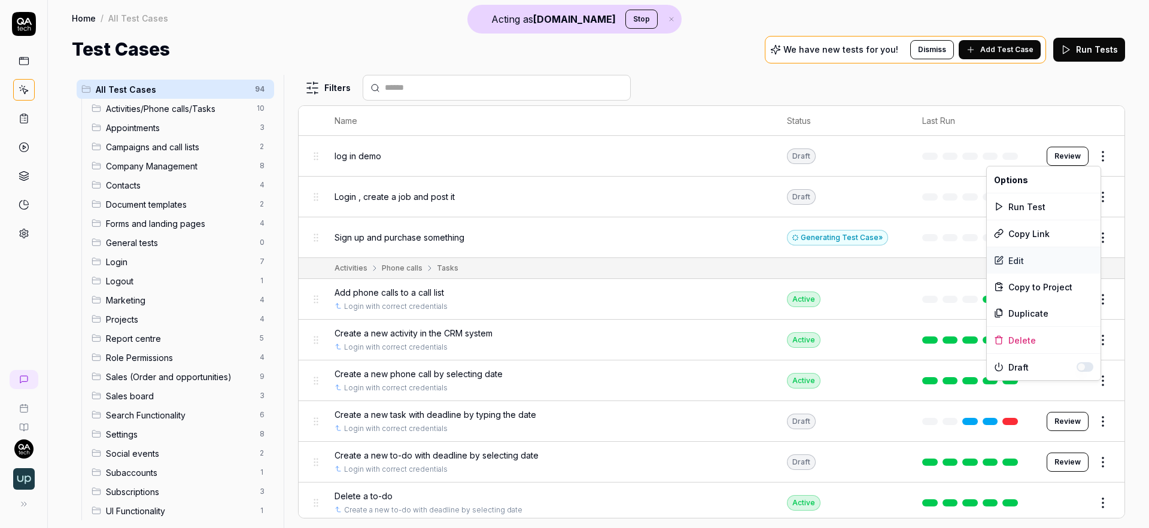
drag, startPoint x: 1015, startPoint y: 257, endPoint x: 983, endPoint y: 251, distance: 32.3
click at [1015, 257] on div "Edit" at bounding box center [1044, 260] width 114 height 26
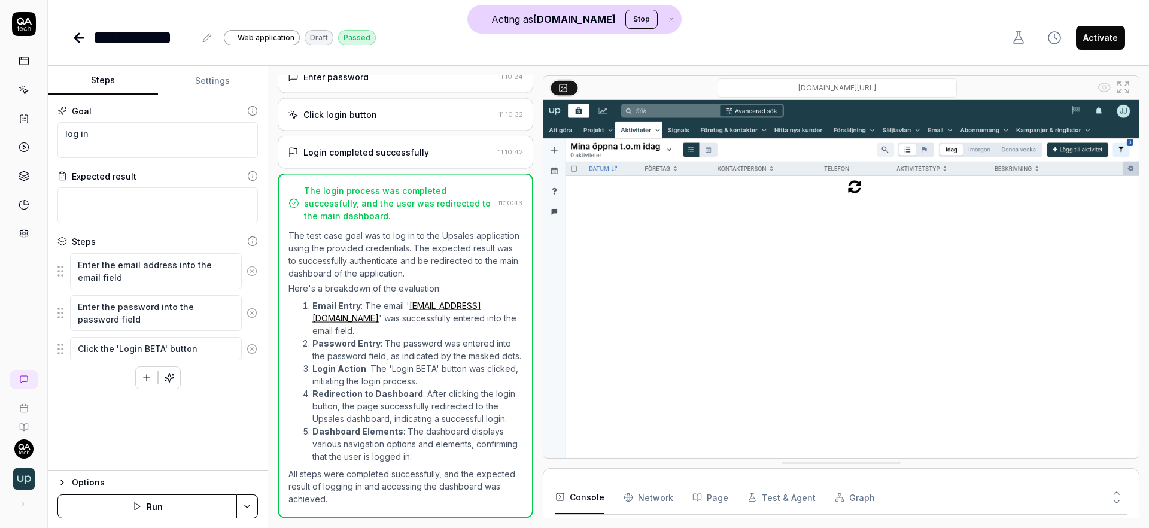
type textarea "*"
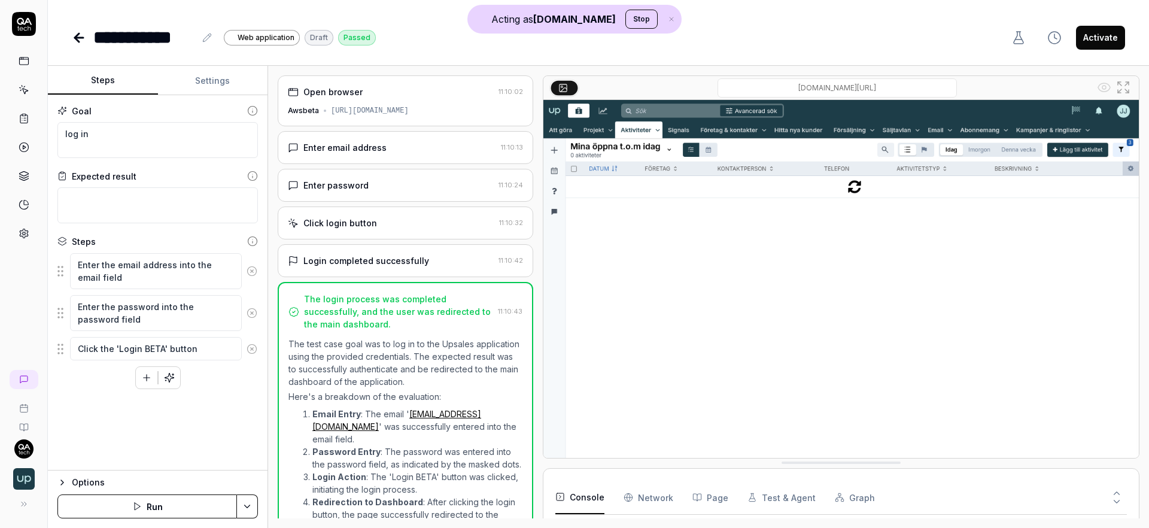
click at [366, 145] on div "Enter email address" at bounding box center [344, 147] width 83 height 13
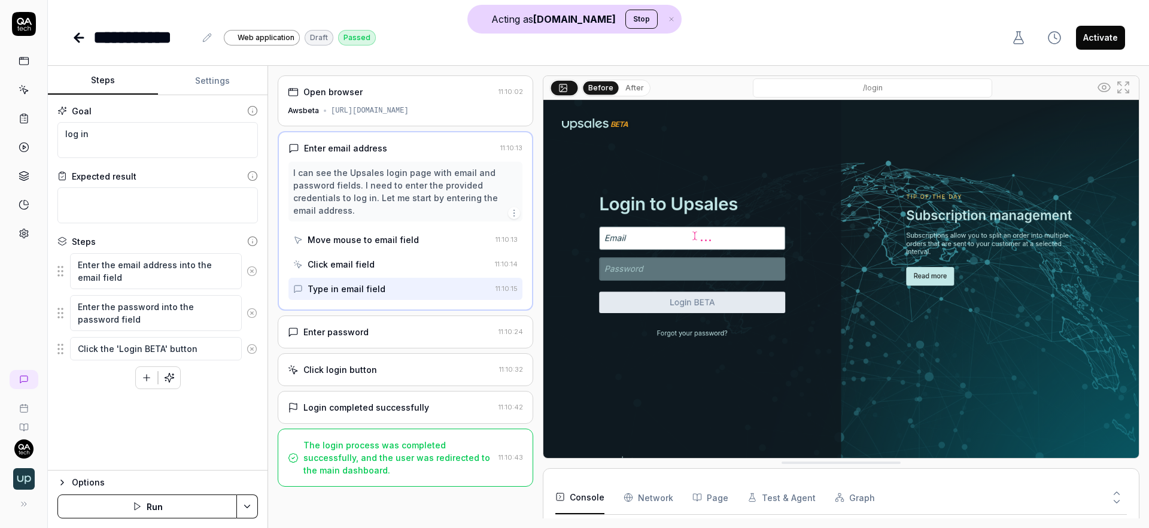
click at [375, 323] on div "Enter password 11:10:24" at bounding box center [406, 331] width 256 height 33
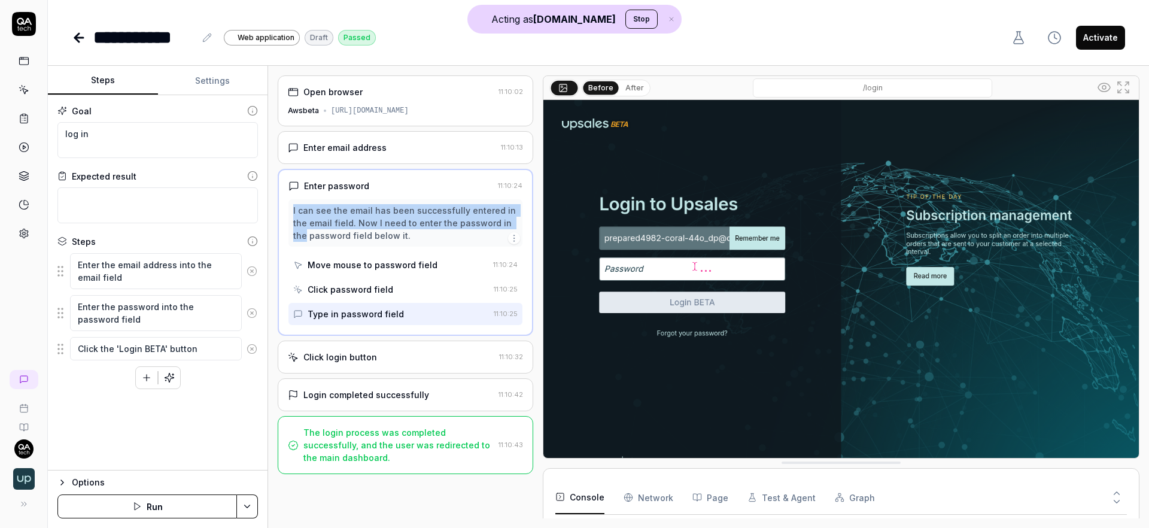
drag, startPoint x: 290, startPoint y: 208, endPoint x: 496, endPoint y: 220, distance: 205.7
click at [496, 220] on div "I can see the email has been successfully entered in the email field. Now I nee…" at bounding box center [406, 222] width 234 height 47
click at [455, 355] on div "Click login button" at bounding box center [391, 357] width 207 height 13
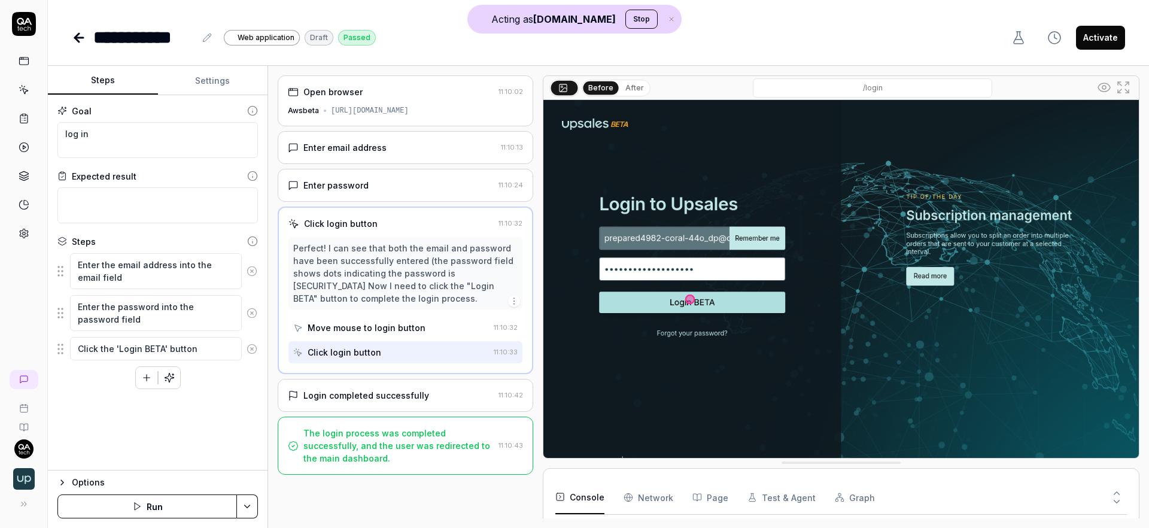
click at [380, 396] on div "Login completed successfully" at bounding box center [366, 395] width 126 height 13
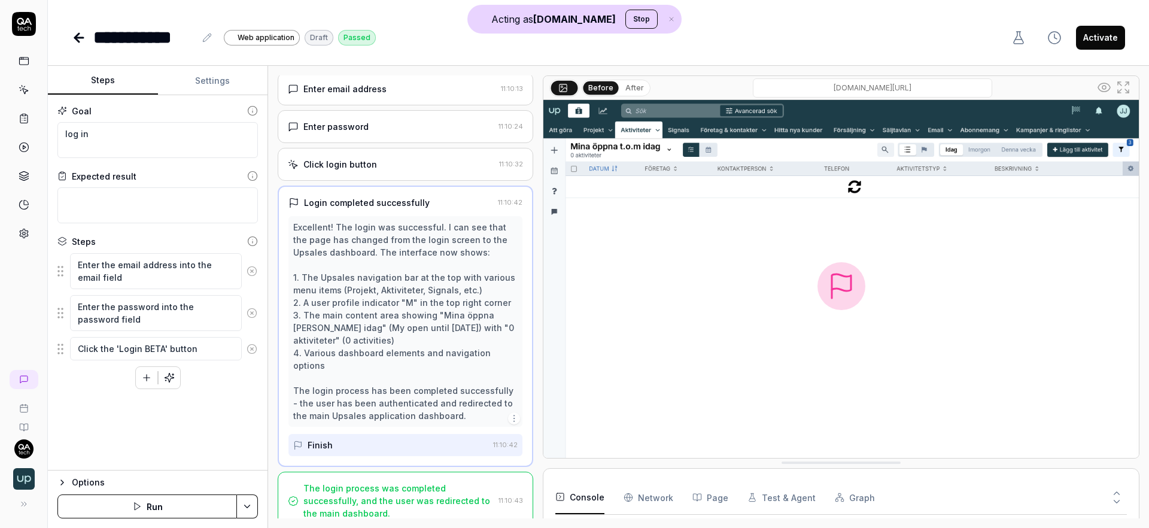
scroll to position [70, 0]
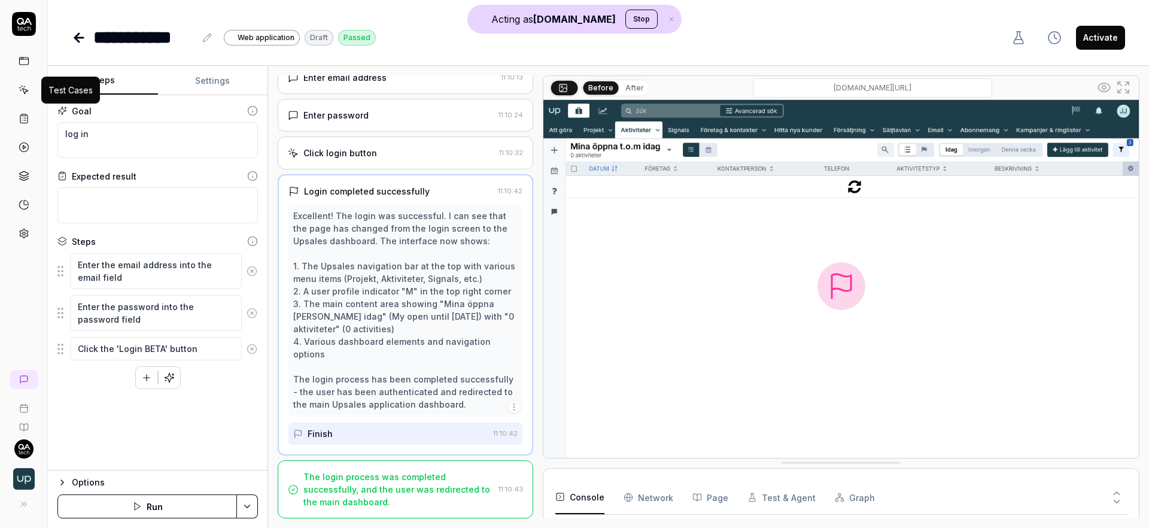
click at [23, 90] on icon at bounding box center [24, 91] width 5 height 5
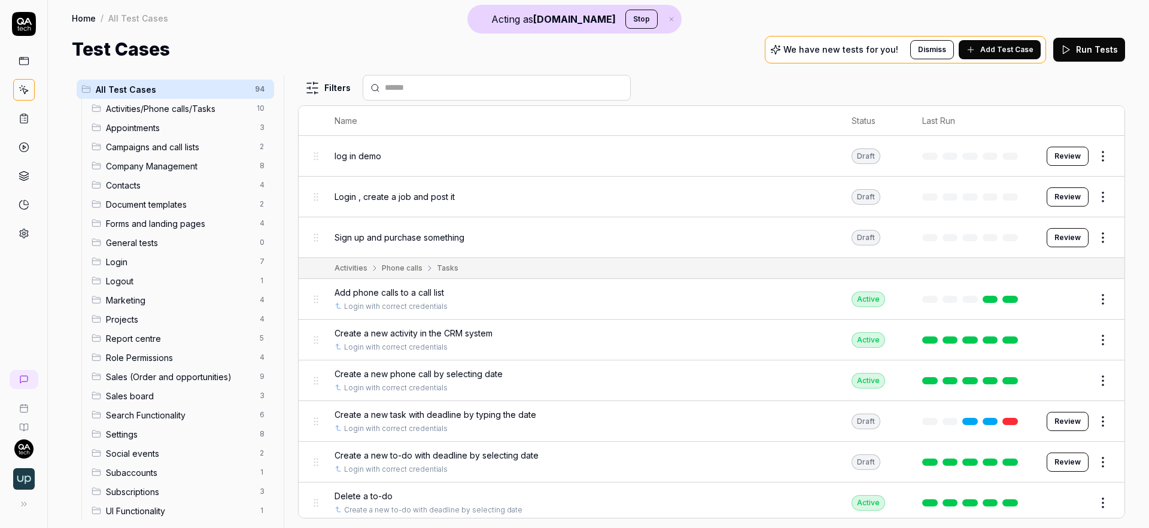
click at [21, 117] on icon at bounding box center [24, 118] width 11 height 11
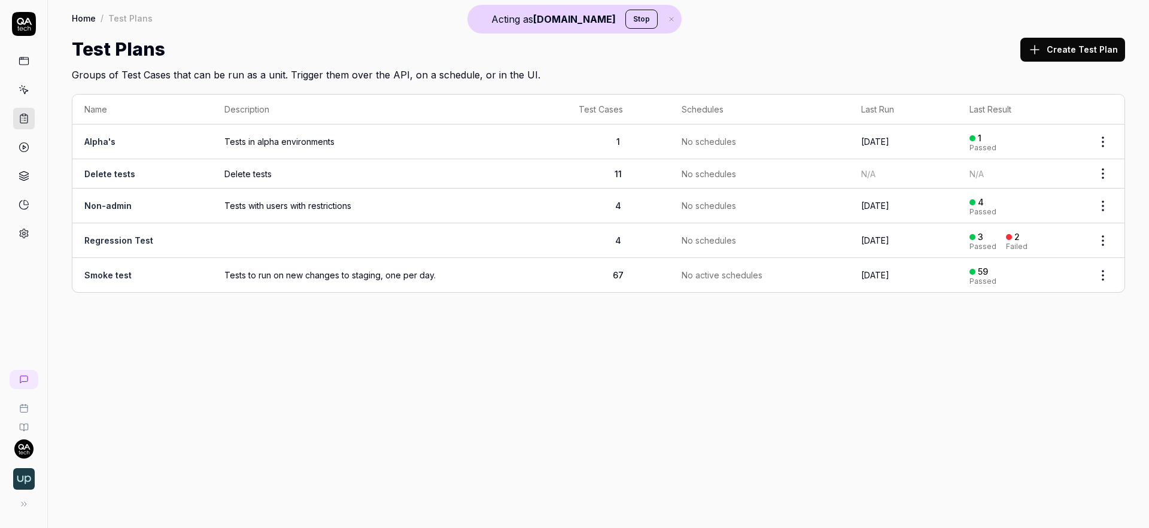
click at [412, 204] on span "Tests with users with restrictions" at bounding box center [389, 205] width 331 height 13
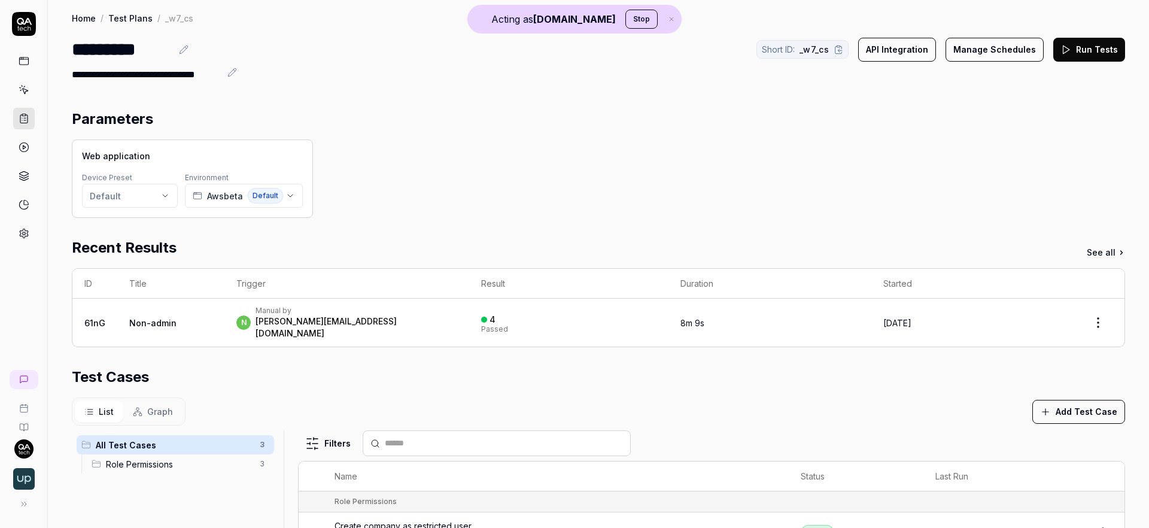
click at [365, 314] on div "n Manual by noam@upsales.com" at bounding box center [346, 323] width 221 height 34
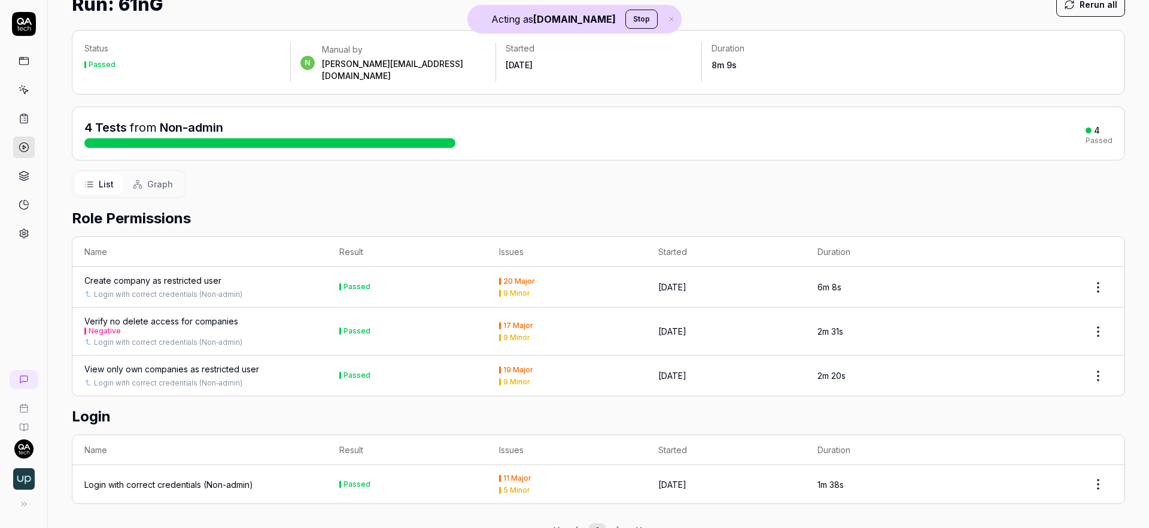
scroll to position [48, 0]
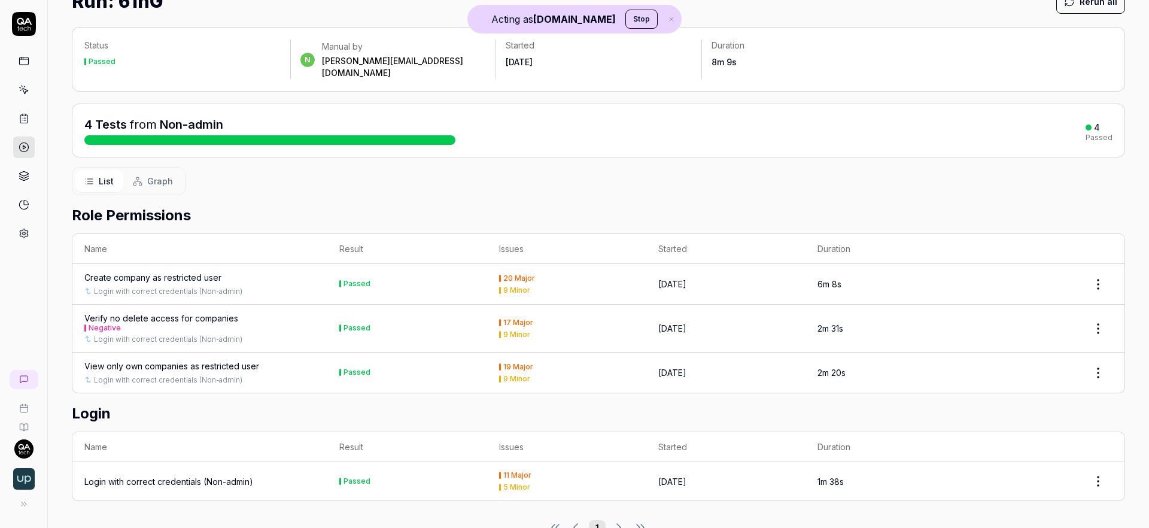
click at [529, 275] on div "20 Major" at bounding box center [519, 278] width 32 height 7
click at [153, 271] on div "Create company as restricted user" at bounding box center [152, 277] width 137 height 13
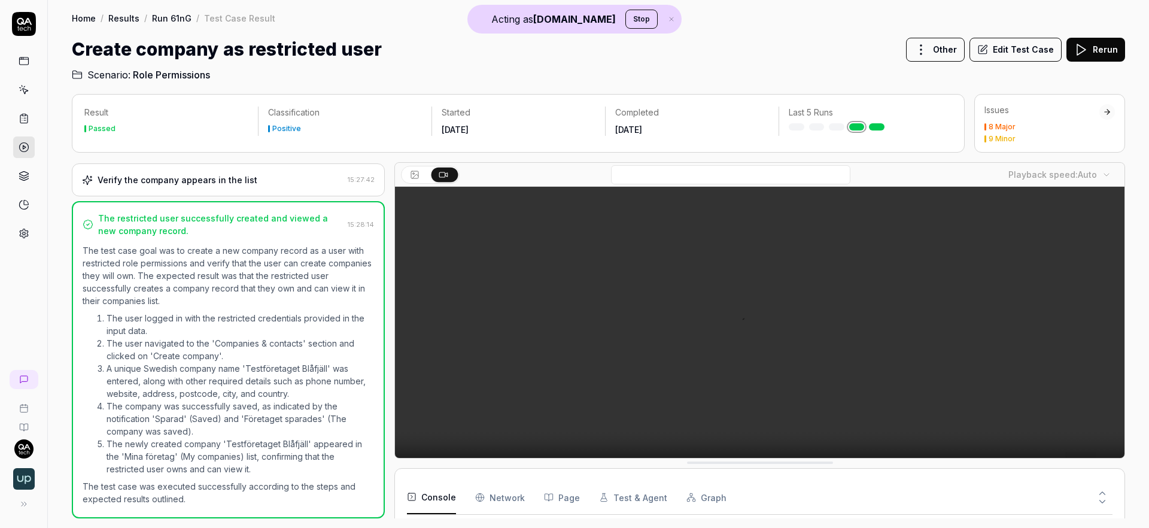
scroll to position [179, 0]
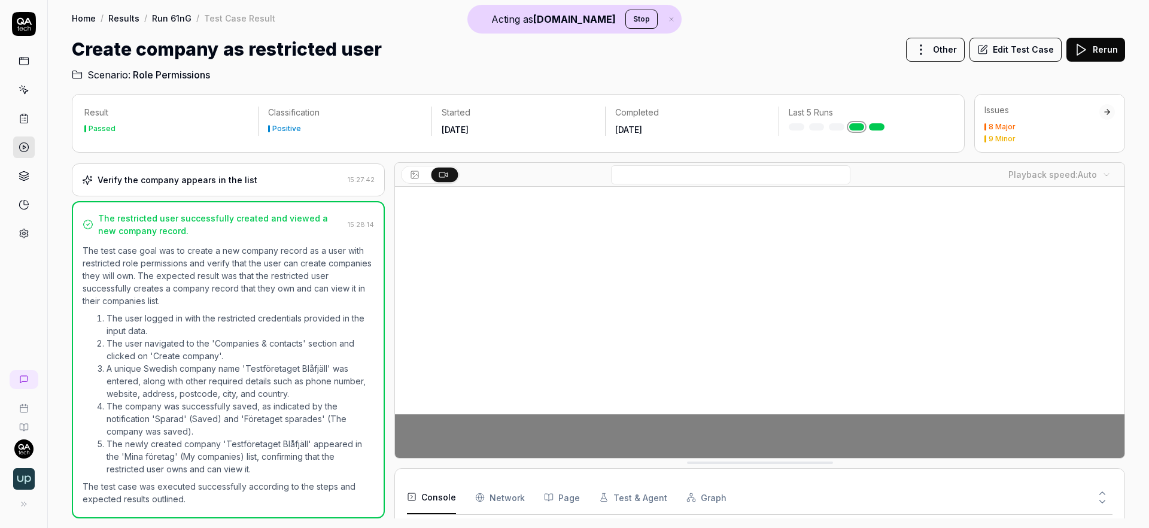
click at [1062, 138] on div "9 Minor" at bounding box center [1042, 138] width 115 height 7
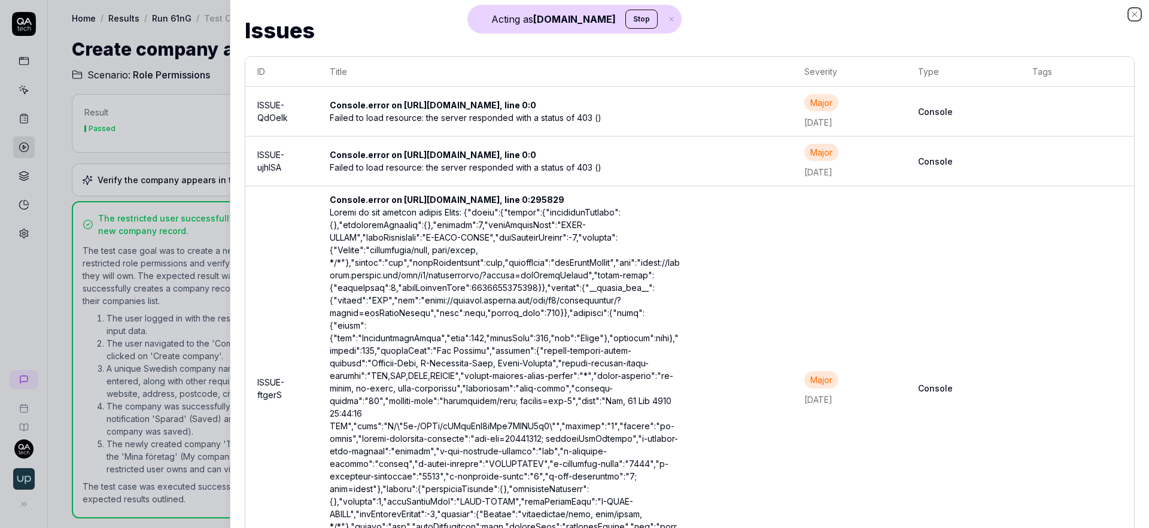
click at [1134, 14] on icon "button" at bounding box center [1135, 15] width 10 height 10
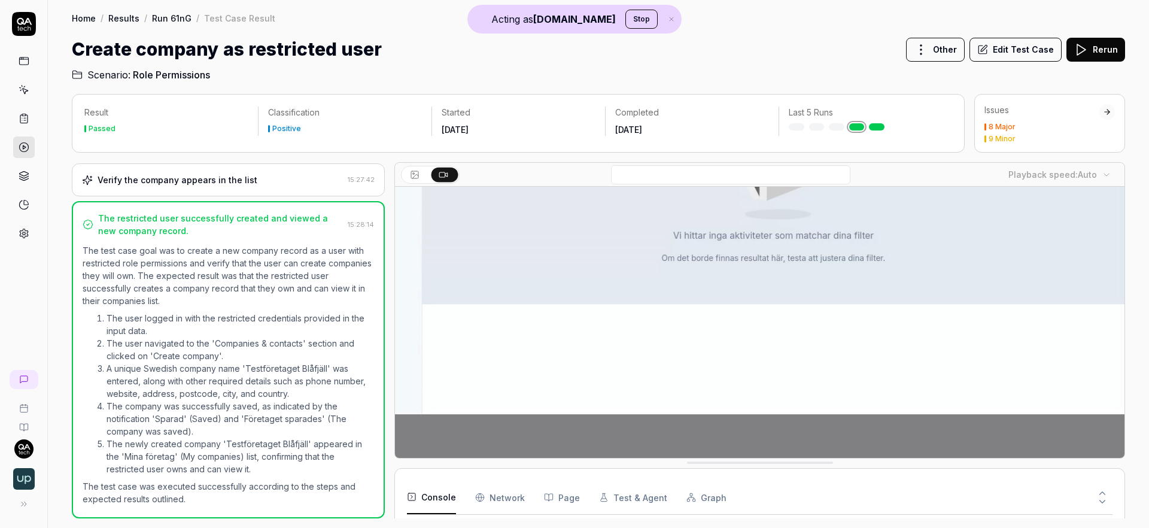
click at [21, 171] on icon at bounding box center [24, 176] width 11 height 11
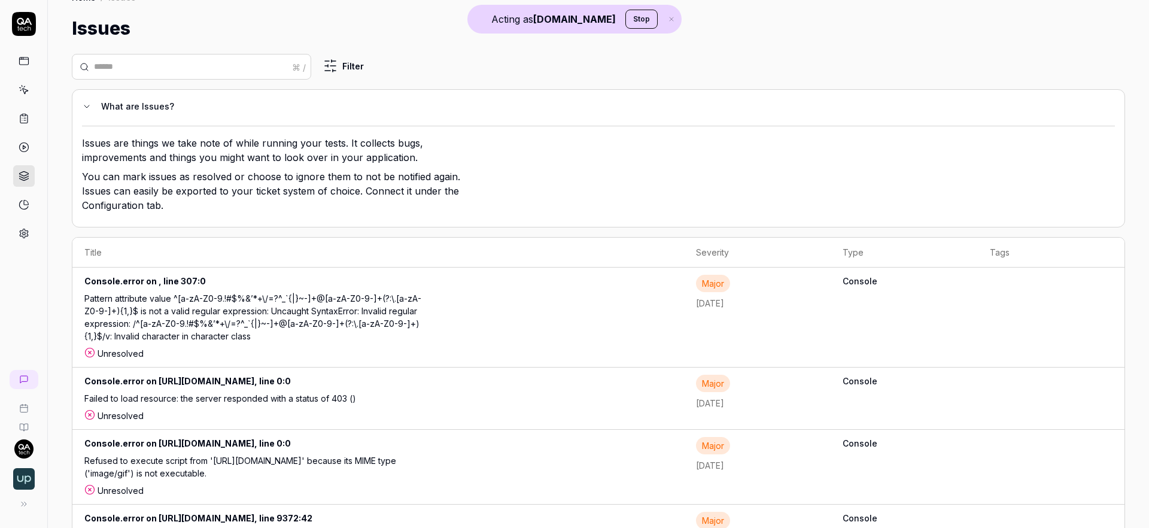
scroll to position [23, 0]
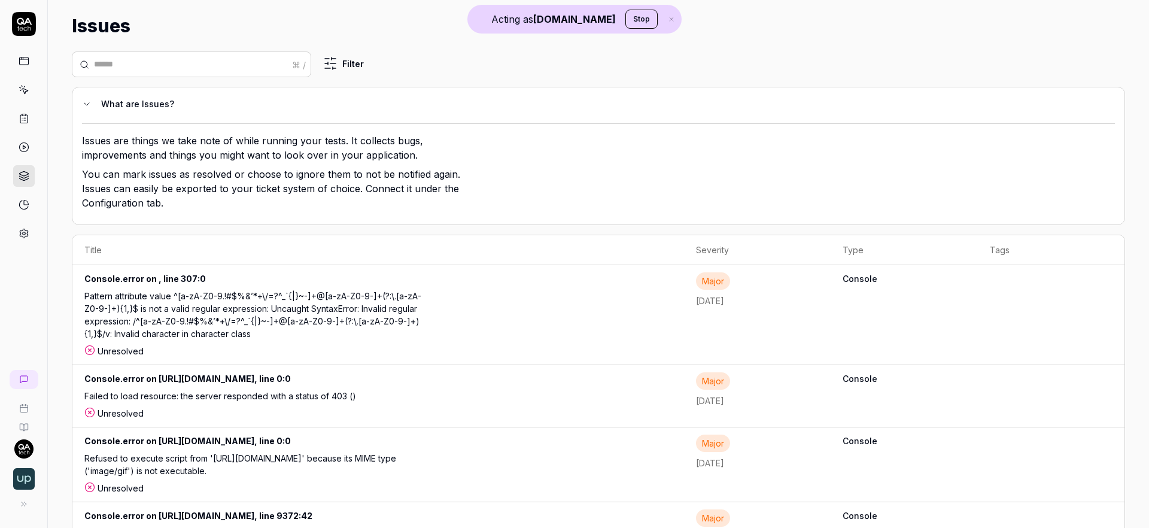
click at [392, 320] on div "Pattern attribute value ^[a-zA-Z0-9.!#$%&’*+\/=?^_`{|}~-]+@[a-zA-Z0-9-]+(?:\.[a…" at bounding box center [259, 317] width 350 height 55
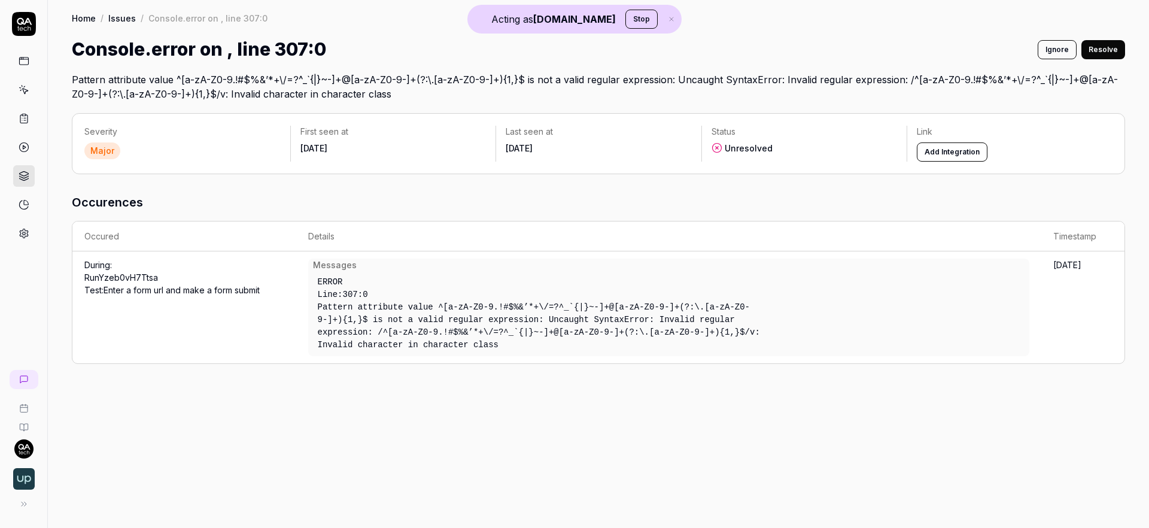
click at [20, 176] on icon at bounding box center [24, 176] width 11 height 11
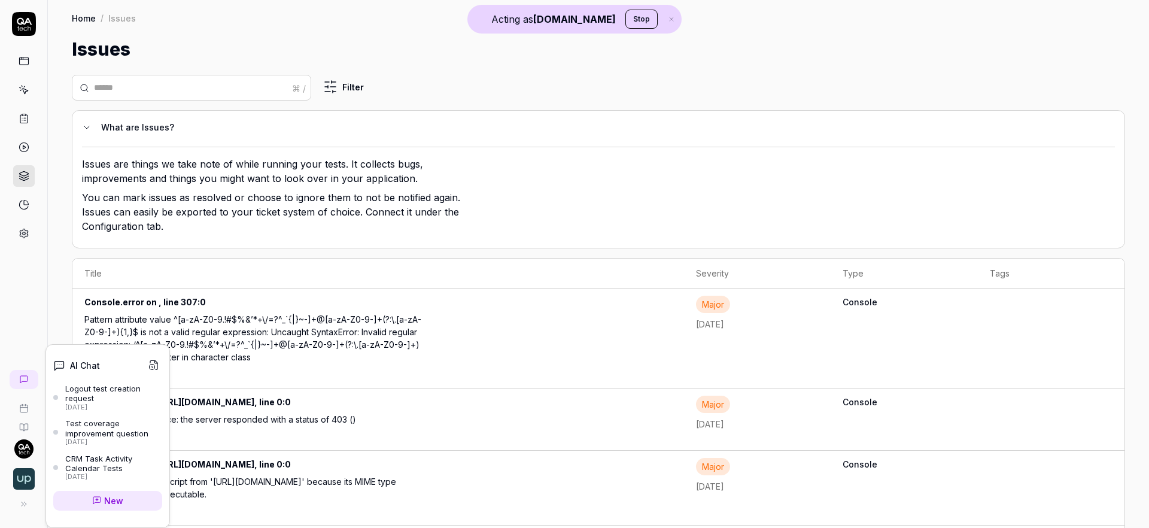
click at [114, 497] on span "New" at bounding box center [113, 500] width 19 height 13
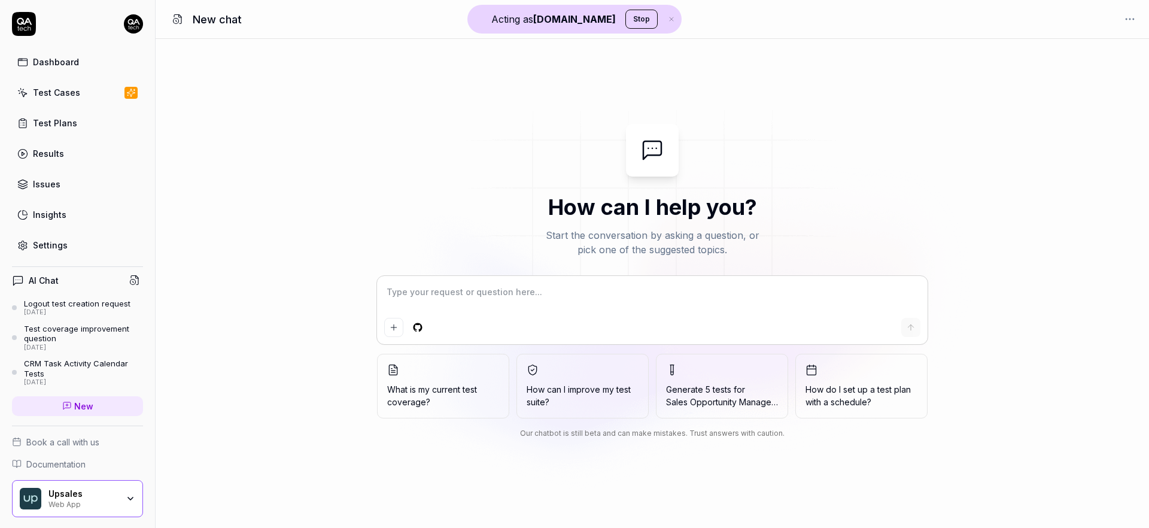
click at [69, 65] on div "Dashboard" at bounding box center [56, 62] width 46 height 13
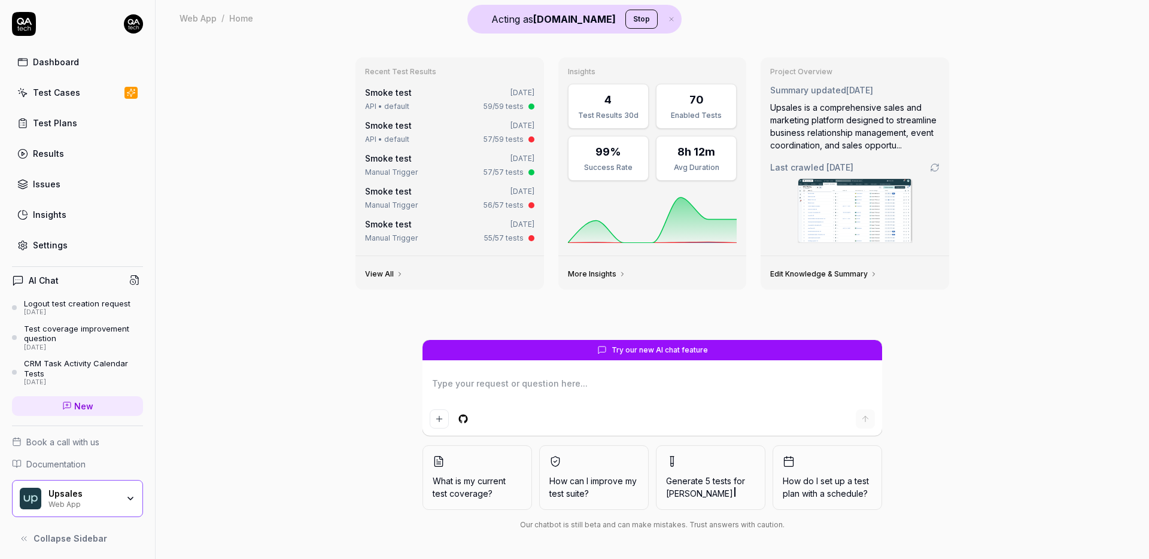
type textarea "*"
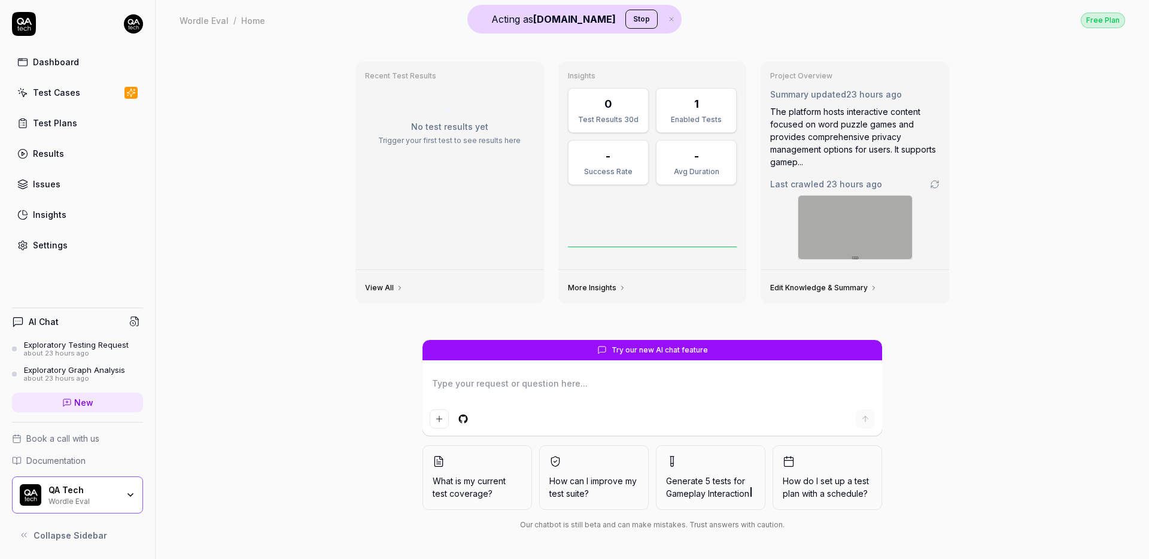
type textarea "*"
click at [90, 97] on link "Test Cases" at bounding box center [77, 92] width 131 height 23
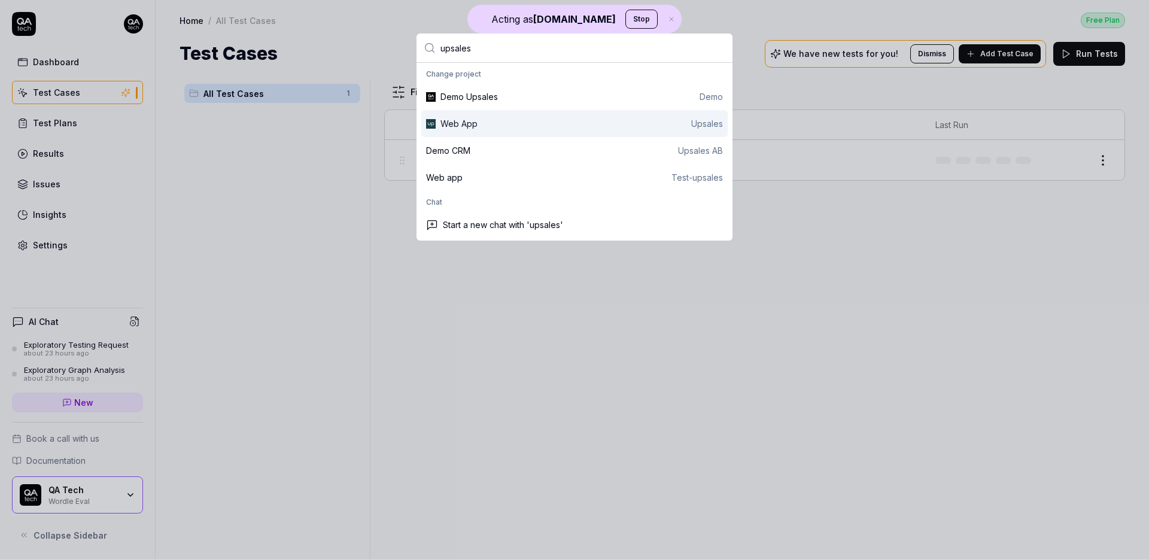
type input "upsales"
click at [472, 119] on div "Web App Upsales" at bounding box center [582, 123] width 283 height 13
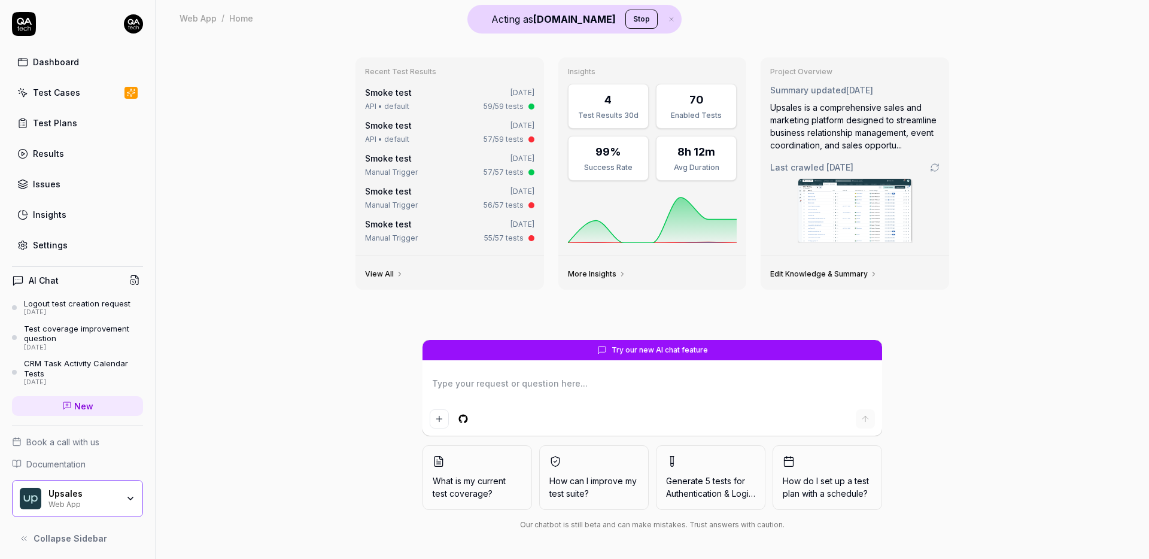
type textarea "*"
click at [92, 122] on link "Test Plans" at bounding box center [77, 122] width 131 height 23
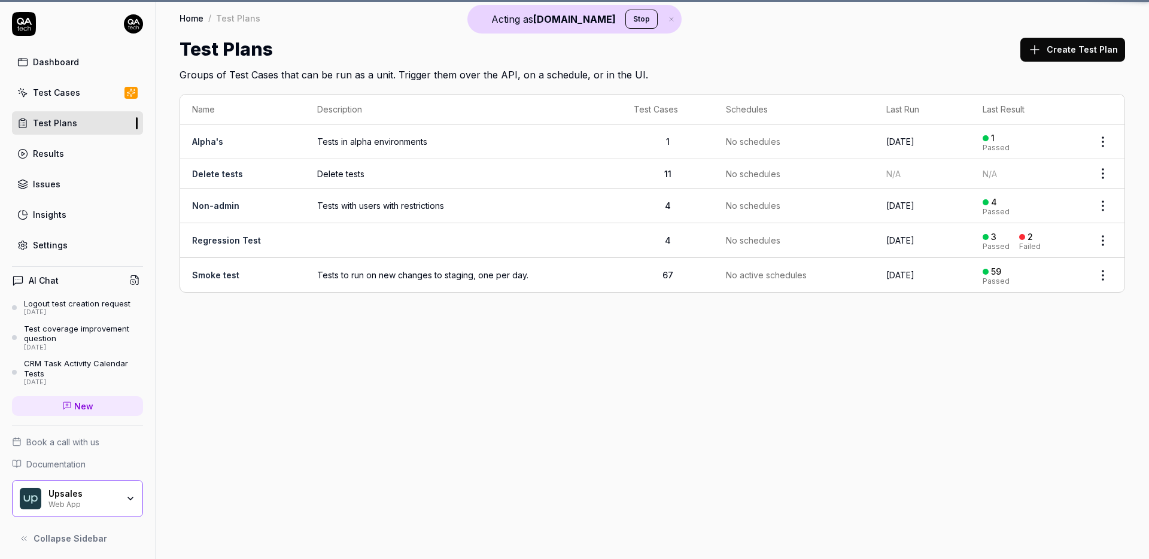
click at [90, 95] on link "Test Cases" at bounding box center [77, 92] width 131 height 23
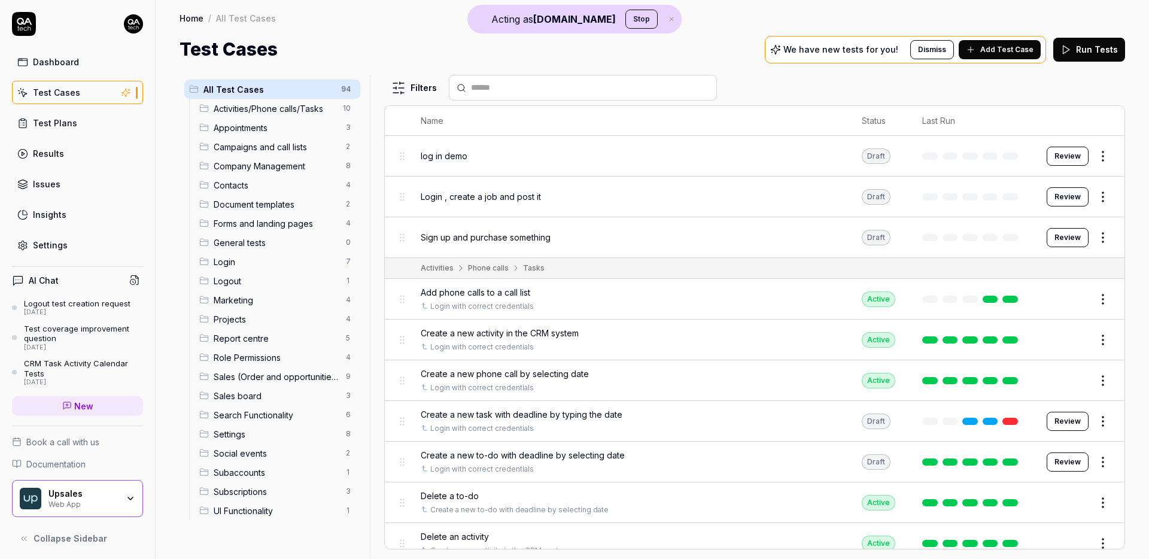
click at [1099, 239] on html "Acting as [DOMAIN_NAME] Stop Dashboard Test Cases Test Plans Results Issues Ins…" at bounding box center [574, 279] width 1149 height 559
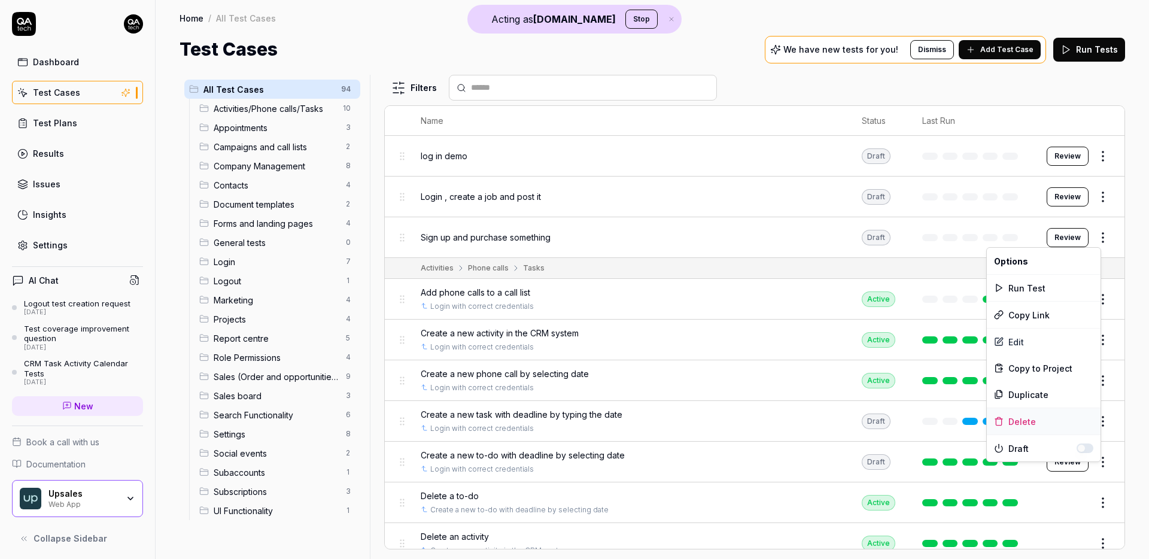
click at [1017, 418] on div "Delete" at bounding box center [1044, 421] width 114 height 26
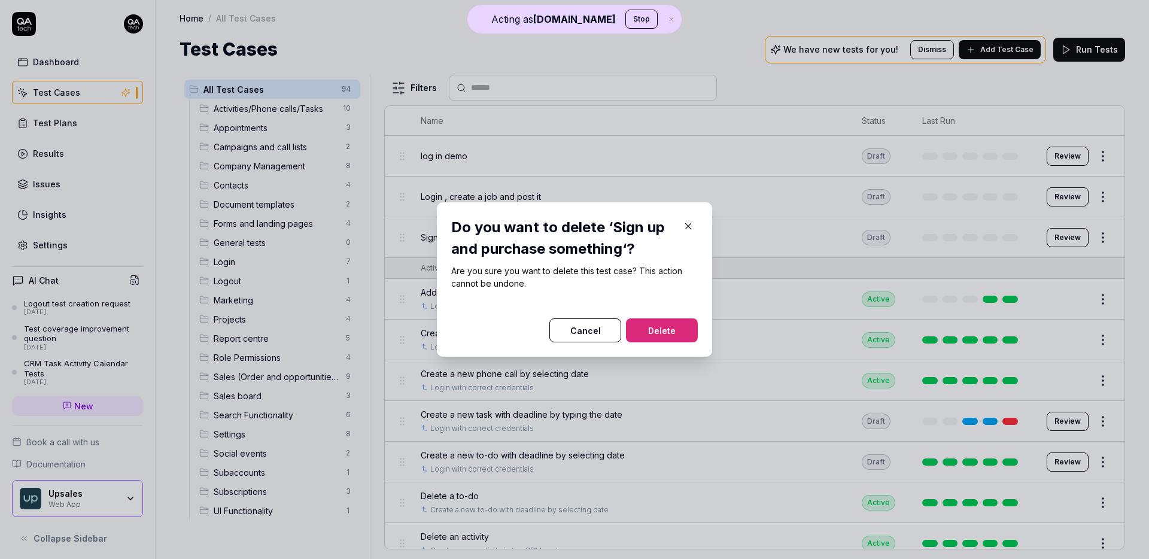
click at [672, 335] on button "Delete" at bounding box center [662, 330] width 72 height 24
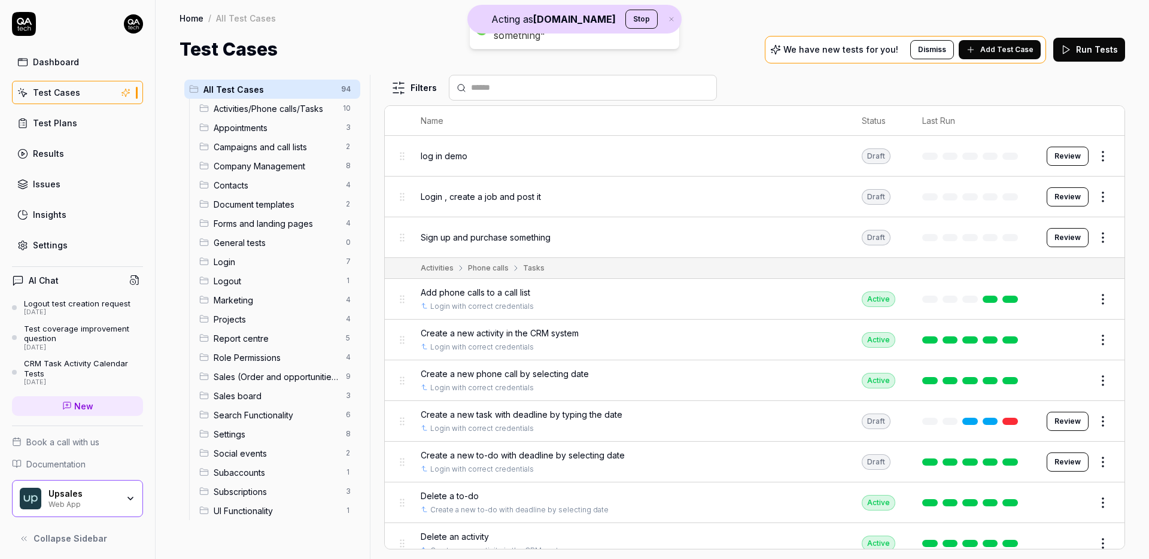
click at [1098, 197] on html "Acting as QA.tech Stop Deleted "Sign up and purchase something" Dashboard Test …" at bounding box center [574, 279] width 1149 height 559
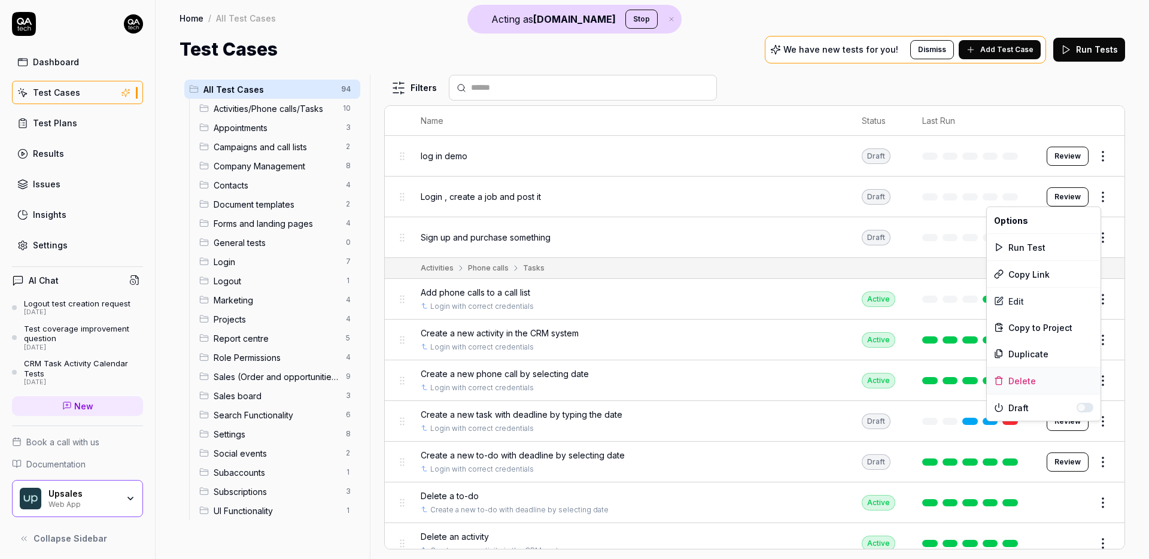
click at [1021, 375] on div "Delete" at bounding box center [1044, 381] width 114 height 26
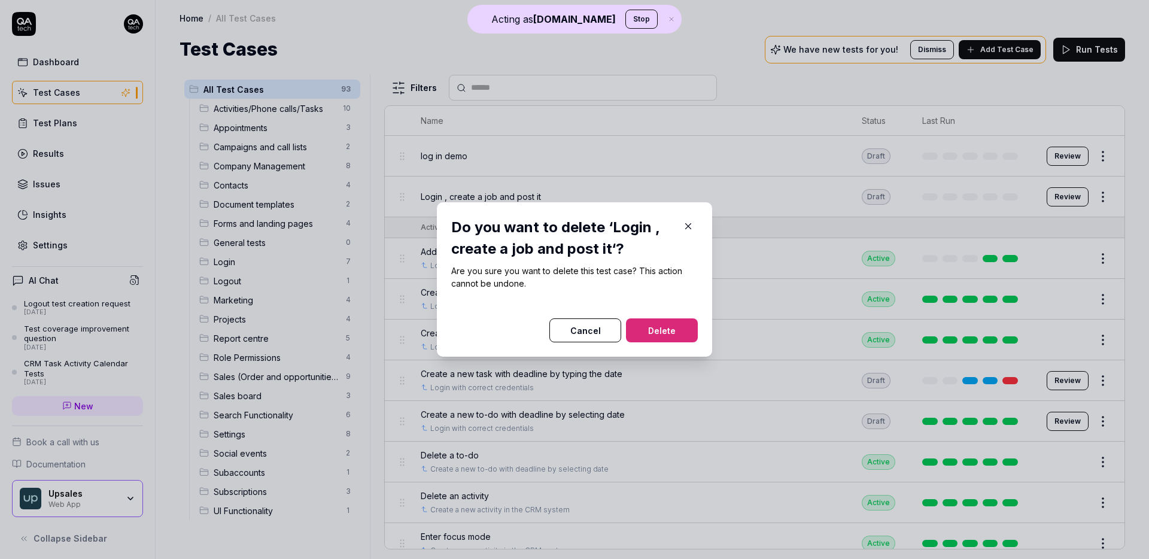
click at [679, 333] on button "Delete" at bounding box center [662, 330] width 72 height 24
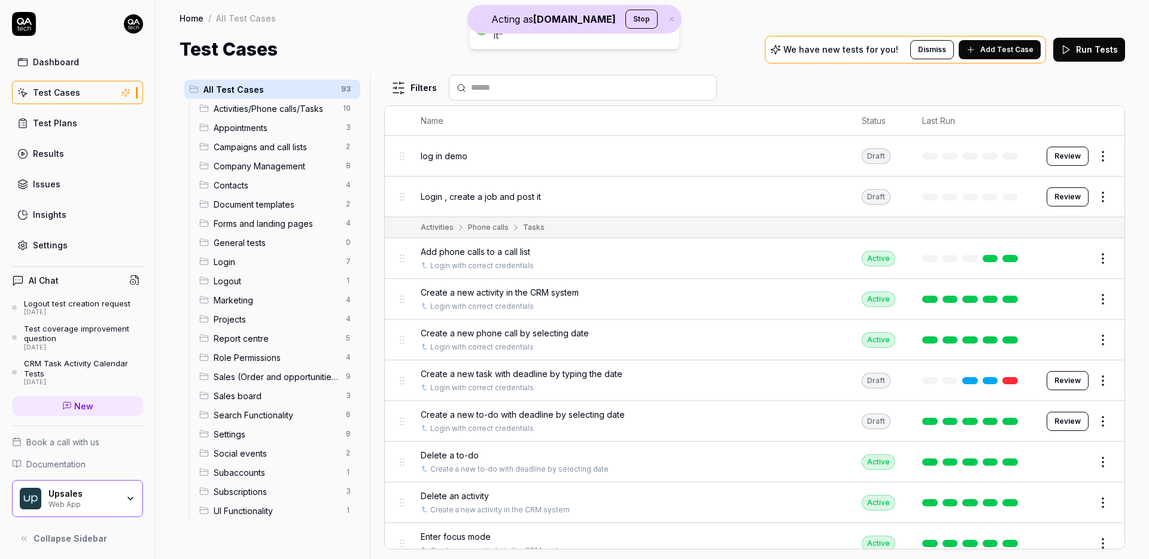
click at [1095, 154] on html "Acting as QA.tech Stop Deleted "Login , create a job and post it" Dashboard Tes…" at bounding box center [574, 279] width 1149 height 559
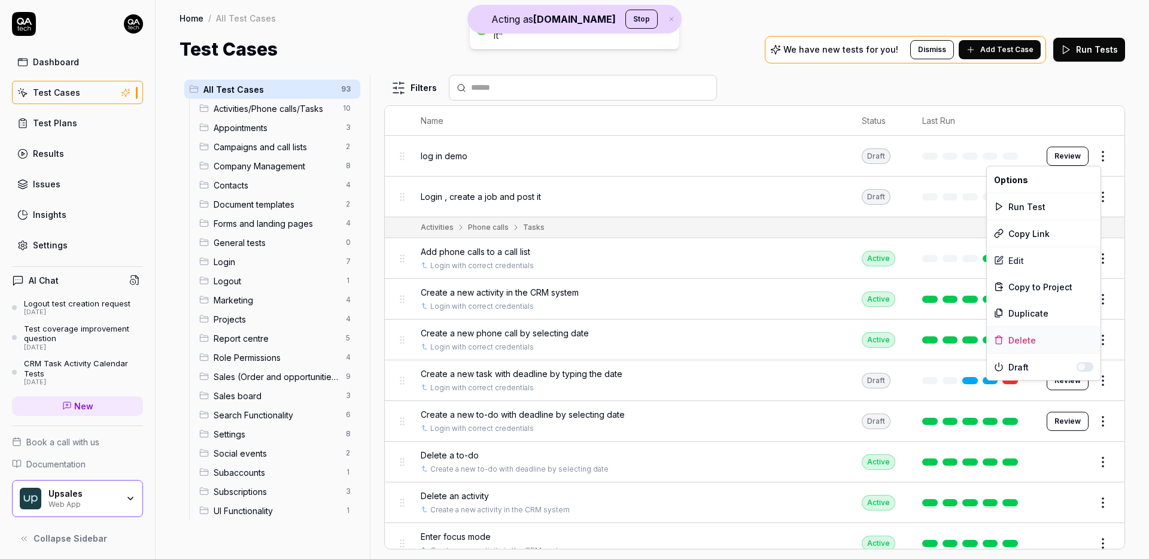
click at [1027, 339] on div "Delete" at bounding box center [1044, 340] width 114 height 26
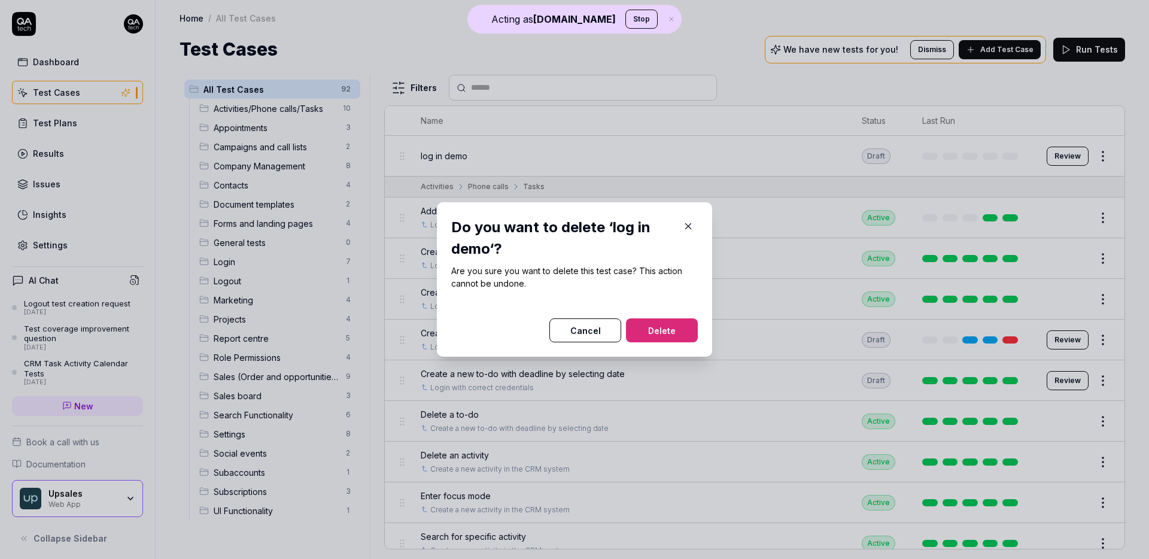
click at [682, 318] on button "Delete" at bounding box center [662, 330] width 72 height 24
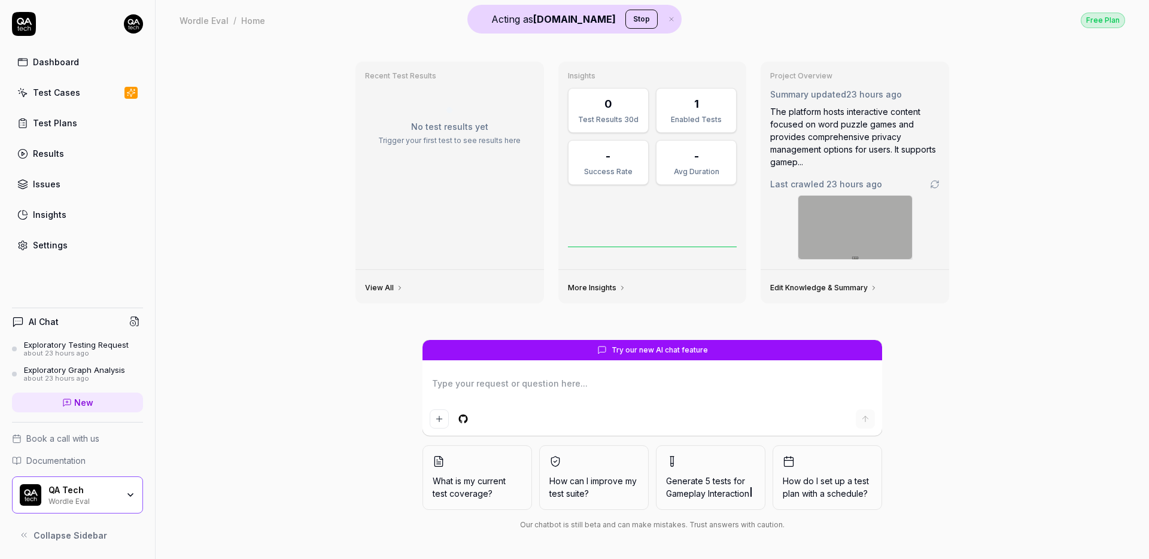
type textarea "*"
click at [68, 247] on link "Settings" at bounding box center [77, 244] width 131 height 23
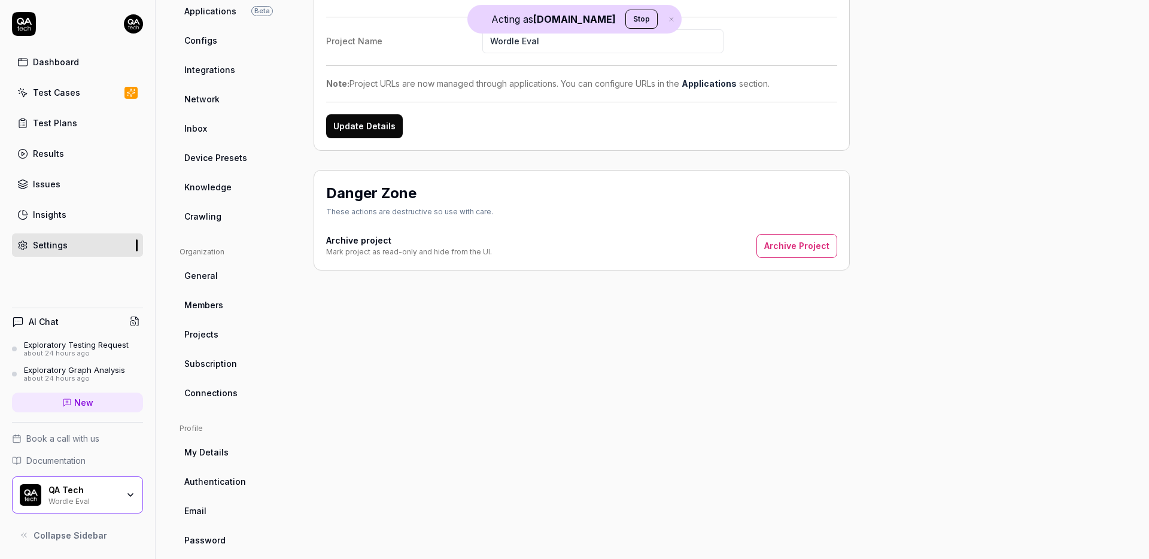
scroll to position [154, 0]
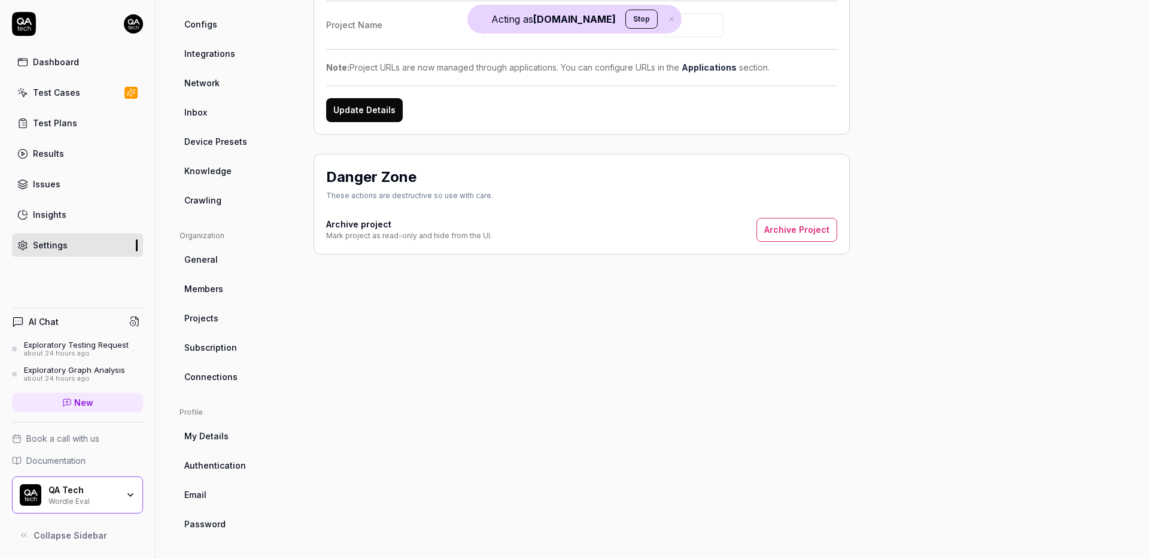
click at [221, 201] on link "Crawling" at bounding box center [237, 200] width 115 height 22
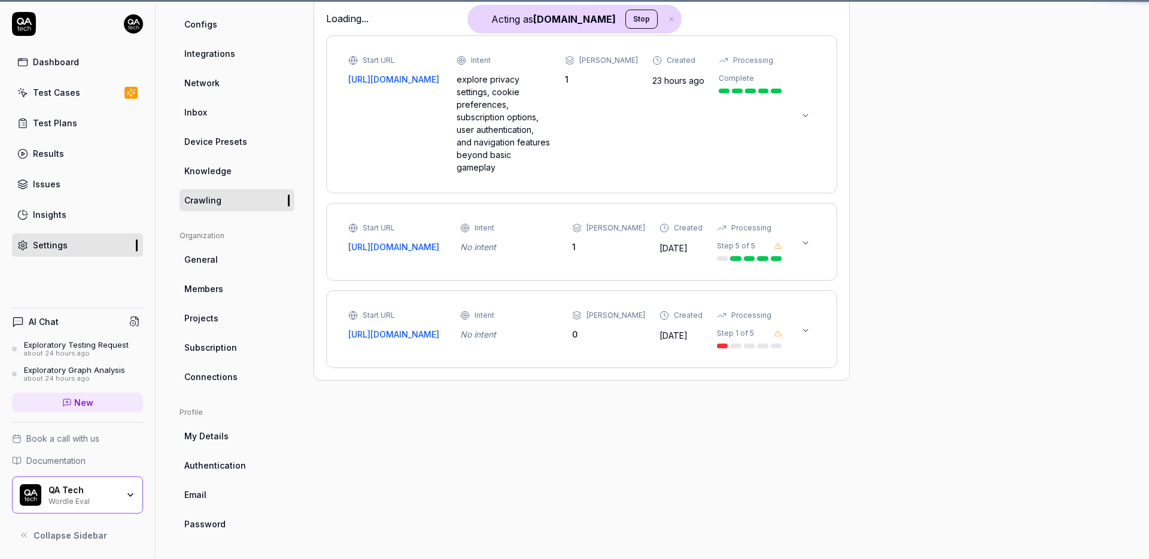
scroll to position [91, 0]
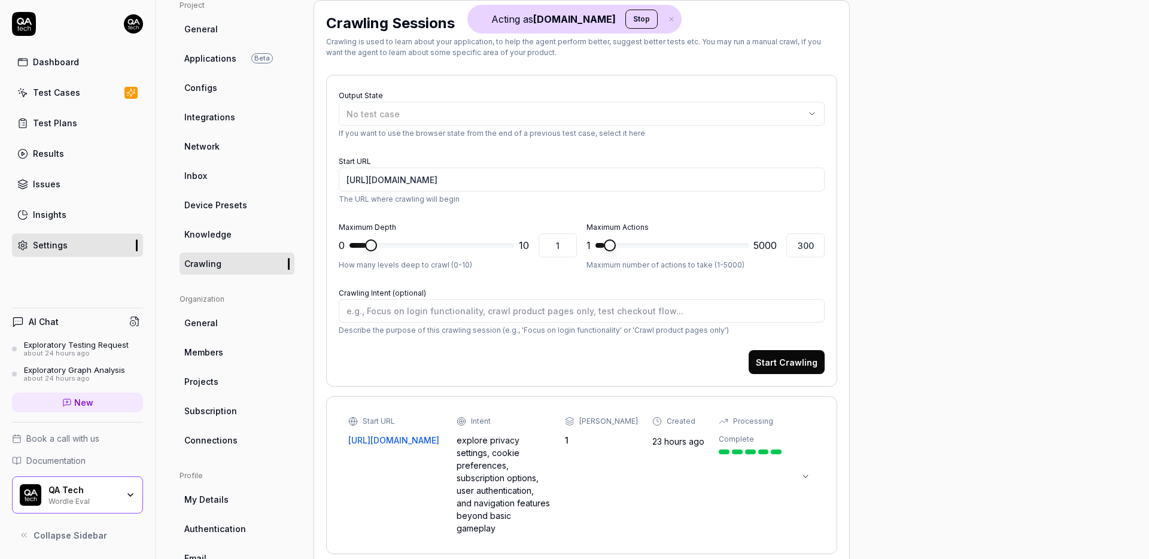
click at [239, 231] on link "Knowledge" at bounding box center [237, 234] width 115 height 22
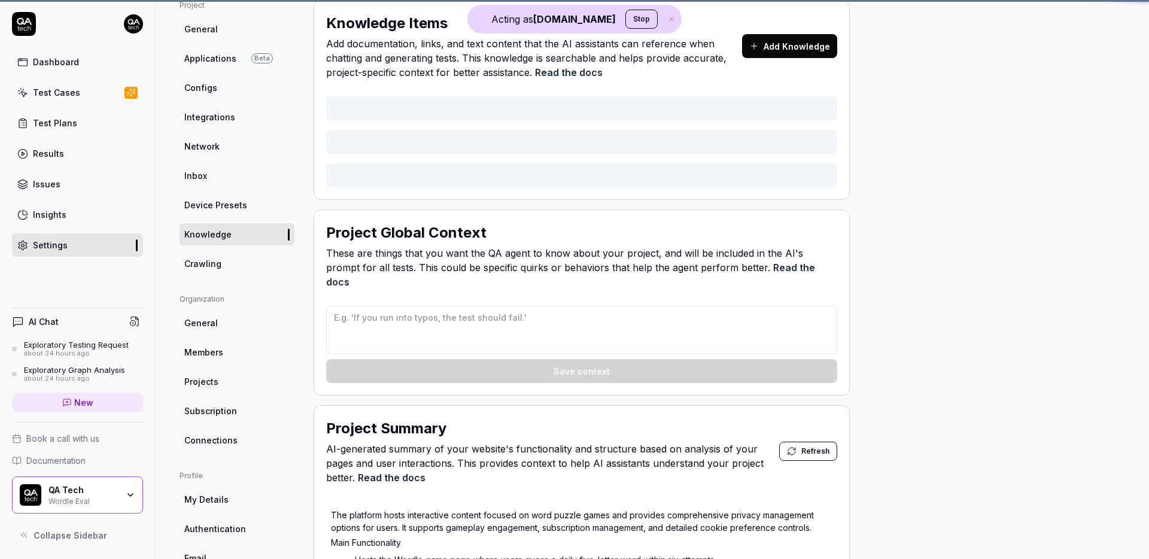
click at [224, 208] on span "Device Presets" at bounding box center [215, 205] width 63 height 13
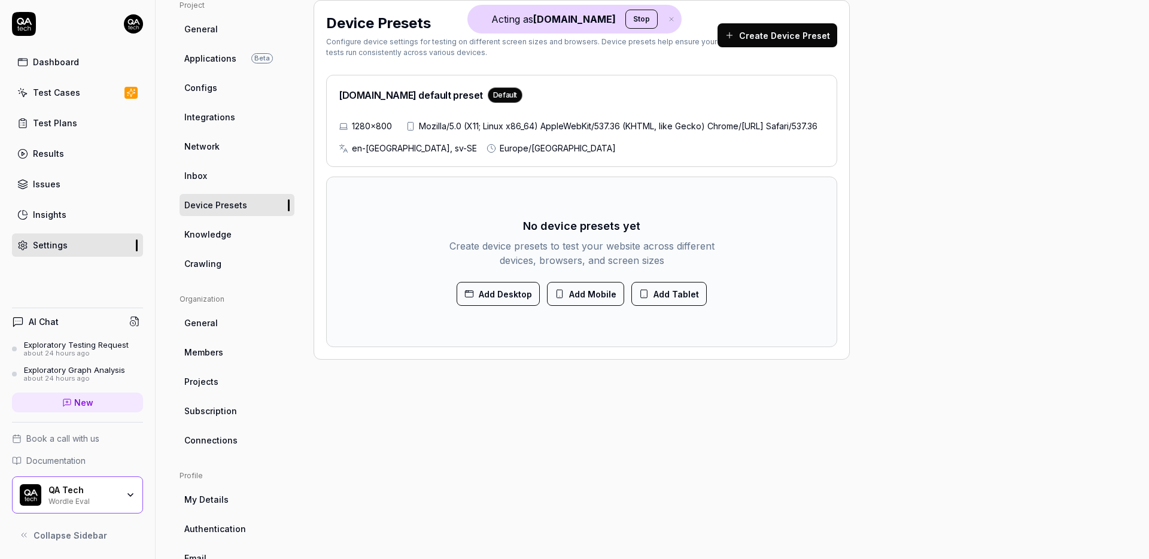
click at [221, 183] on link "Inbox" at bounding box center [237, 176] width 115 height 22
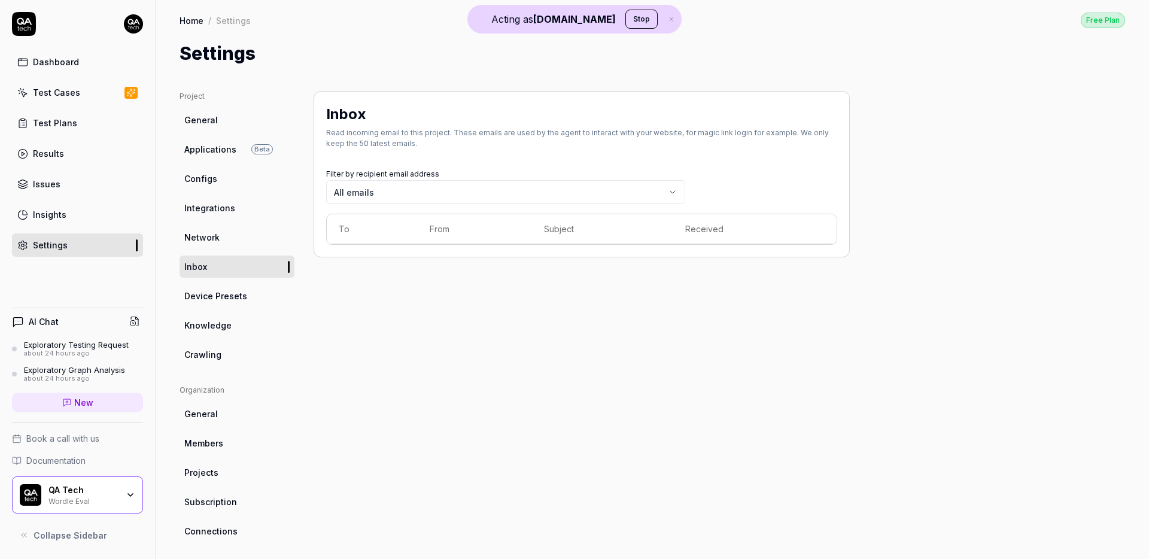
click at [203, 226] on link "Network" at bounding box center [237, 237] width 115 height 22
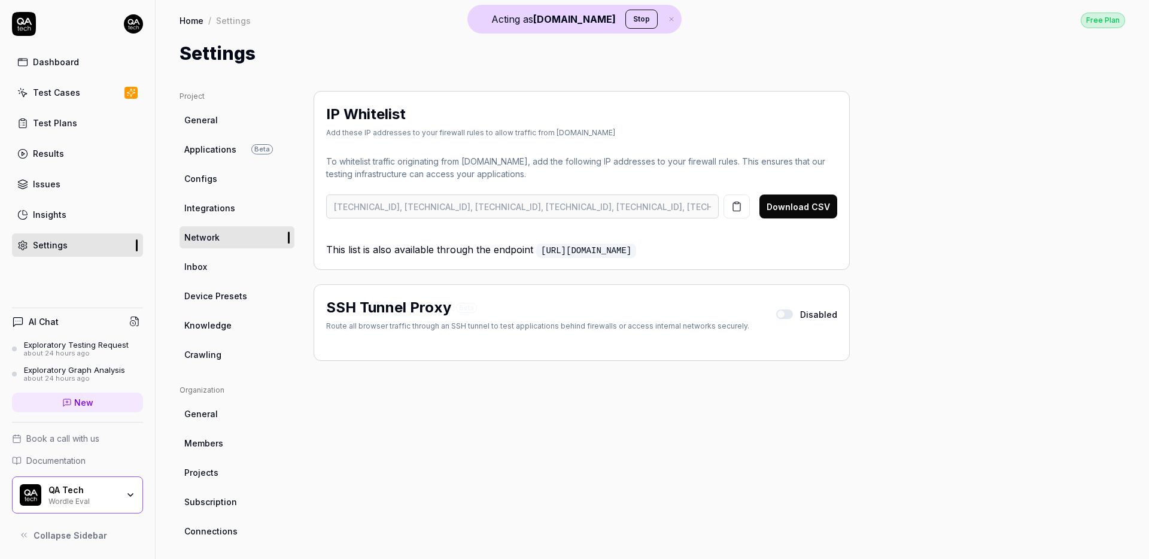
click at [72, 70] on link "Dashboard" at bounding box center [77, 61] width 131 height 23
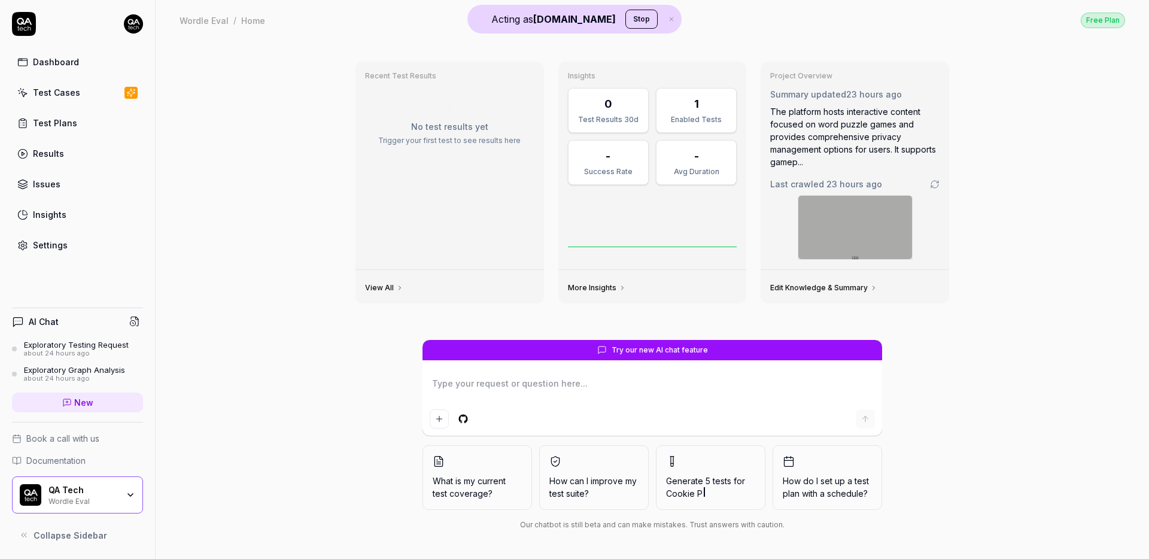
type textarea "*"
